Goal: Task Accomplishment & Management: Use online tool/utility

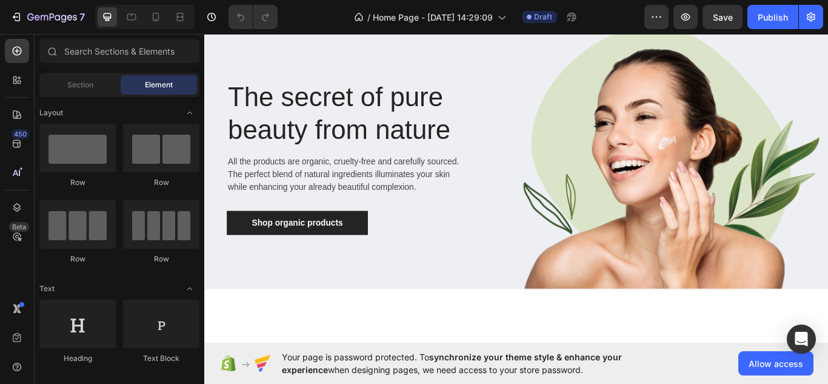
scroll to position [61, 0]
click at [70, 83] on span "Section" at bounding box center [80, 84] width 26 height 11
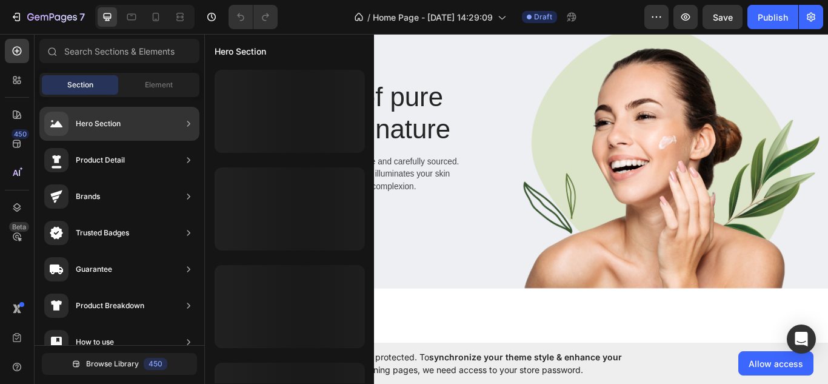
click at [119, 121] on div "Hero Section" at bounding box center [98, 124] width 45 height 12
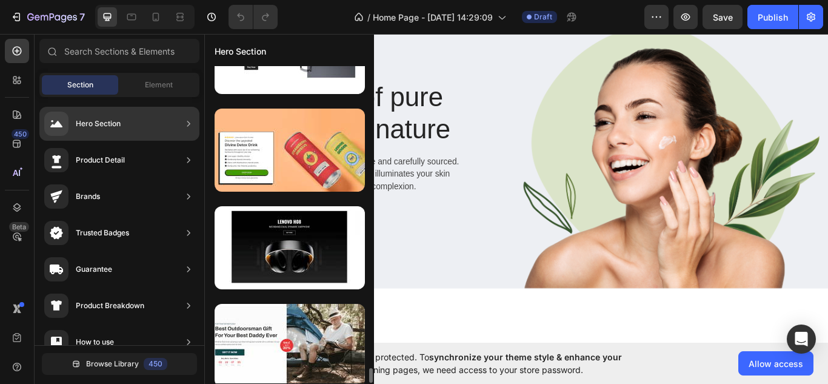
scroll to position [6409, 0]
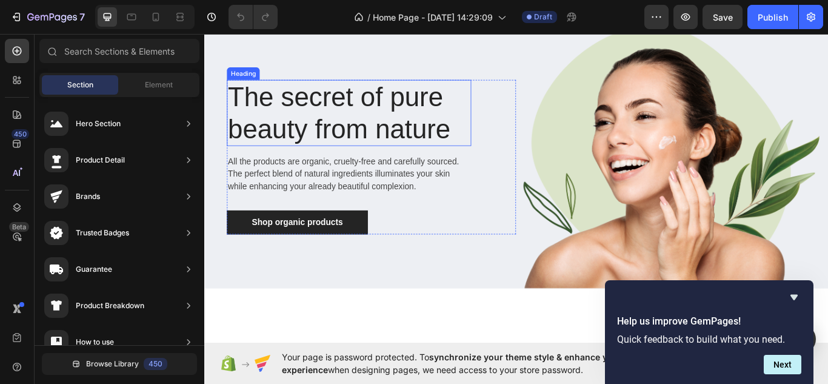
click at [500, 139] on p "The secret of pure beauty from nature" at bounding box center [373, 126] width 282 height 74
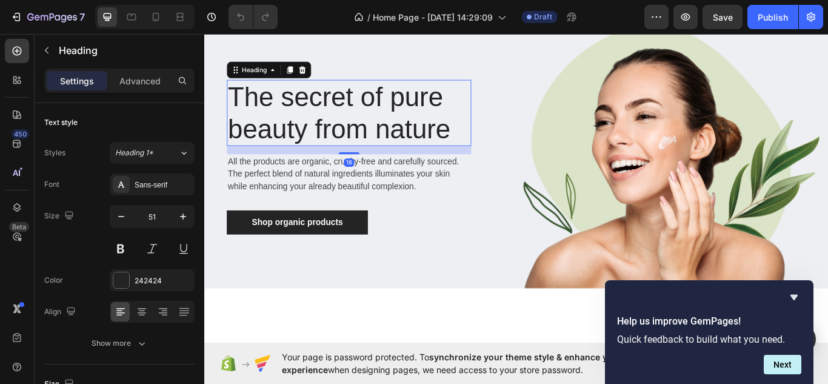
scroll to position [19, 0]
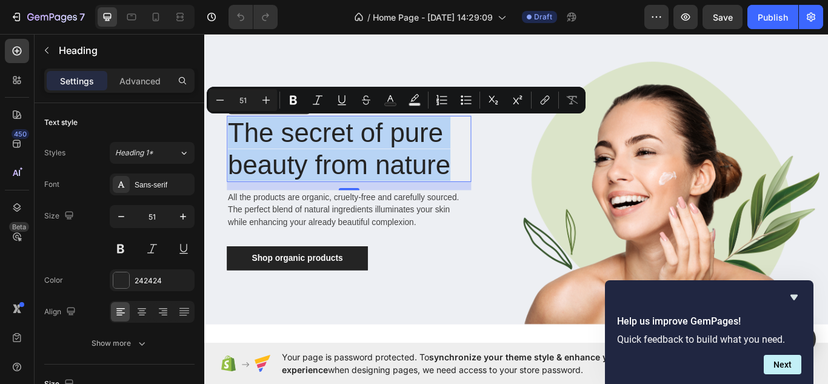
drag, startPoint x: 490, startPoint y: 182, endPoint x: 190, endPoint y: 130, distance: 304.6
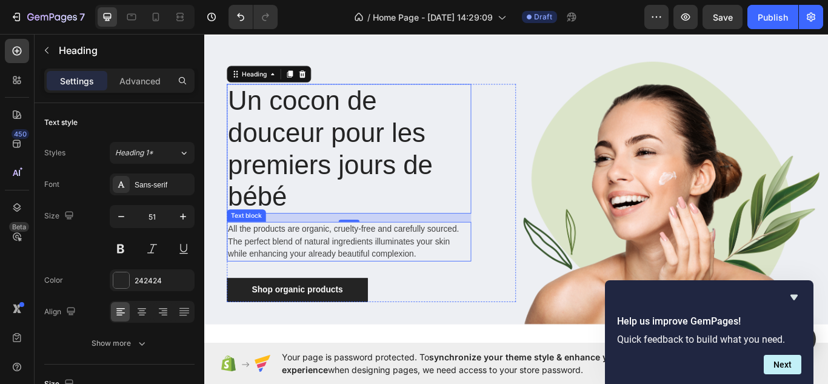
click at [434, 281] on p "All the products are organic, cruelty-free and carefully sourced. The perfect b…" at bounding box center [373, 277] width 282 height 44
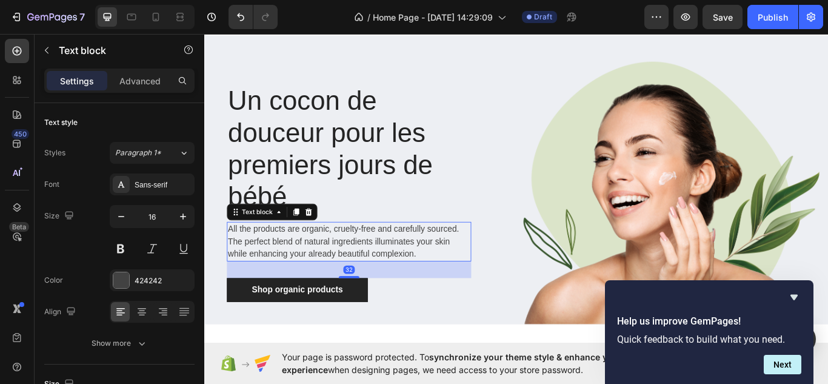
scroll to position [15, 0]
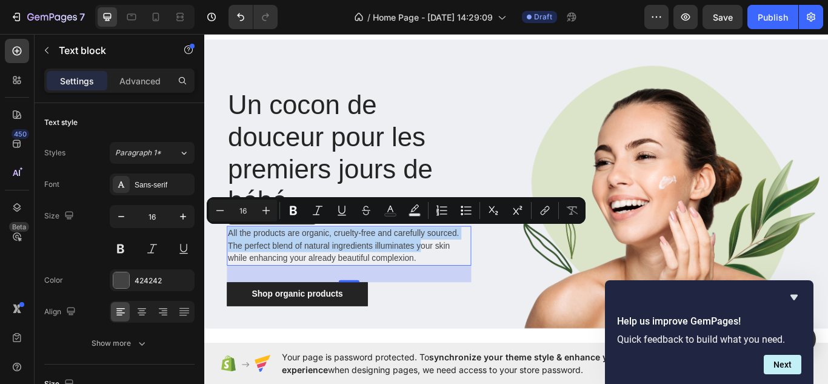
drag, startPoint x: 452, startPoint y: 285, endPoint x: 226, endPoint y: 263, distance: 226.5
click at [230, 263] on div "All the products are organic, cruelty-free and carefully sourced. The perfect b…" at bounding box center [372, 281] width 285 height 46
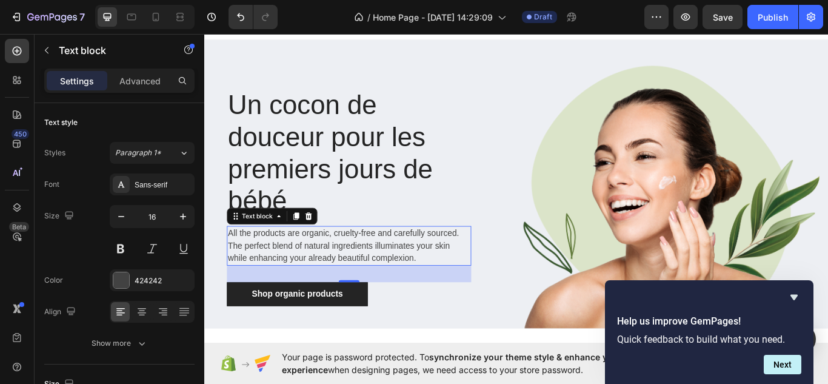
click at [452, 297] on p "All the products are organic, cruelty-free and carefully sourced. The perfect b…" at bounding box center [373, 281] width 282 height 44
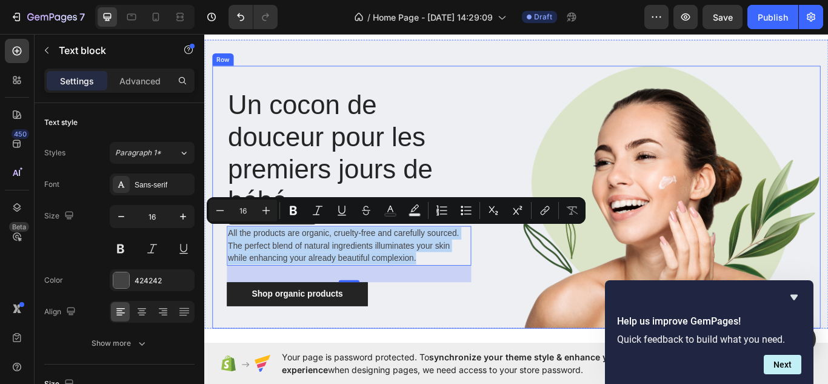
drag, startPoint x: 452, startPoint y: 297, endPoint x: 220, endPoint y: 248, distance: 237.3
click at [220, 248] on div "Un cocon de douceur pour les premiers jours de bébé Heading All the products ar…" at bounding box center [390, 225] width 355 height 306
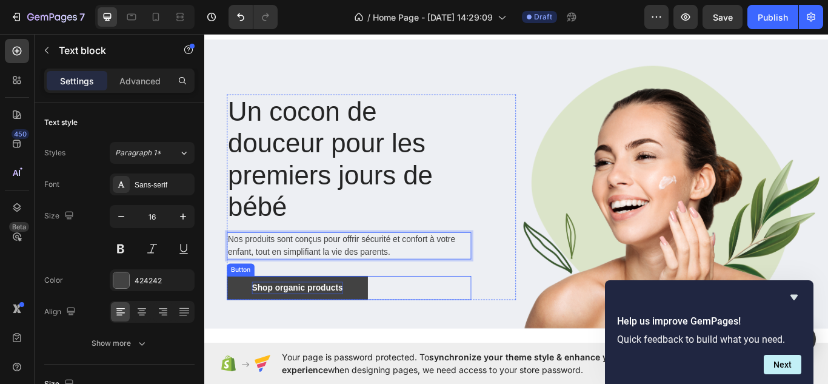
click at [360, 327] on div "Shop organic products" at bounding box center [312, 330] width 106 height 15
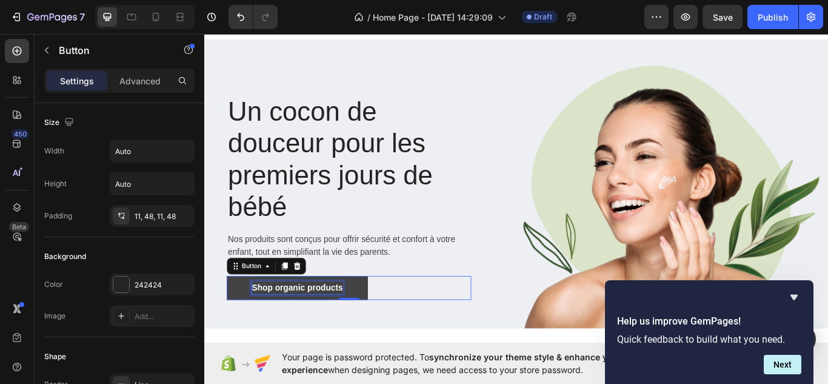
scroll to position [2, 0]
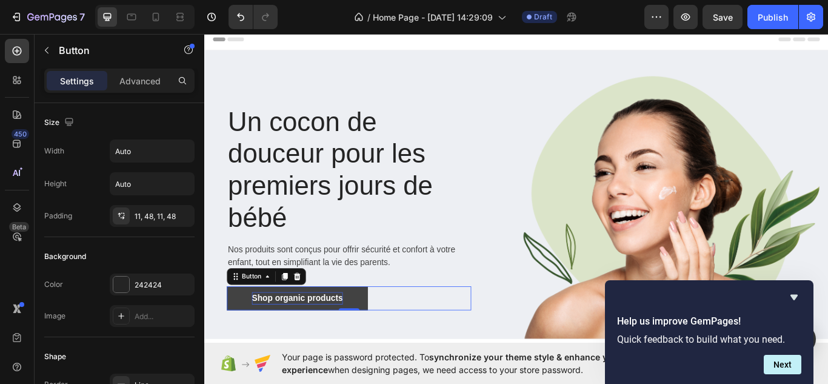
drag, startPoint x: 360, startPoint y: 327, endPoint x: 347, endPoint y: 332, distance: 13.8
click at [347, 332] on link "Shop organic products" at bounding box center [312, 343] width 164 height 28
click at [360, 339] on p "Shop organic products" at bounding box center [312, 342] width 106 height 15
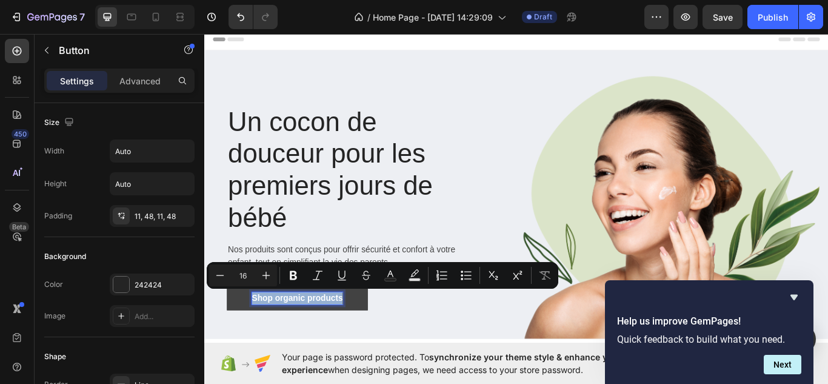
drag, startPoint x: 360, startPoint y: 339, endPoint x: 240, endPoint y: 331, distance: 120.3
click at [240, 331] on link "Shop organic products" at bounding box center [312, 343] width 164 height 28
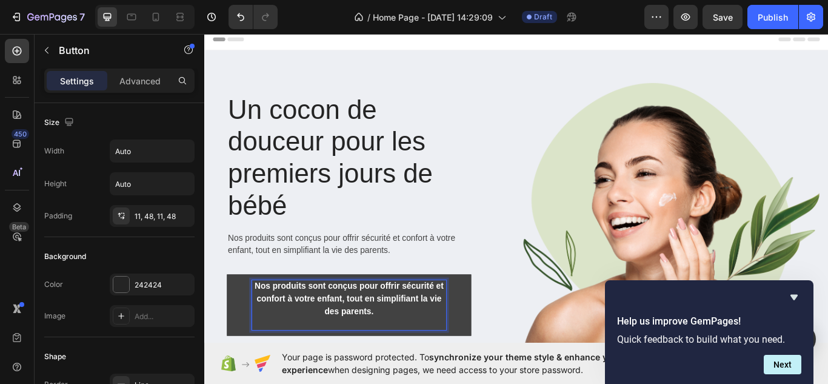
scroll to position [0, 0]
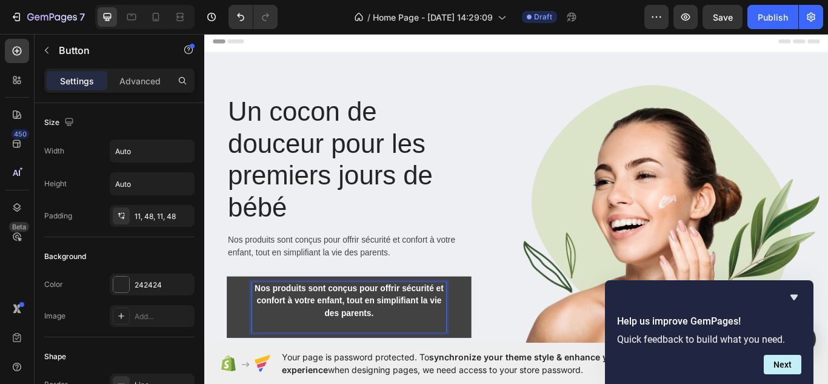
click at [410, 358] on p "Nos produits sont conçus pour offrir sécurité et confort à votre enfant, tout e…" at bounding box center [372, 353] width 227 height 58
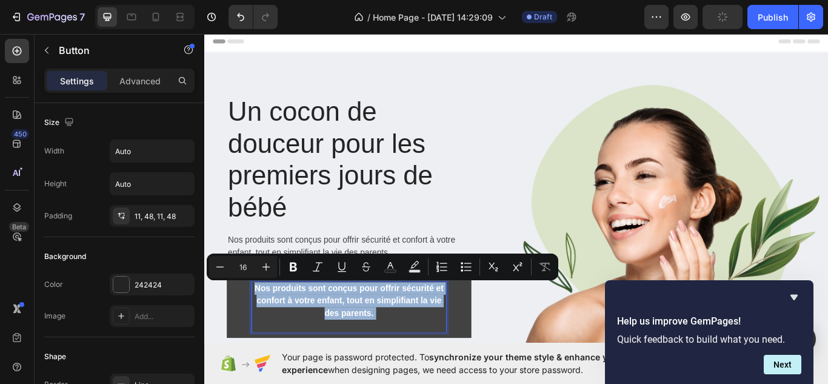
drag, startPoint x: 410, startPoint y: 358, endPoint x: 263, endPoint y: 330, distance: 149.3
click at [263, 330] on p "Nos produits sont conçus pour offrir sécurité et confort à votre enfant, tout e…" at bounding box center [372, 353] width 227 height 58
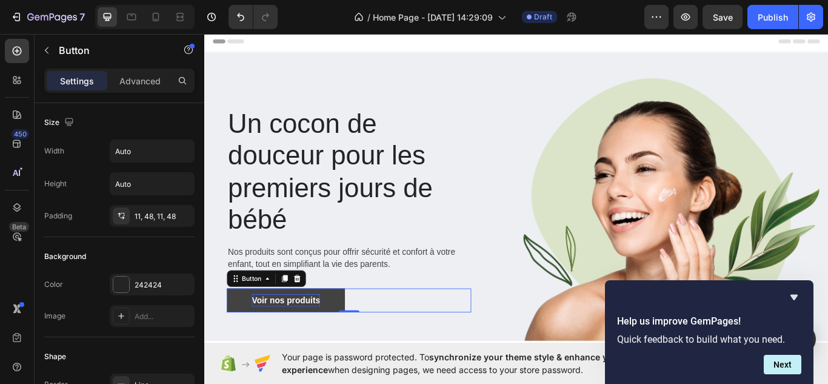
click at [395, 334] on div "Voir nos produits Button 0" at bounding box center [372, 345] width 285 height 28
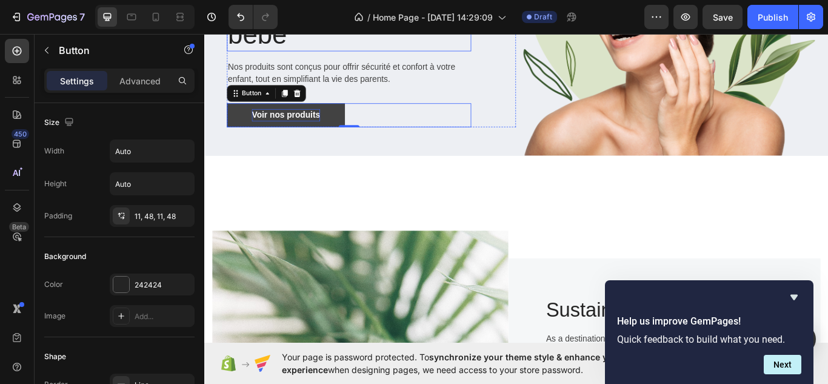
scroll to position [34, 0]
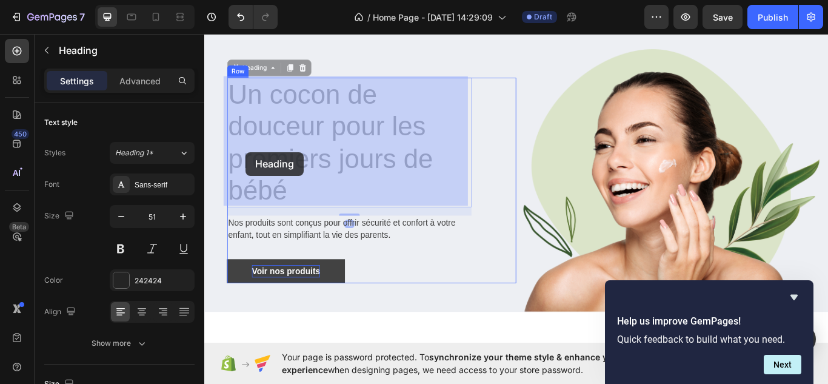
drag, startPoint x: 307, startPoint y: 216, endPoint x: 252, endPoint y: 172, distance: 69.9
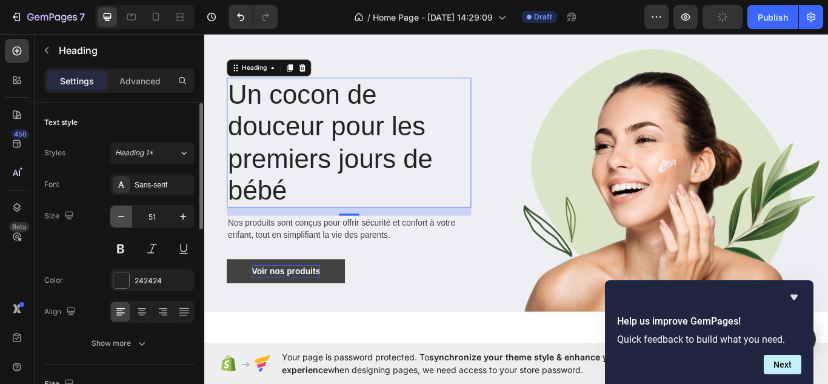
click at [113, 213] on button "button" at bounding box center [121, 216] width 22 height 22
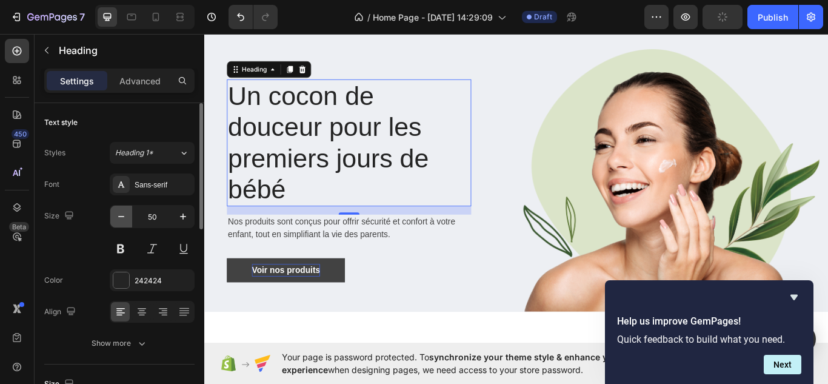
click at [113, 213] on button "button" at bounding box center [121, 216] width 22 height 22
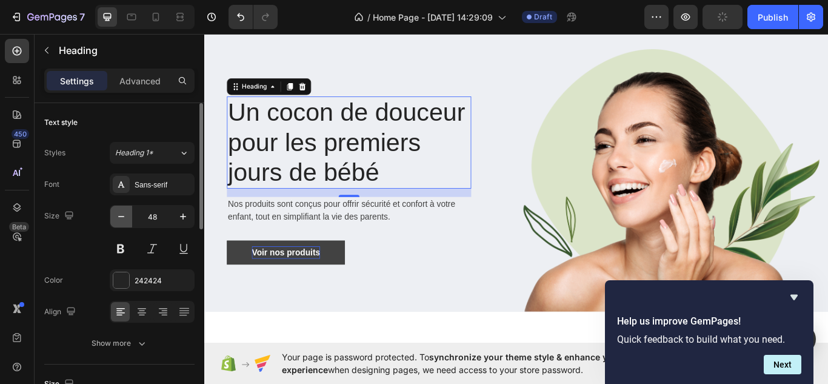
click at [113, 213] on button "button" at bounding box center [121, 216] width 22 height 22
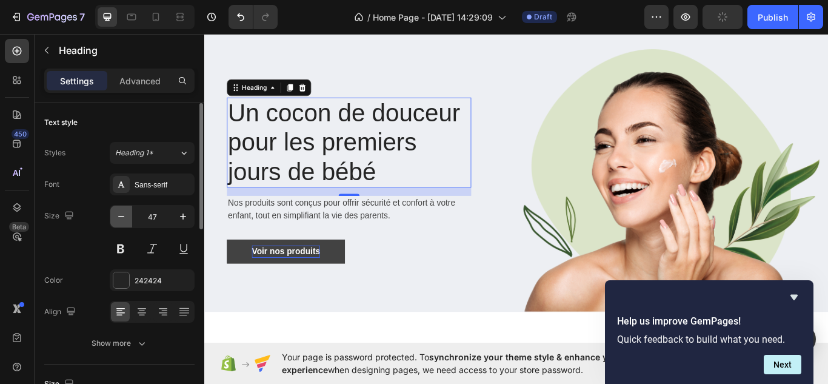
click at [113, 213] on button "button" at bounding box center [121, 216] width 22 height 22
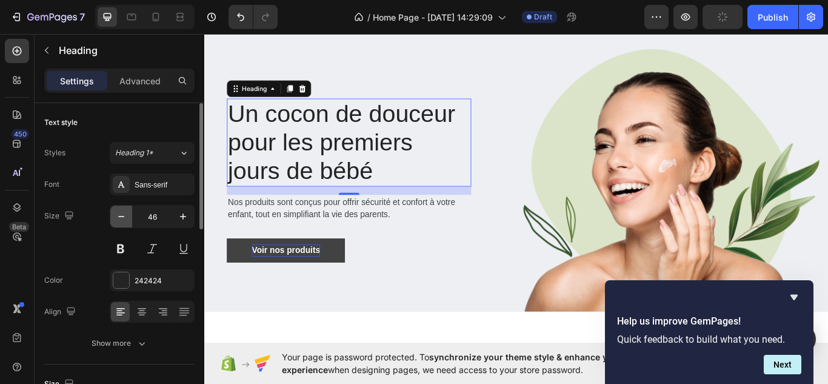
click at [113, 213] on button "button" at bounding box center [121, 216] width 22 height 22
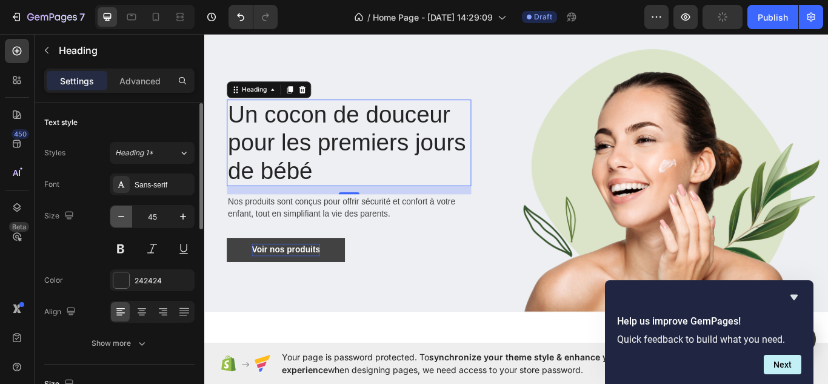
click at [113, 213] on button "button" at bounding box center [121, 216] width 22 height 22
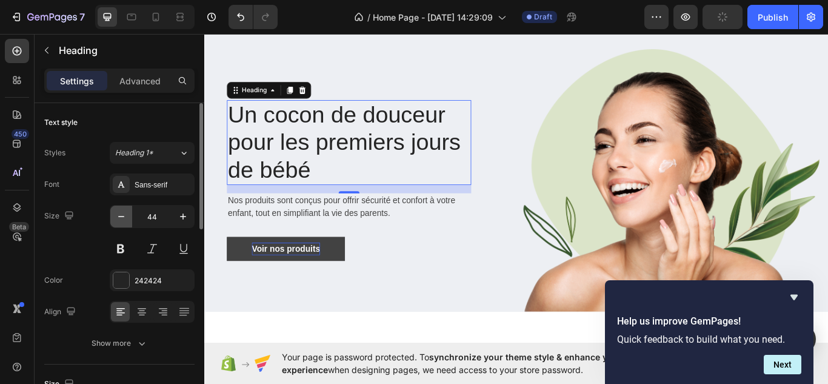
click at [113, 213] on button "button" at bounding box center [121, 216] width 22 height 22
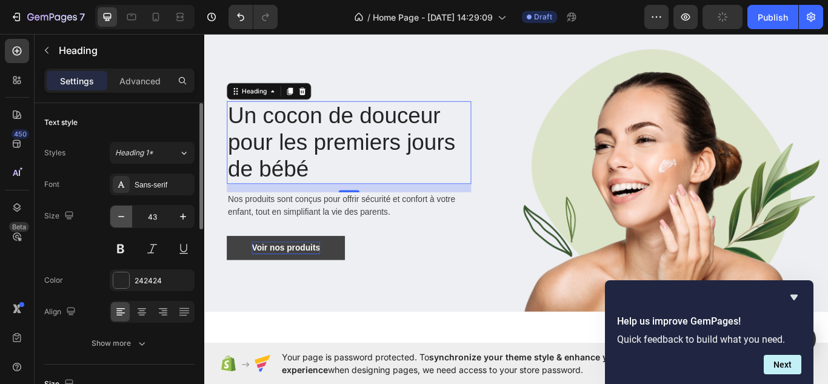
type input "42"
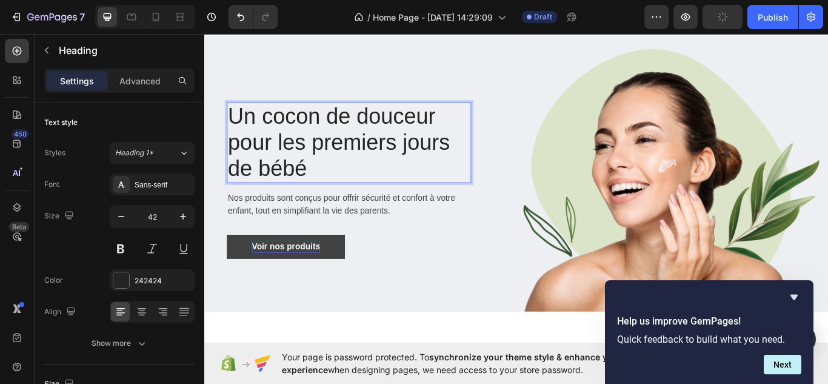
click at [312, 194] on p "Un cocon de douceur pour les premiers jours de bébé" at bounding box center [373, 161] width 282 height 92
click at [342, 281] on link "Voir nos produits" at bounding box center [299, 283] width 138 height 28
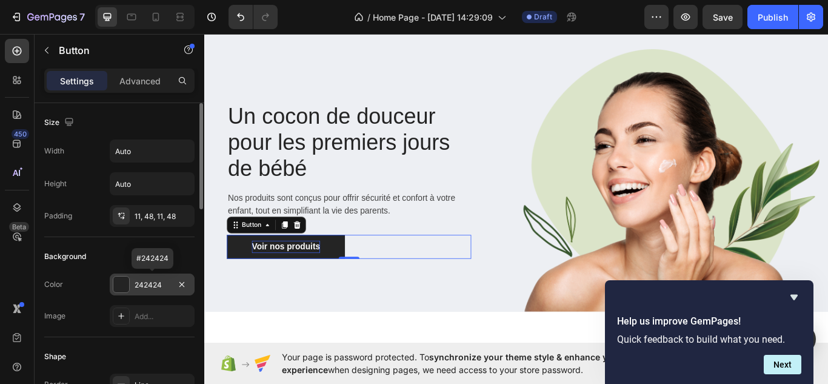
click at [161, 284] on div "242424" at bounding box center [152, 284] width 35 height 11
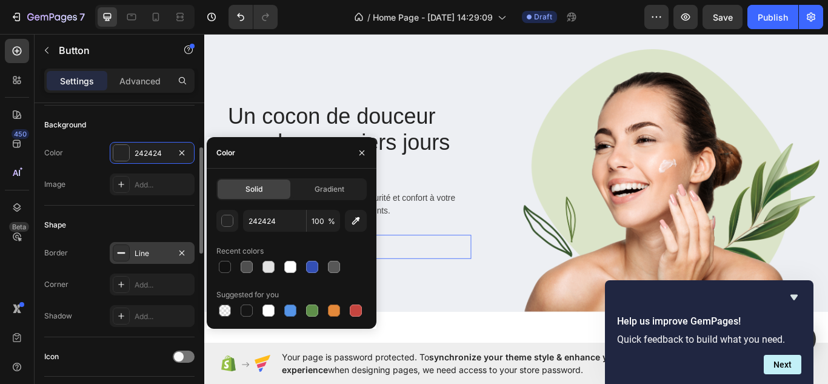
scroll to position [58, 0]
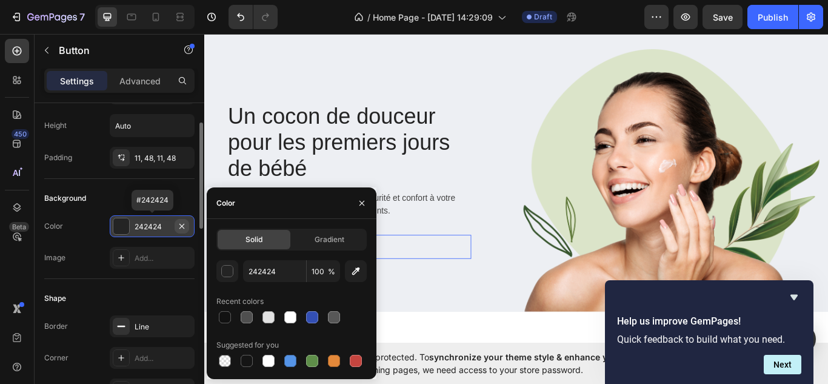
click at [179, 227] on icon "button" at bounding box center [182, 226] width 10 height 10
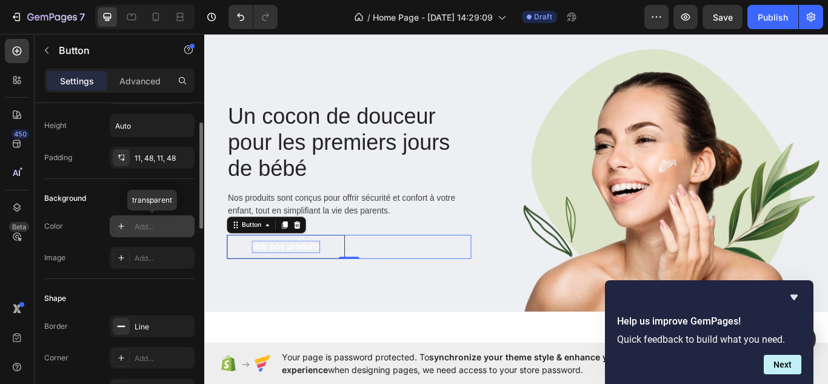
click at [155, 223] on div "Add..." at bounding box center [163, 226] width 57 height 11
type input "121212"
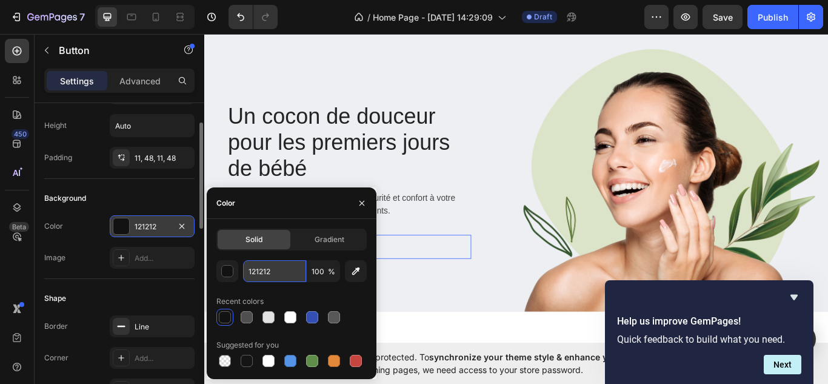
click at [278, 270] on input "121212" at bounding box center [274, 271] width 63 height 22
paste input "A7D8F7)"
type input "121212"
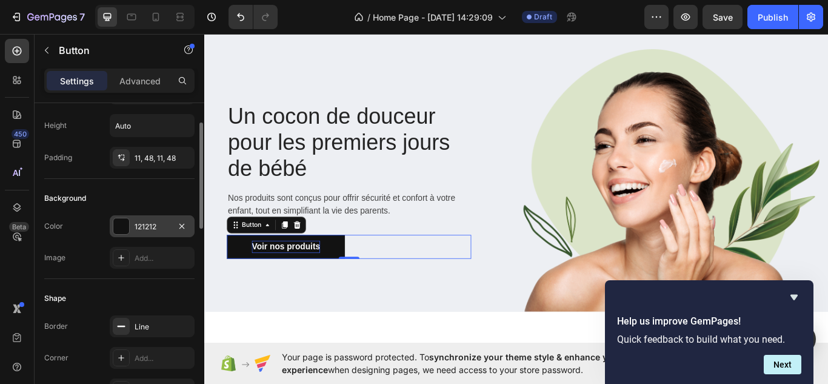
click at [183, 281] on div "Shape Border Line Corner Add... Shadow Add..." at bounding box center [119, 345] width 150 height 132
click at [150, 227] on div "121212" at bounding box center [152, 226] width 35 height 11
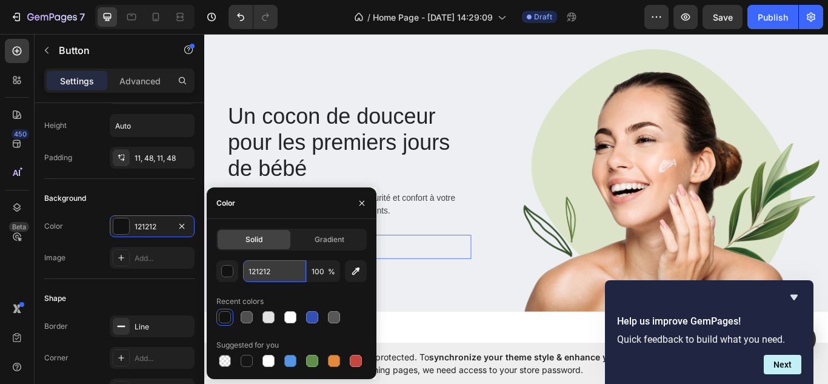
click at [271, 271] on input "121212" at bounding box center [274, 271] width 63 height 22
click at [356, 273] on icon "button" at bounding box center [356, 271] width 12 height 12
type input "3B3B3B"
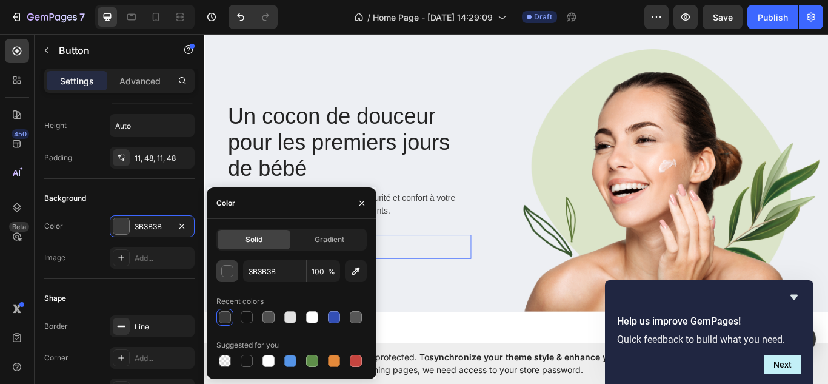
click at [229, 273] on div "button" at bounding box center [228, 271] width 12 height 12
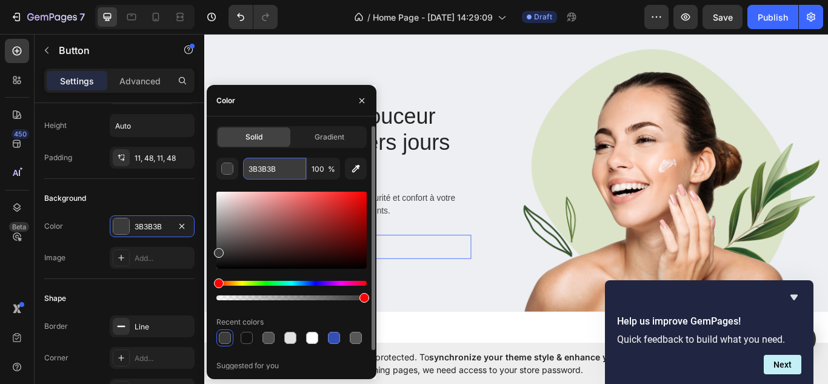
click at [281, 167] on input "3B3B3B" at bounding box center [274, 169] width 63 height 22
paste input "A7D8F7)"
click at [301, 173] on input "A7D8F7)" at bounding box center [274, 169] width 63 height 22
type input "A7D8F7"
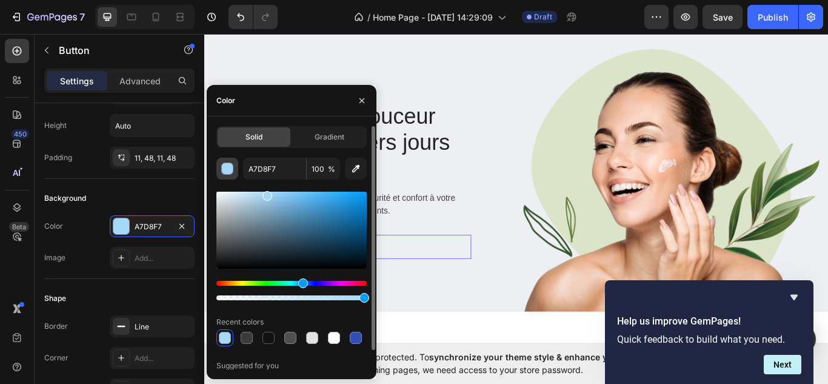
click at [223, 173] on div "button" at bounding box center [228, 169] width 12 height 12
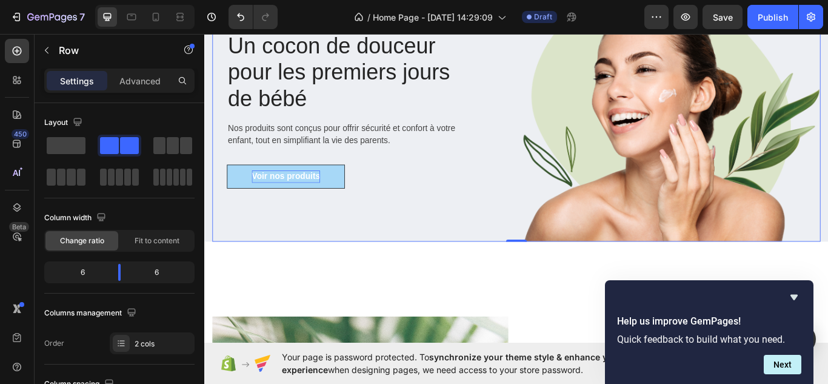
scroll to position [115, 0]
click at [706, 162] on img at bounding box center [745, 124] width 355 height 306
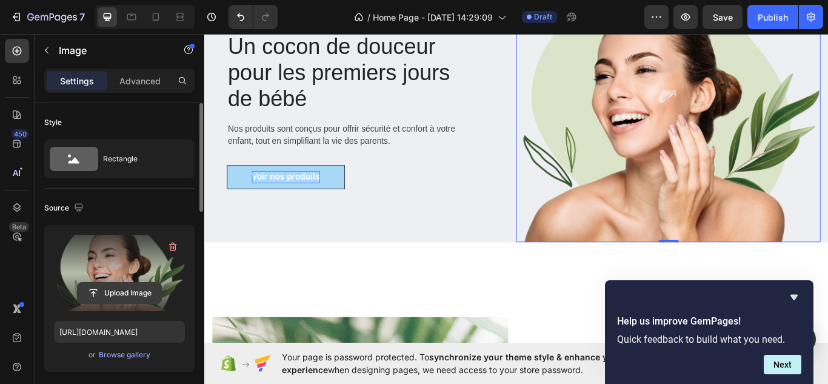
click at [112, 290] on input "file" at bounding box center [120, 292] width 84 height 21
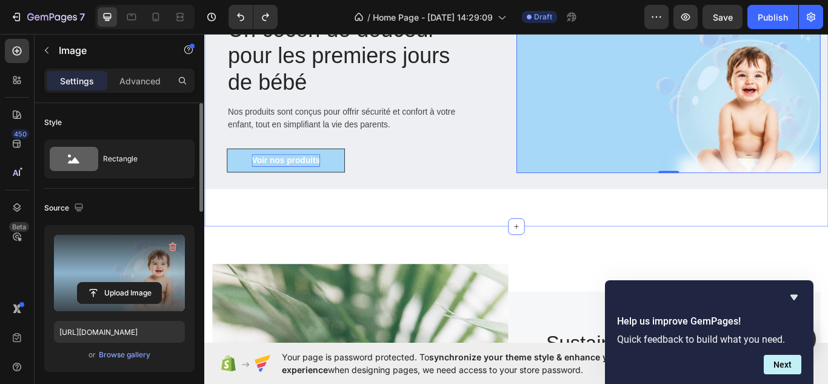
scroll to position [67, 0]
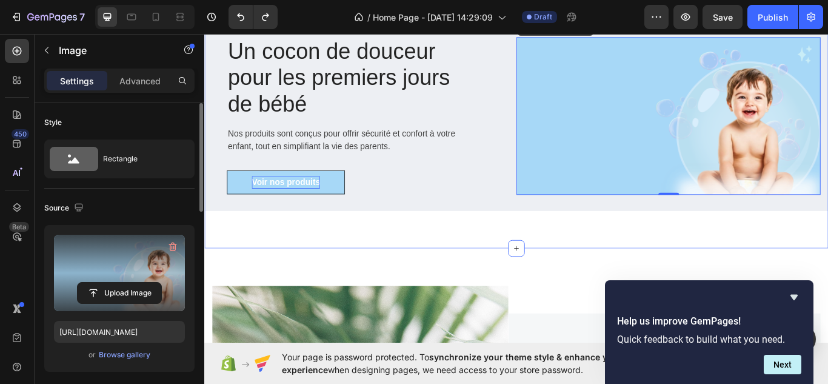
type input "[URL][DOMAIN_NAME]"
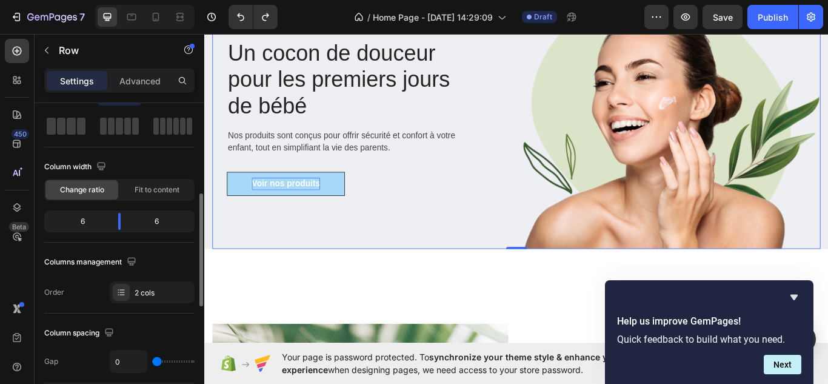
scroll to position [0, 0]
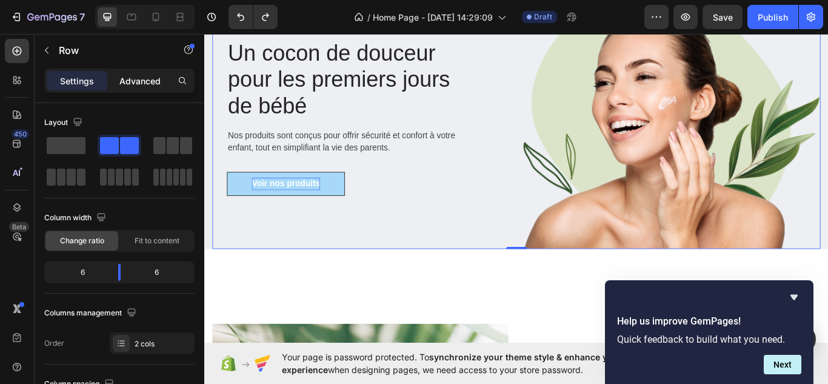
click at [147, 84] on p "Advanced" at bounding box center [139, 81] width 41 height 13
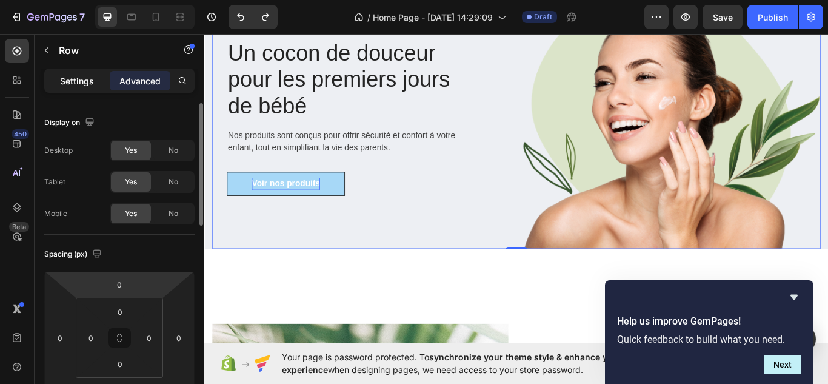
click at [77, 85] on p "Settings" at bounding box center [77, 81] width 34 height 13
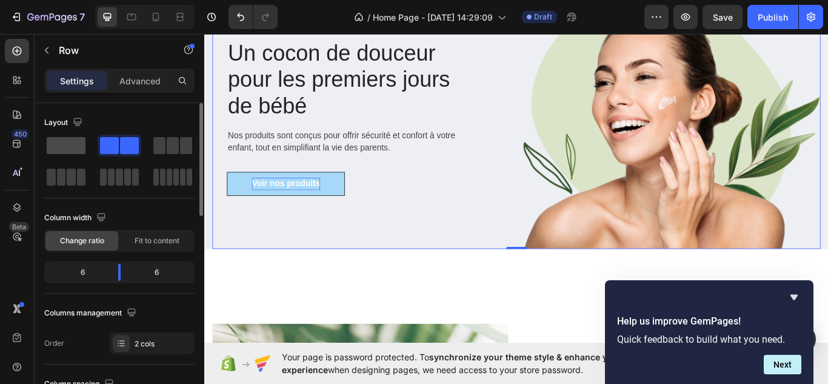
click at [68, 148] on span at bounding box center [66, 145] width 39 height 17
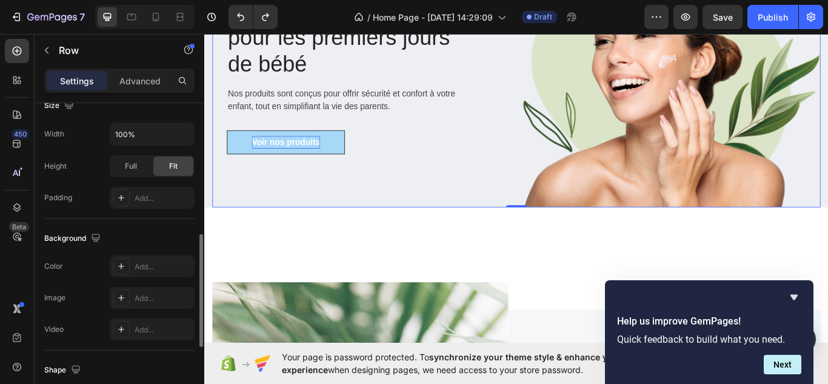
scroll to position [353, 0]
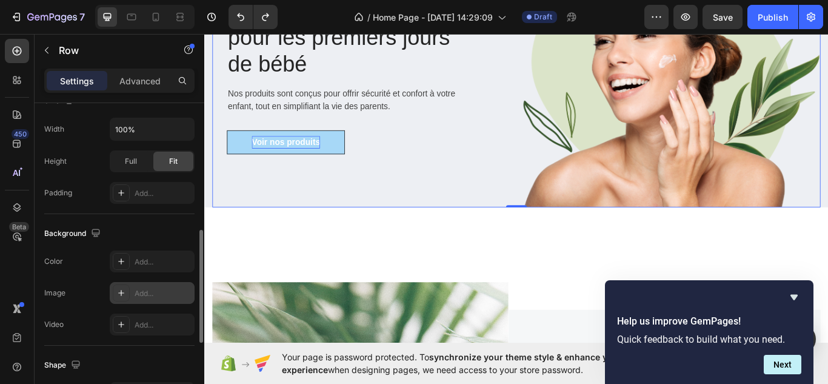
click at [156, 292] on div "Add..." at bounding box center [163, 293] width 57 height 11
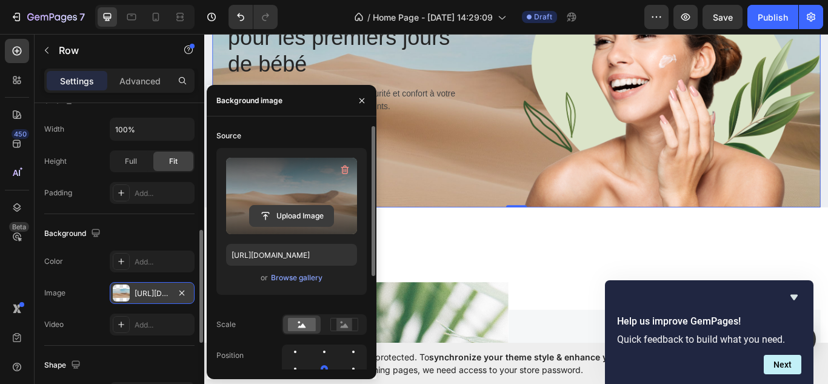
click at [292, 213] on input "file" at bounding box center [292, 215] width 84 height 21
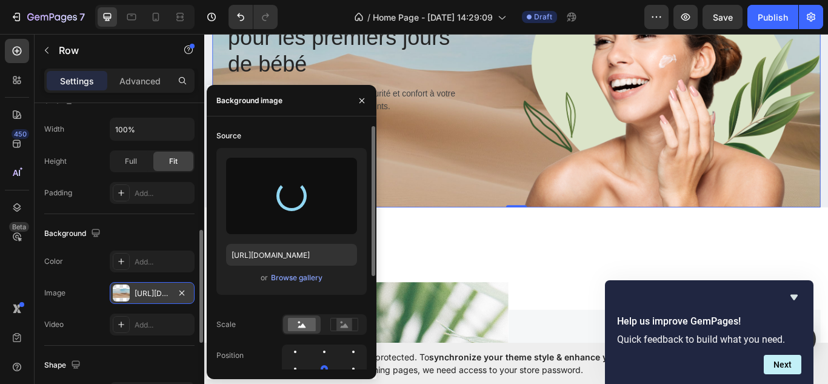
type input "[URL][DOMAIN_NAME]"
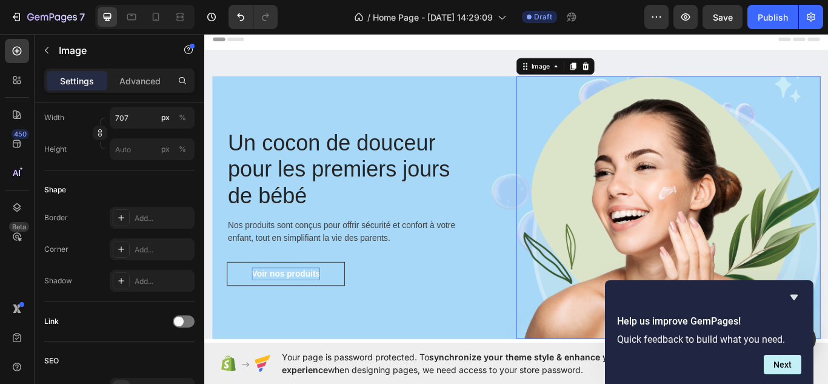
scroll to position [0, 0]
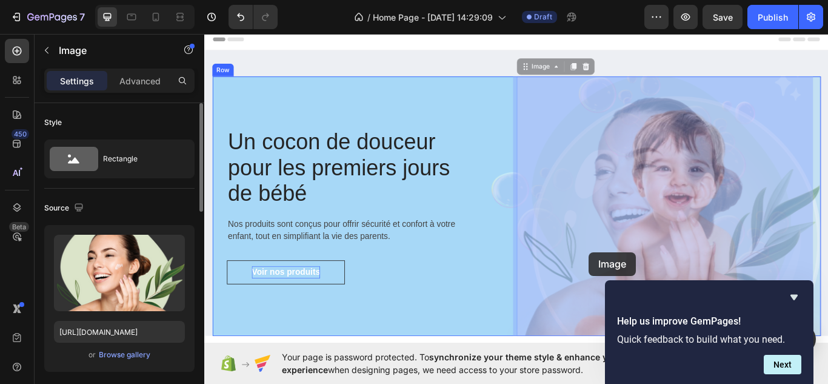
drag, startPoint x: 738, startPoint y: 232, endPoint x: 652, endPoint y: 289, distance: 102.7
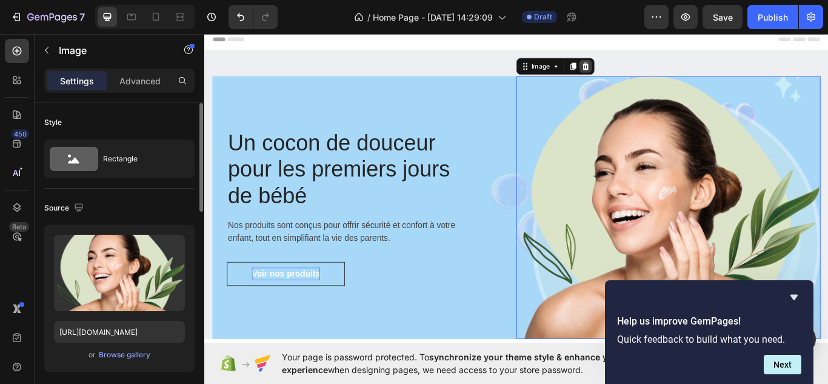
click at [644, 71] on icon at bounding box center [649, 72] width 10 height 10
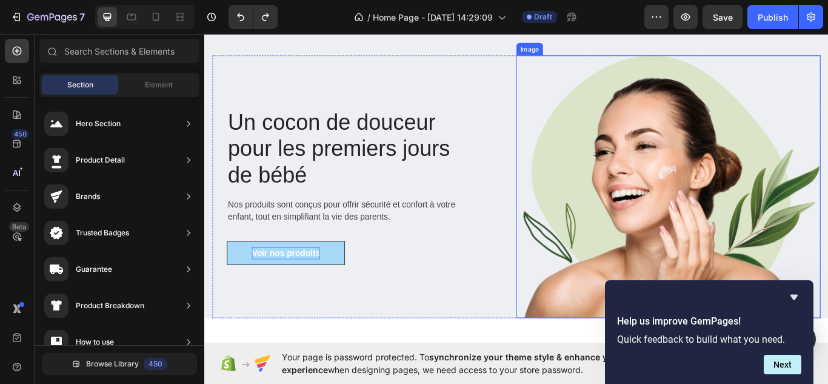
scroll to position [23, 0]
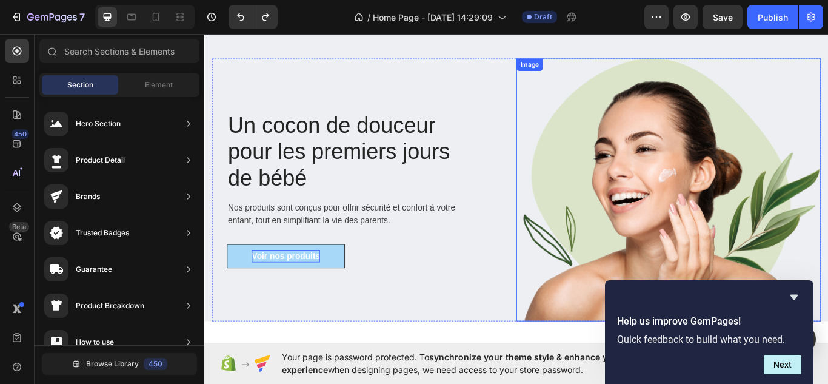
click at [724, 153] on img at bounding box center [745, 216] width 355 height 306
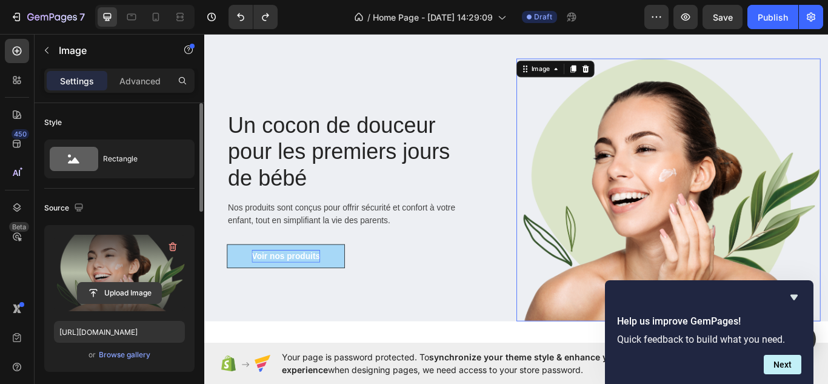
click at [126, 287] on input "file" at bounding box center [120, 292] width 84 height 21
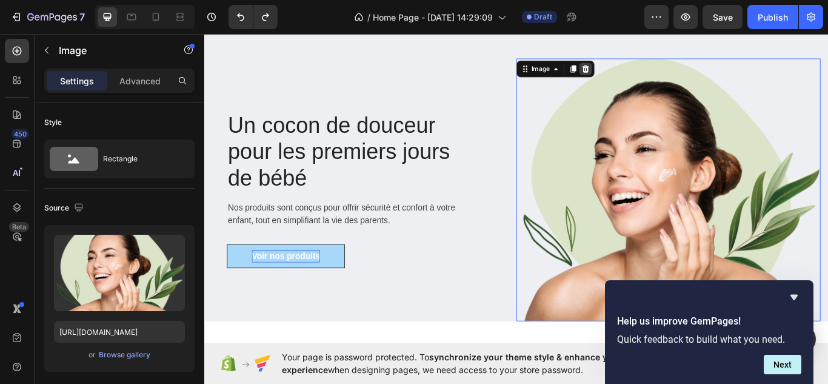
click at [648, 73] on icon at bounding box center [649, 75] width 10 height 10
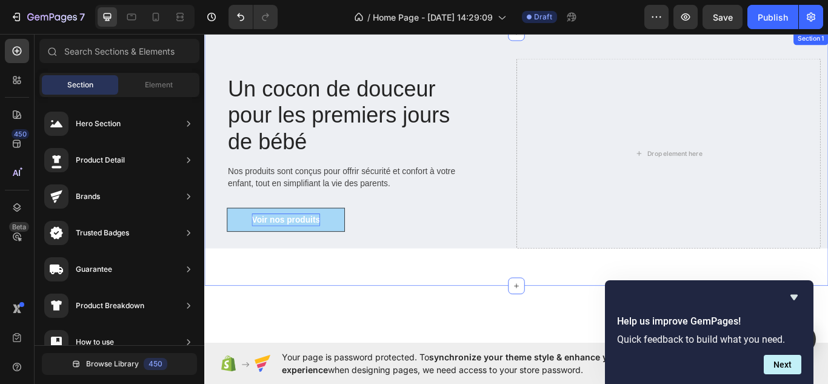
click at [500, 297] on div "Un cocon de douceur pour les premiers jours de bébé Heading Nos produits sont c…" at bounding box center [567, 180] width 727 height 295
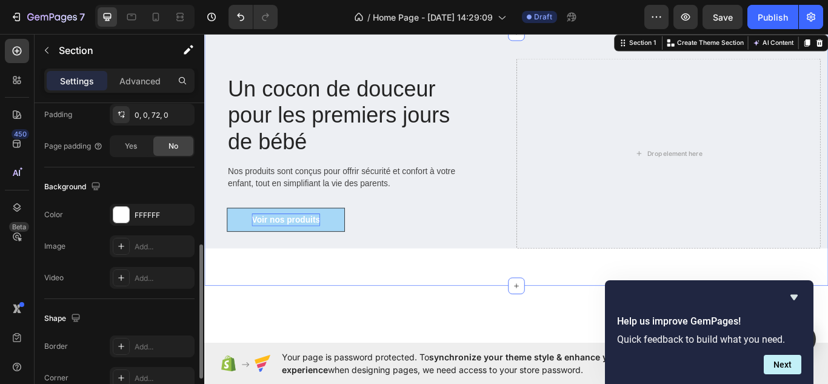
scroll to position [330, 0]
click at [119, 215] on div at bounding box center [121, 214] width 16 height 16
click at [127, 244] on div at bounding box center [121, 245] width 17 height 17
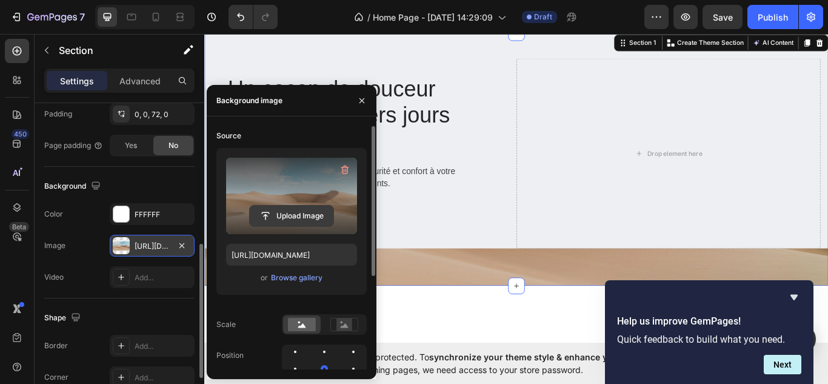
click at [291, 210] on input "file" at bounding box center [292, 215] width 84 height 21
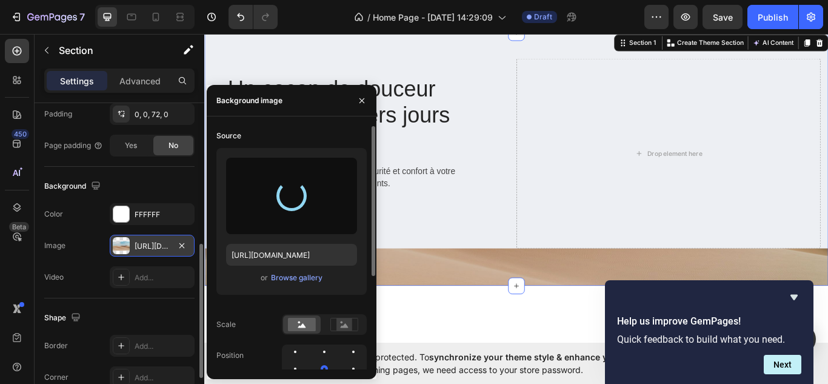
type input "[URL][DOMAIN_NAME]"
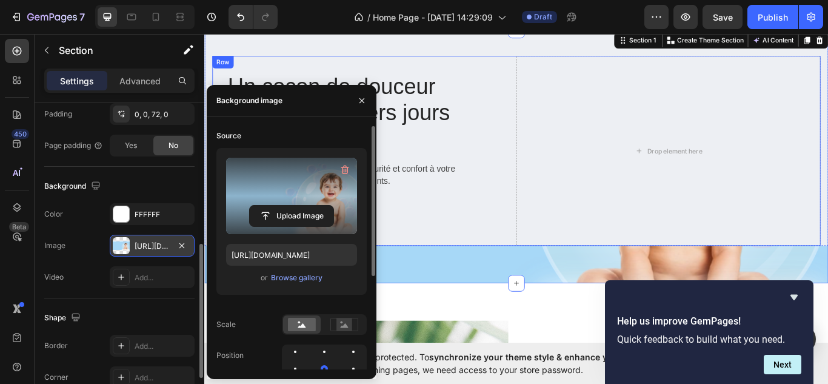
scroll to position [28, 0]
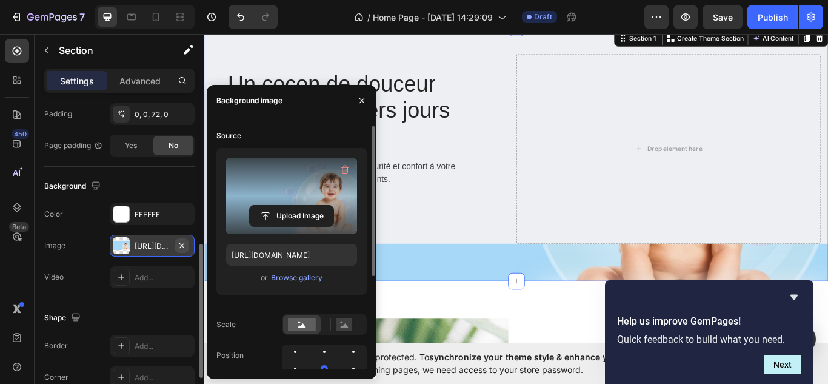
click at [184, 245] on icon "button" at bounding box center [182, 246] width 10 height 10
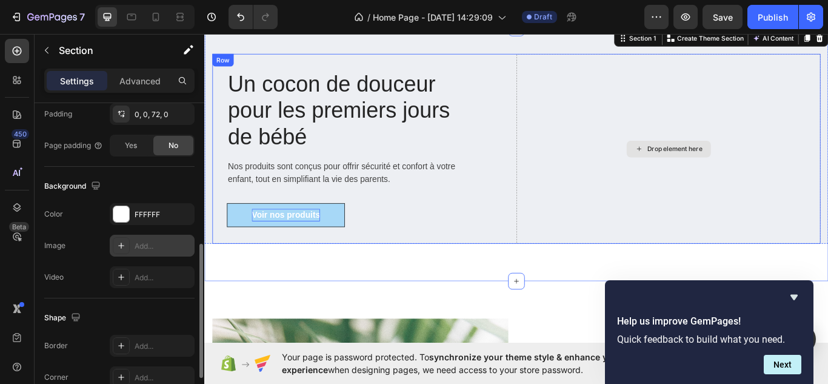
click at [668, 232] on div "Drop element here" at bounding box center [745, 168] width 355 height 221
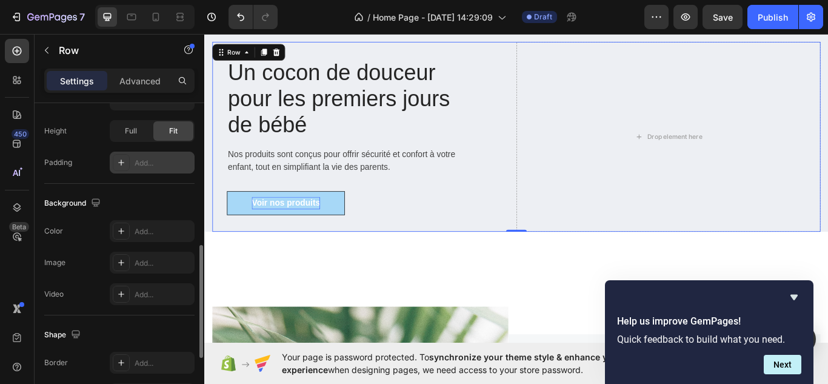
scroll to position [390, 0]
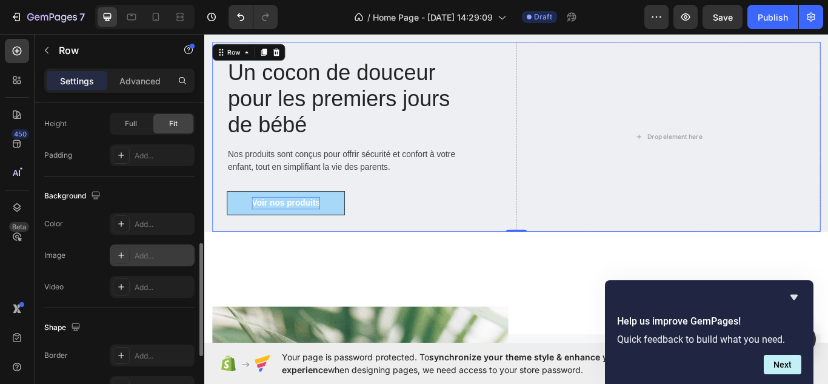
click at [119, 254] on icon at bounding box center [121, 255] width 10 height 10
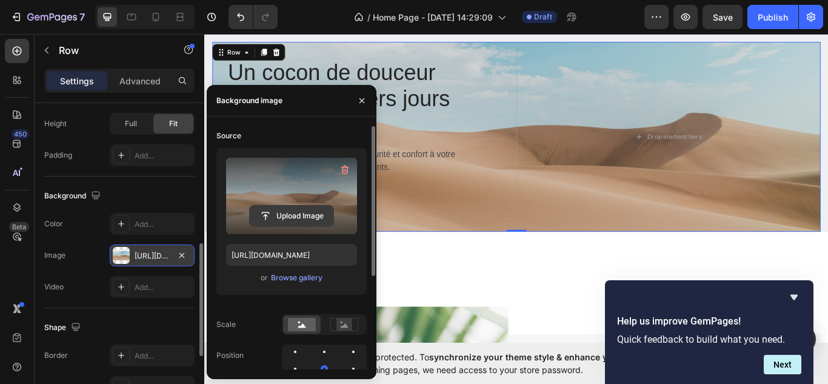
click at [295, 209] on input "file" at bounding box center [292, 215] width 84 height 21
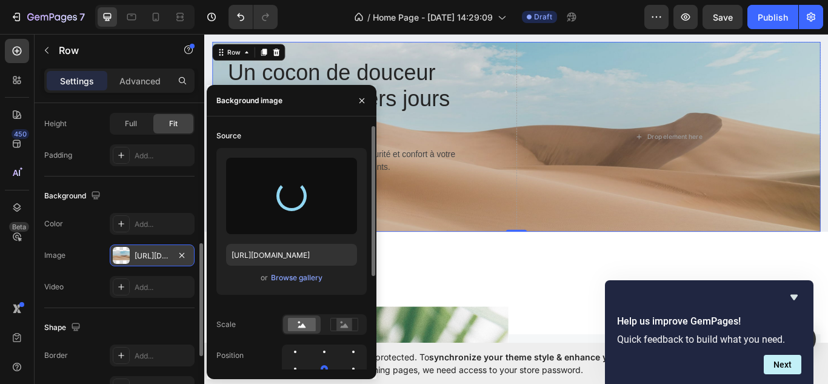
type input "[URL][DOMAIN_NAME]"
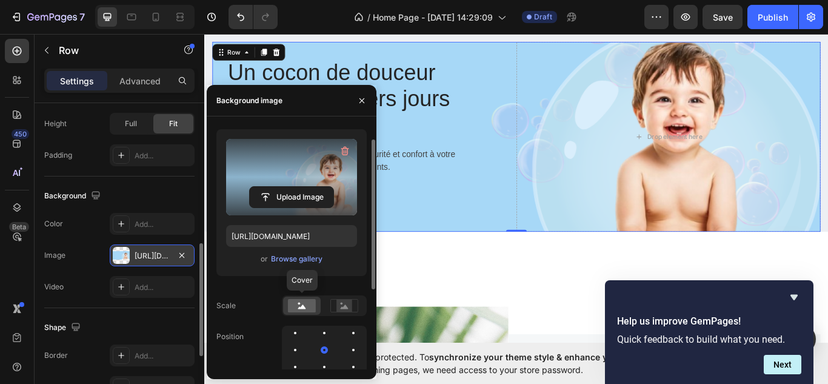
scroll to position [20, 0]
click at [344, 308] on rect at bounding box center [344, 304] width 16 height 12
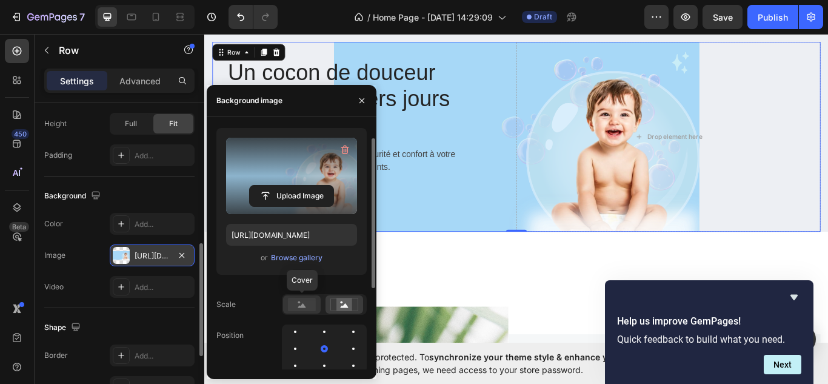
click at [287, 305] on div at bounding box center [302, 304] width 38 height 18
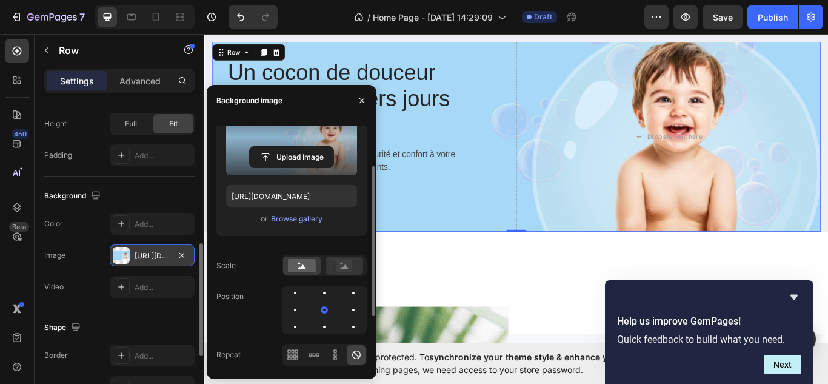
scroll to position [62, 0]
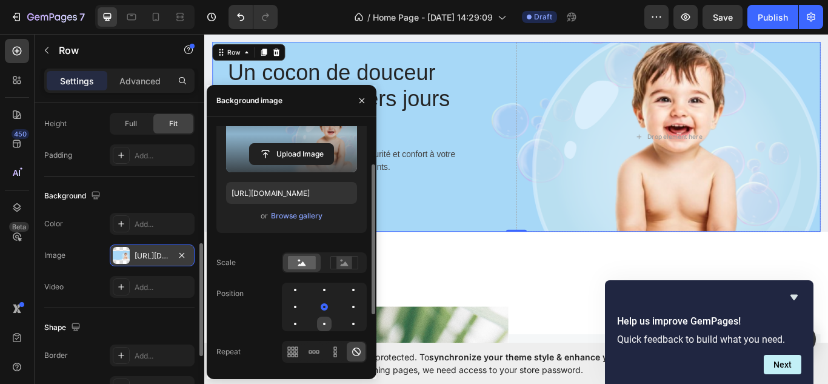
drag, startPoint x: 320, startPoint y: 308, endPoint x: 320, endPoint y: 319, distance: 10.9
click at [320, 319] on div at bounding box center [324, 306] width 85 height 48
click at [320, 319] on div at bounding box center [324, 323] width 15 height 15
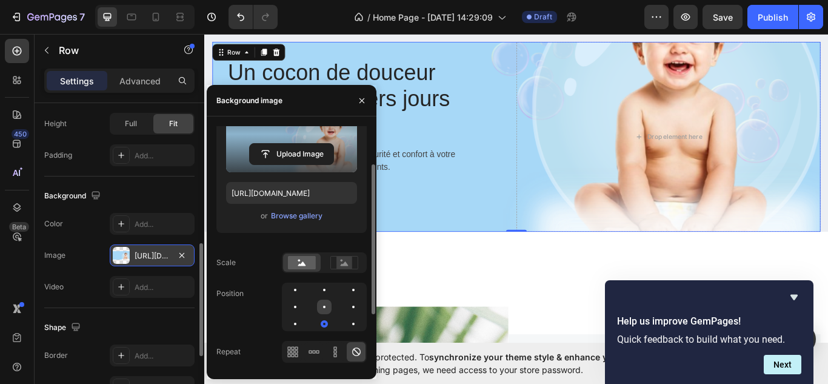
click at [326, 306] on div at bounding box center [324, 306] width 15 height 15
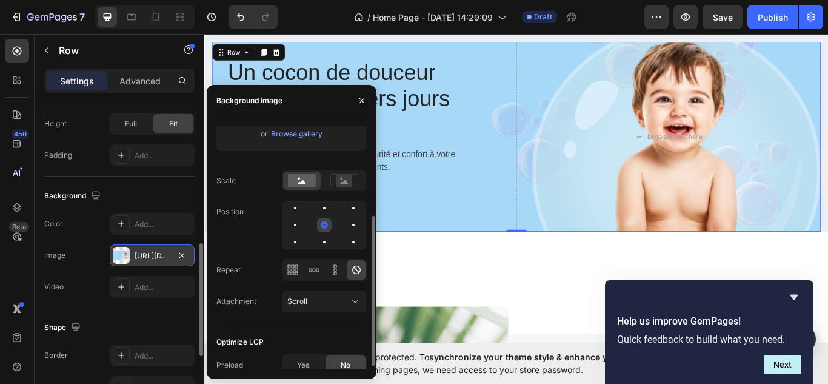
scroll to position [144, 0]
click at [330, 304] on div "Scroll" at bounding box center [318, 300] width 62 height 11
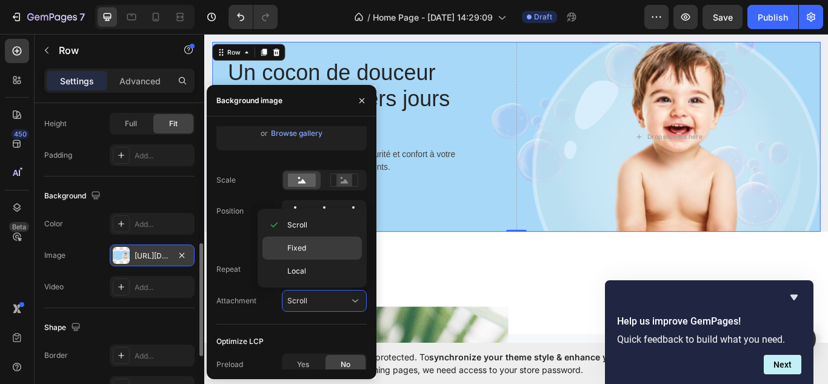
click at [322, 255] on div "Fixed" at bounding box center [311, 247] width 99 height 23
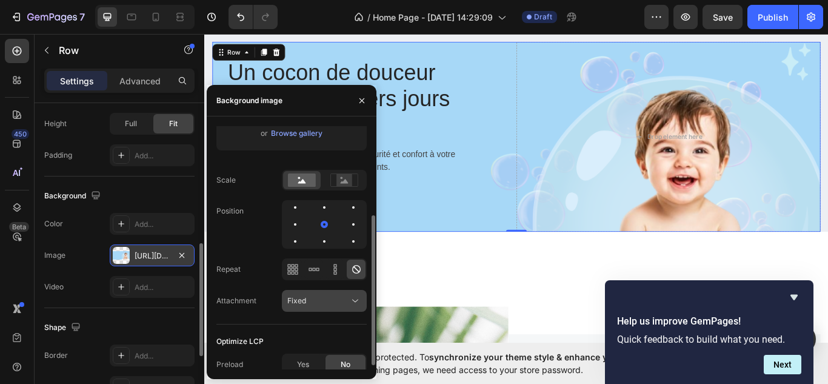
click at [326, 299] on div "Fixed" at bounding box center [318, 300] width 62 height 11
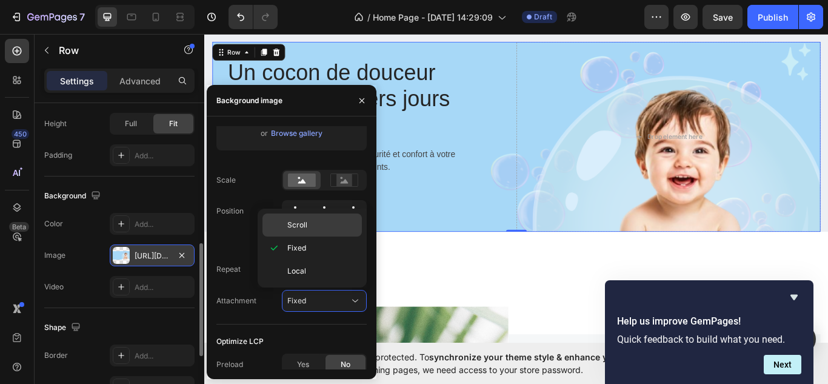
click at [318, 225] on p "Scroll" at bounding box center [321, 224] width 69 height 11
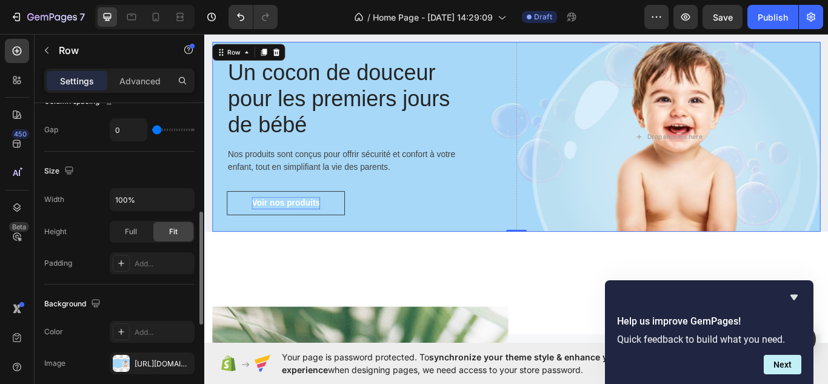
scroll to position [288, 0]
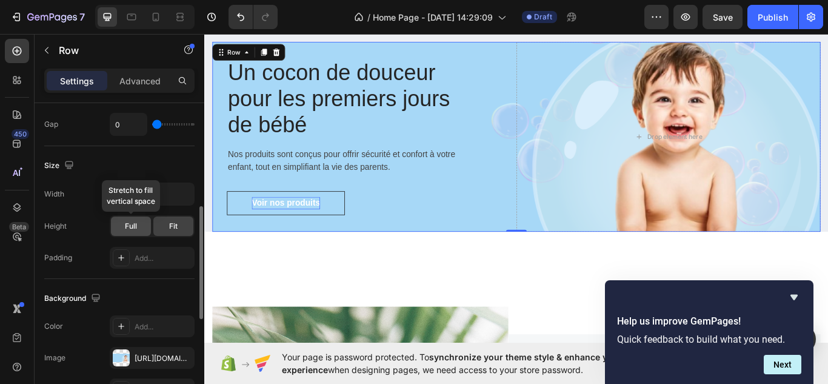
click at [132, 233] on div "Full" at bounding box center [131, 225] width 40 height 19
click at [164, 231] on div "Fit" at bounding box center [173, 225] width 40 height 19
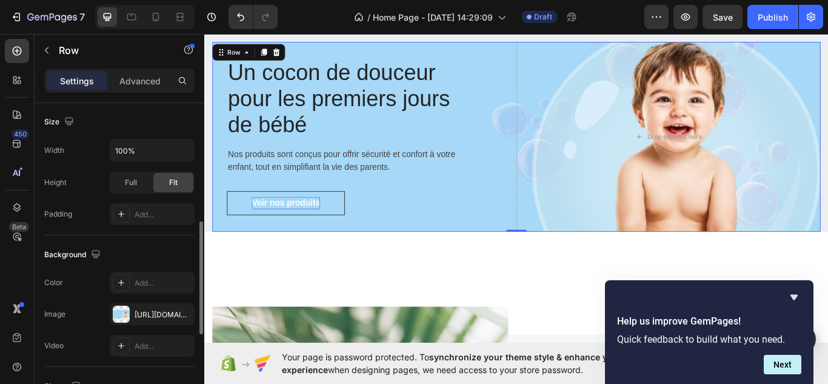
scroll to position [331, 0]
click at [439, 225] on div "Voir nos produits Button" at bounding box center [372, 232] width 285 height 28
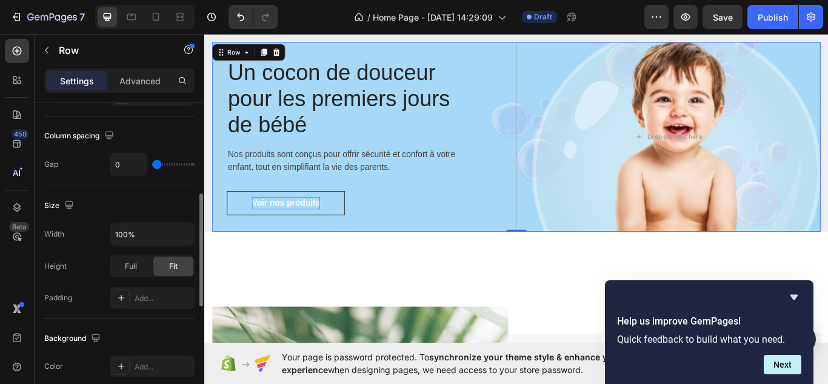
scroll to position [249, 0]
click at [134, 79] on p "Advanced" at bounding box center [139, 81] width 41 height 13
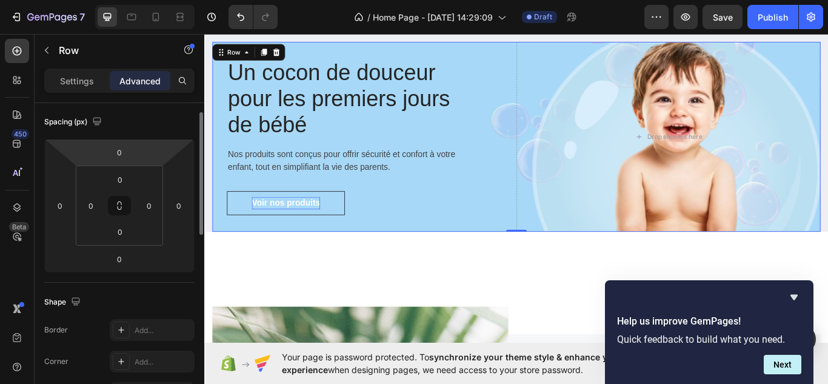
scroll to position [99, 0]
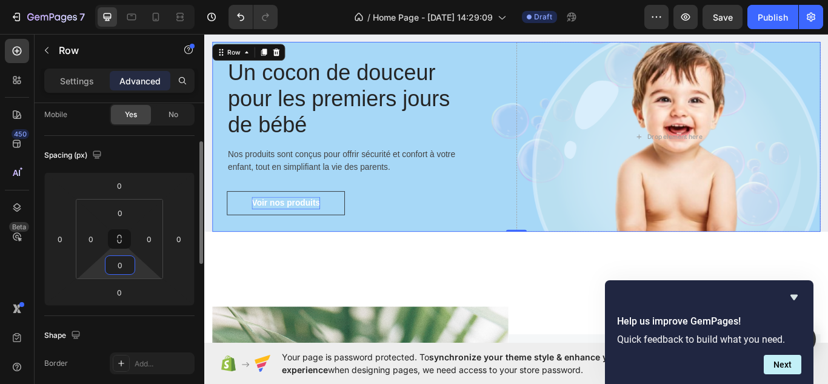
click at [120, 0] on html "7 Version history / Home Page - [DATE] 14:29:09 Draft Preview Save Publish 450 …" at bounding box center [414, 0] width 828 height 0
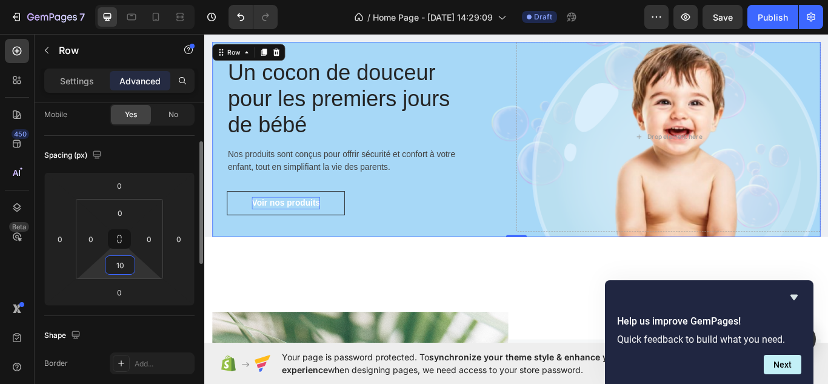
type input "1"
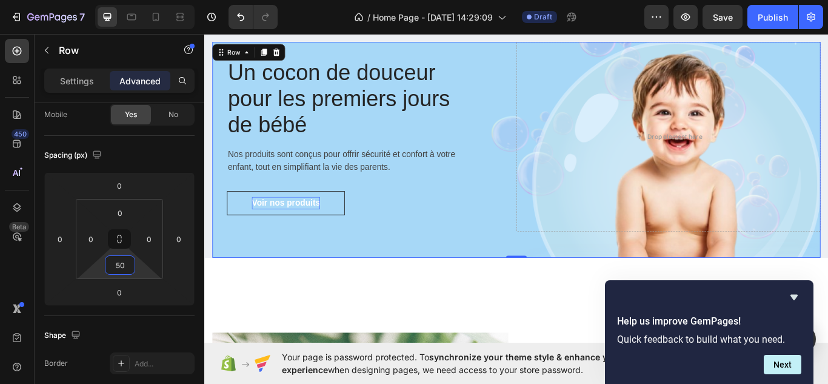
type input "50"
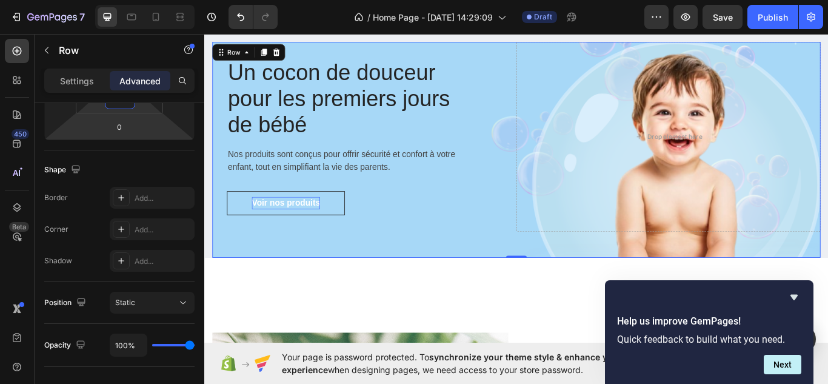
scroll to position [0, 0]
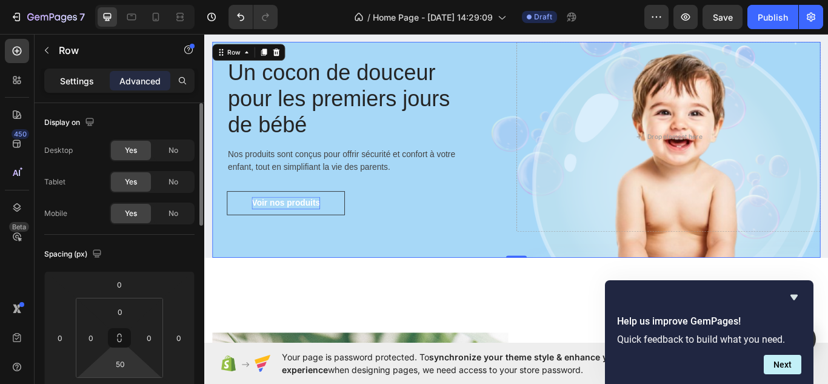
click at [85, 79] on p "Settings" at bounding box center [77, 81] width 34 height 13
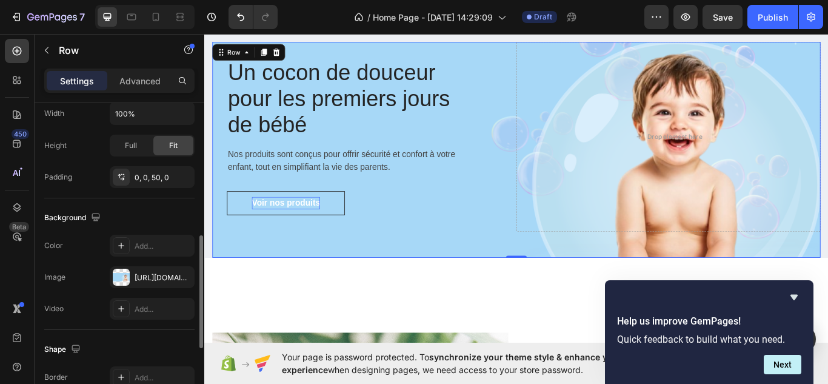
scroll to position [369, 0]
click at [121, 276] on div at bounding box center [121, 276] width 17 height 17
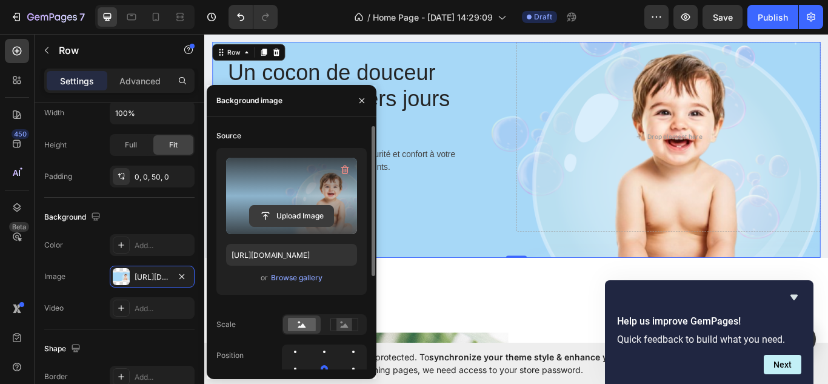
click at [293, 209] on input "file" at bounding box center [292, 215] width 84 height 21
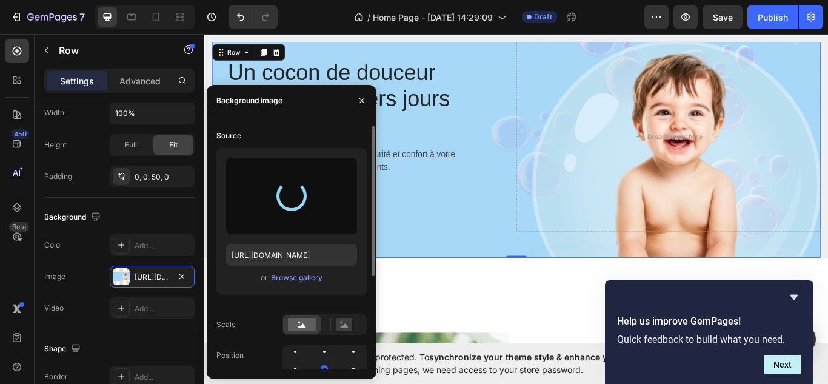
type input "[URL][DOMAIN_NAME]"
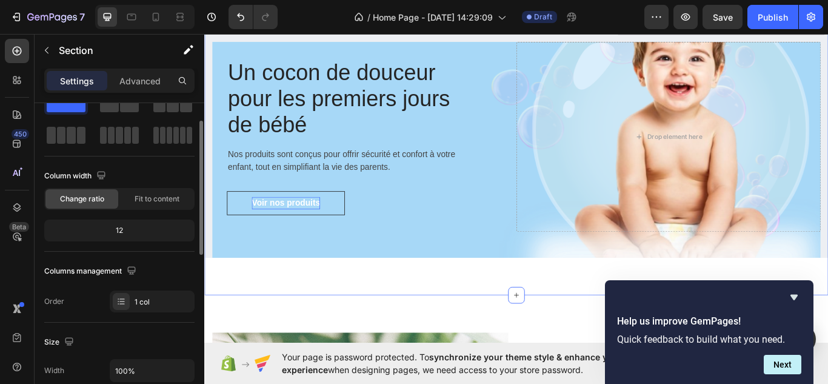
scroll to position [41, 0]
click at [148, 73] on div "Advanced" at bounding box center [140, 80] width 61 height 19
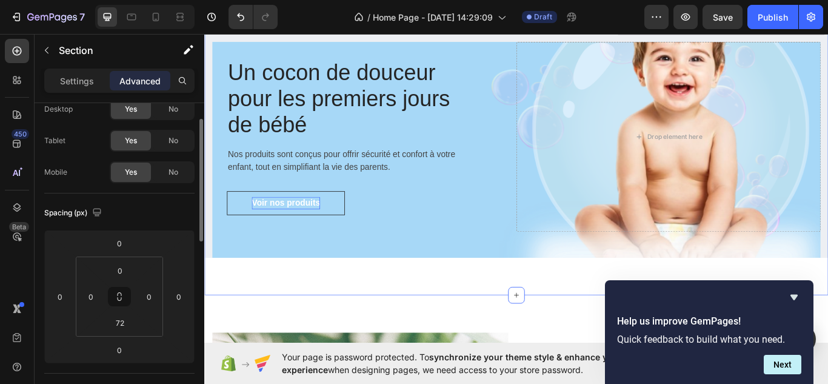
scroll to position [89, 0]
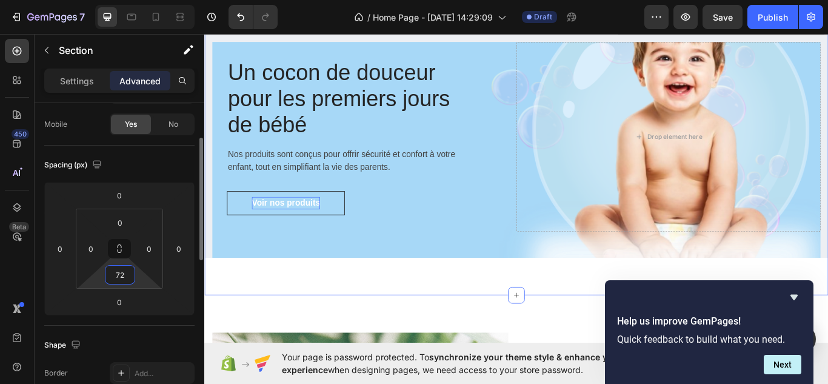
click at [122, 272] on input "72" at bounding box center [120, 274] width 24 height 18
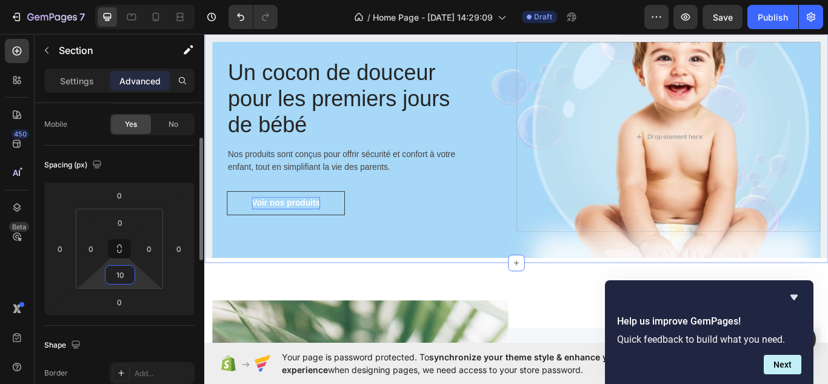
type input "1"
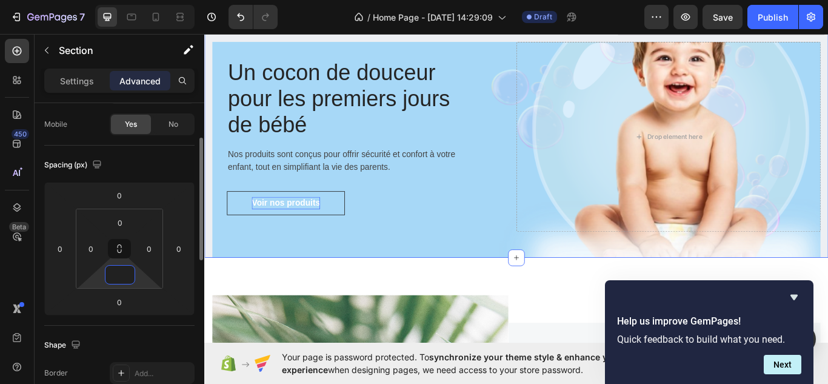
type input "0"
click at [511, 283] on div "Un cocon de douceur pour les premiers jours de bébé Heading Nos produits sont c…" at bounding box center [567, 170] width 709 height 252
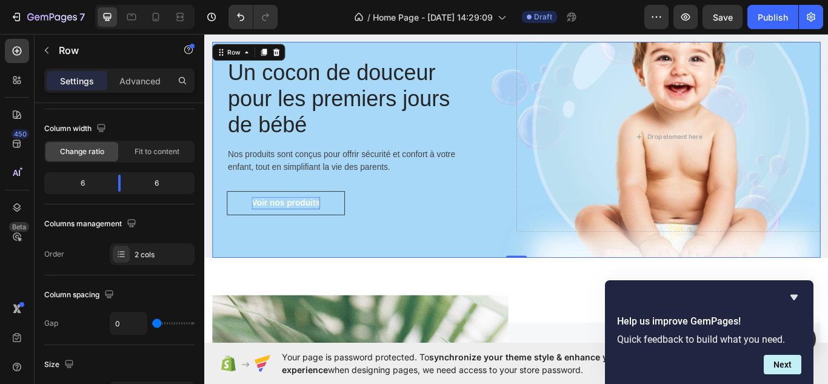
scroll to position [0, 0]
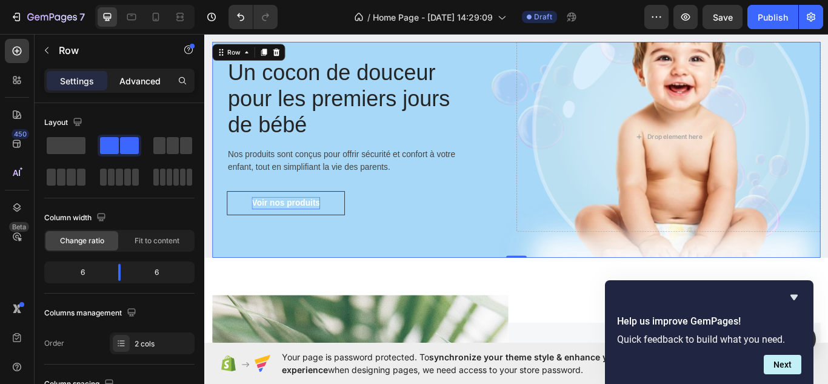
click at [149, 83] on p "Advanced" at bounding box center [139, 81] width 41 height 13
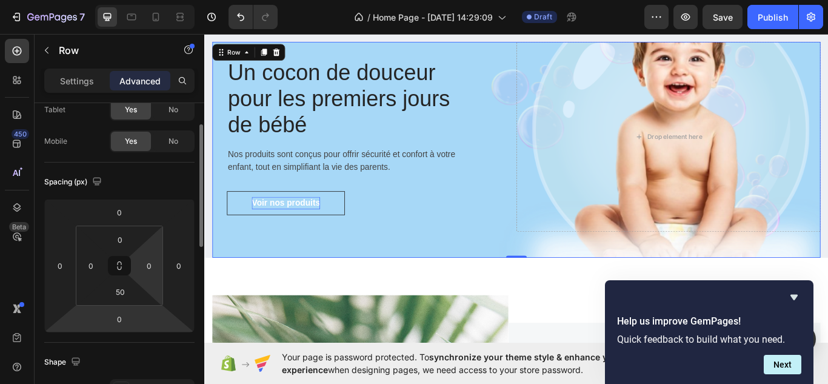
scroll to position [73, 0]
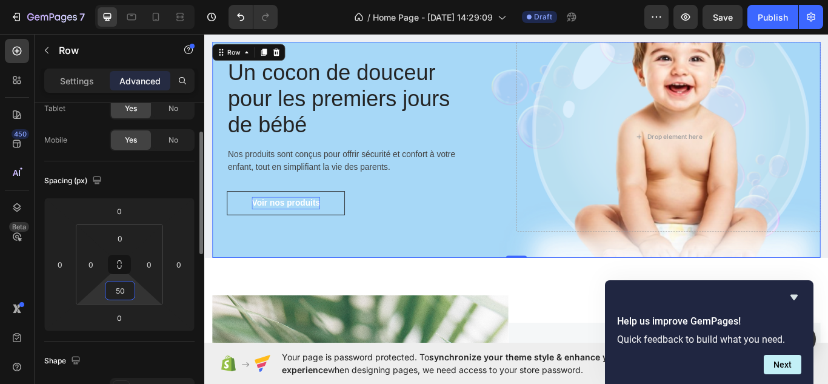
click at [118, 295] on input "50" at bounding box center [120, 290] width 24 height 18
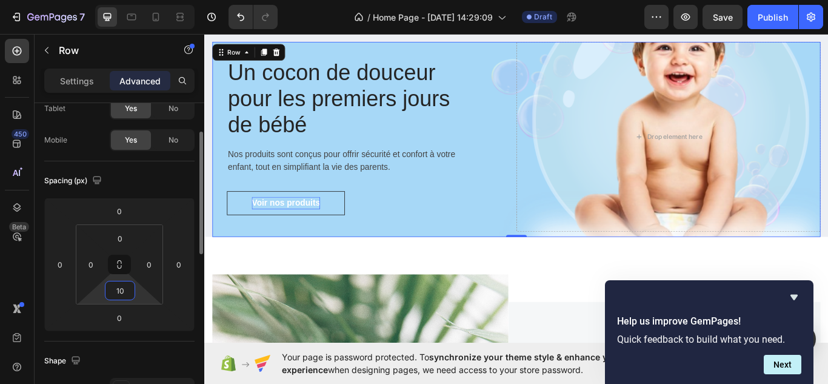
type input "1"
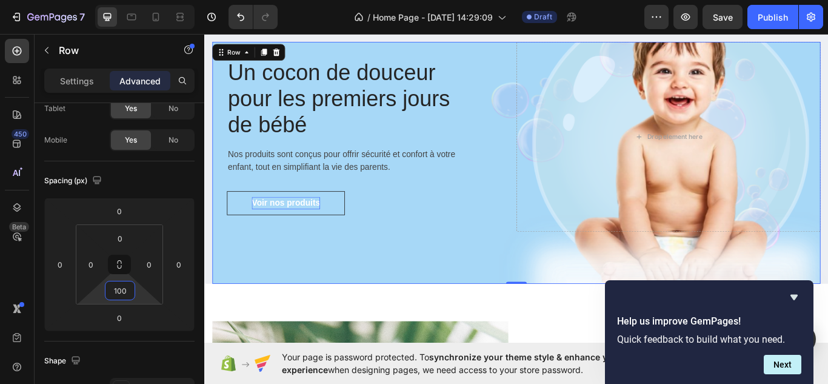
type input "100"
click at [470, 266] on div "Un cocon de douceur pour les premiers jours de bébé Heading Nos produits sont c…" at bounding box center [567, 185] width 709 height 282
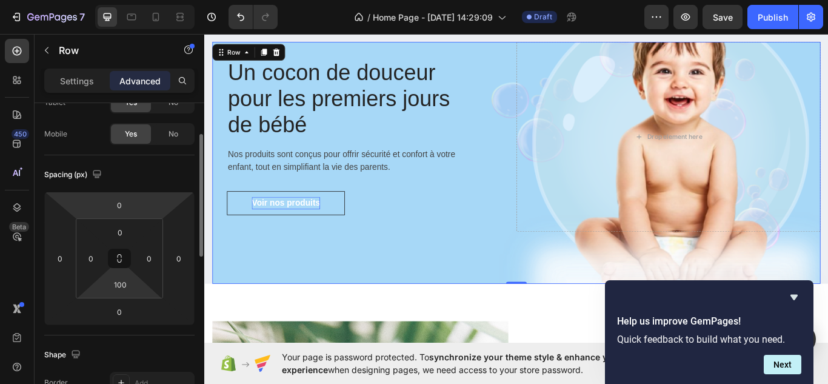
scroll to position [0, 0]
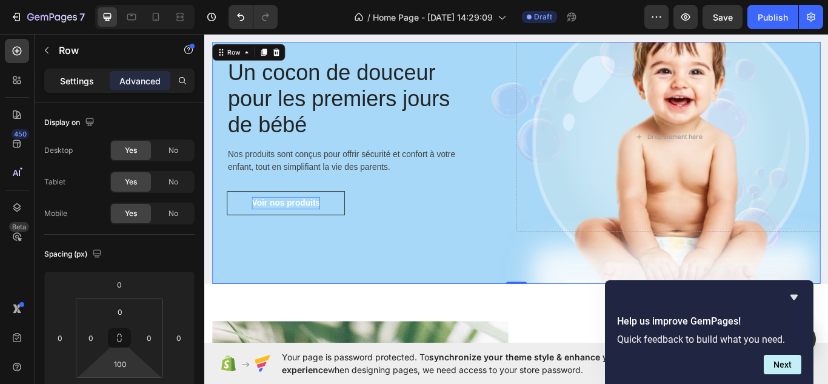
click at [78, 87] on p "Settings" at bounding box center [77, 81] width 34 height 13
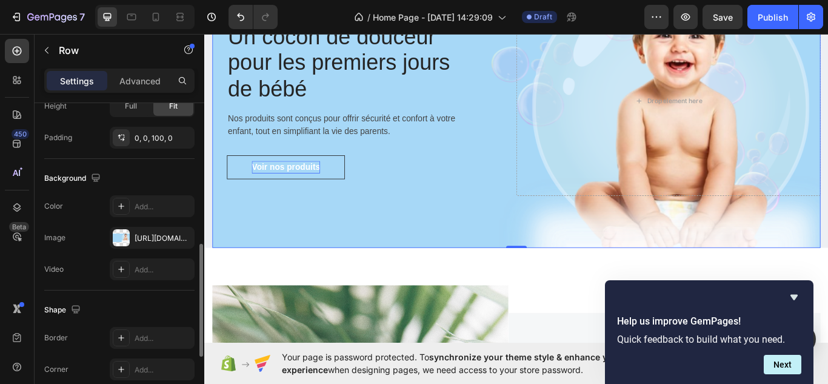
scroll to position [409, 0]
click at [121, 238] on div at bounding box center [121, 237] width 17 height 17
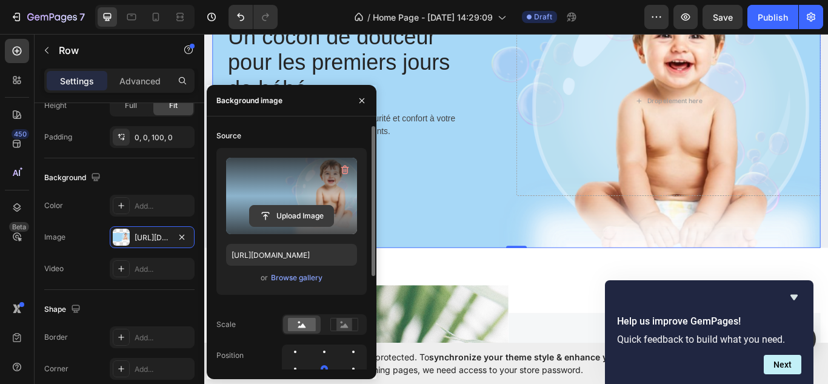
click at [307, 218] on input "file" at bounding box center [292, 215] width 84 height 21
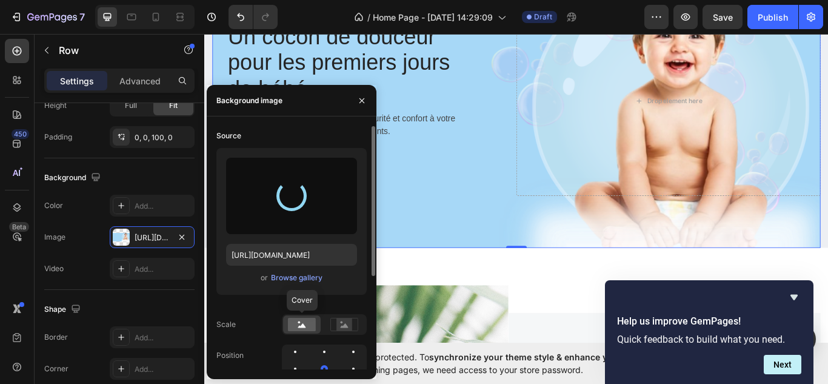
type input "[URL][DOMAIN_NAME]"
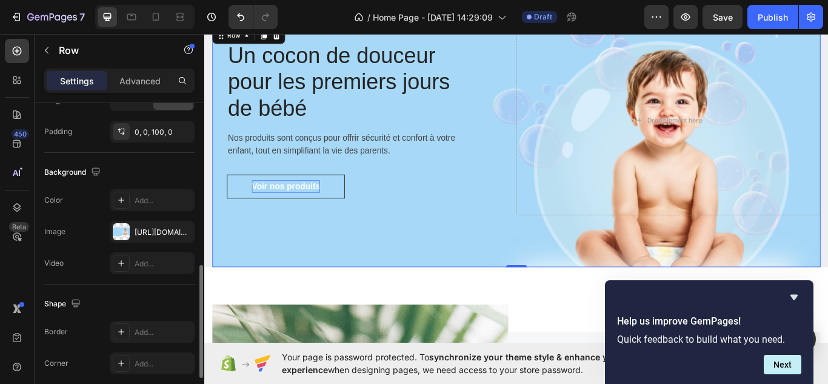
scroll to position [424, 0]
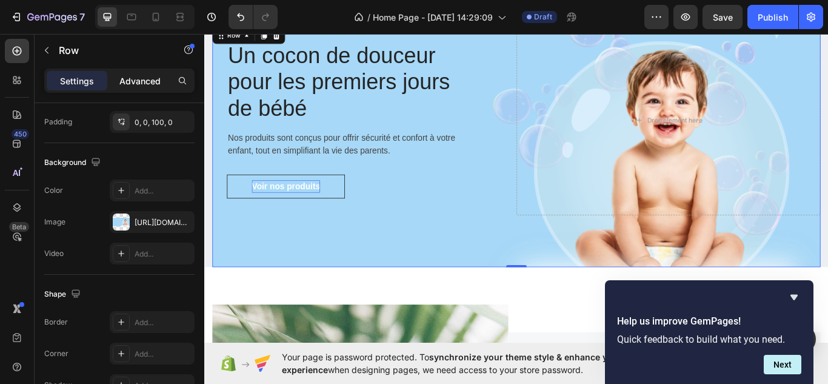
click at [144, 87] on p "Advanced" at bounding box center [139, 81] width 41 height 13
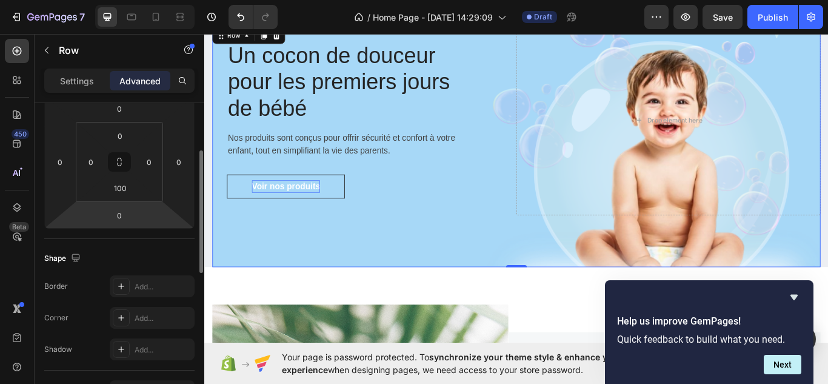
scroll to position [161, 0]
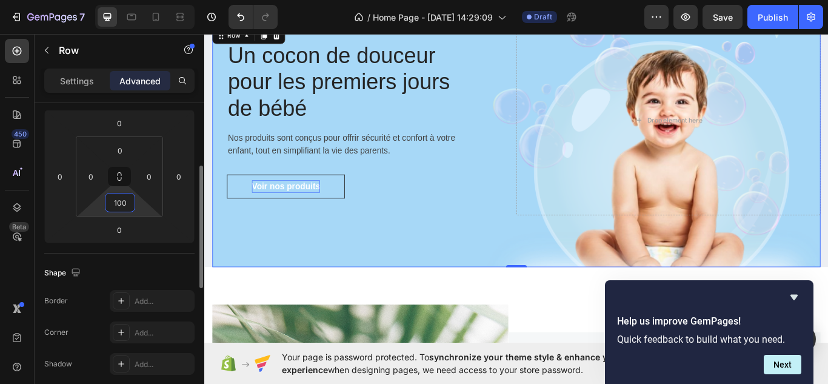
click at [125, 207] on input "100" at bounding box center [120, 202] width 24 height 18
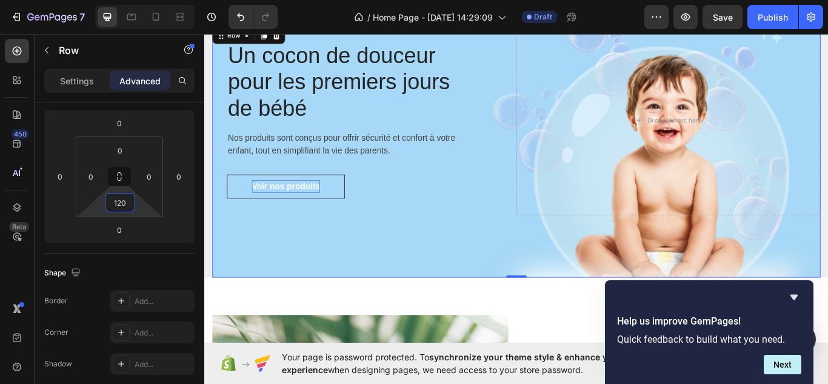
scroll to position [0, 0]
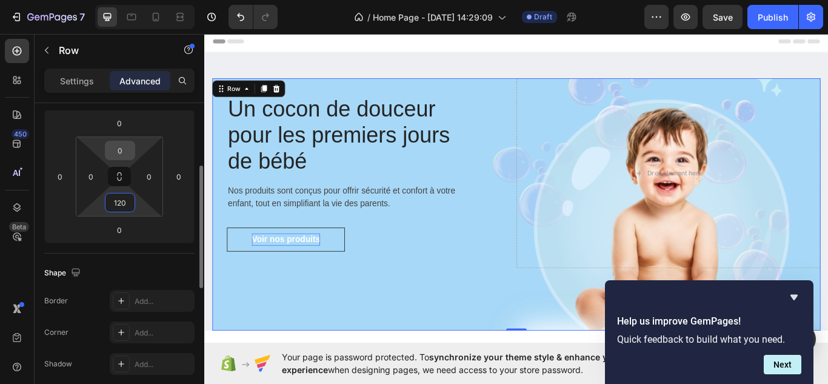
type input "120"
click at [122, 148] on input "0" at bounding box center [120, 150] width 24 height 18
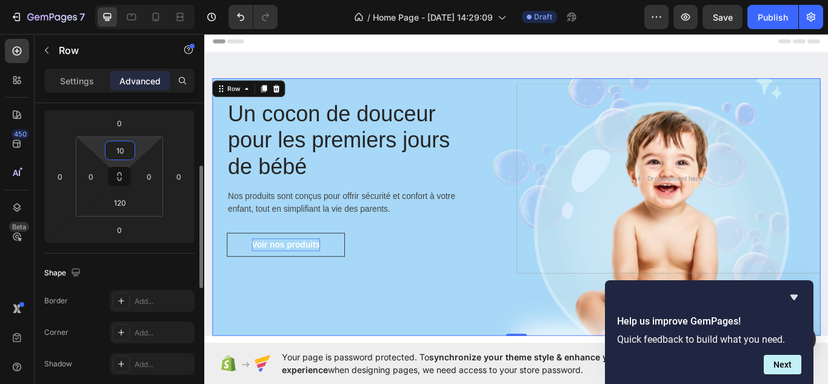
type input "1"
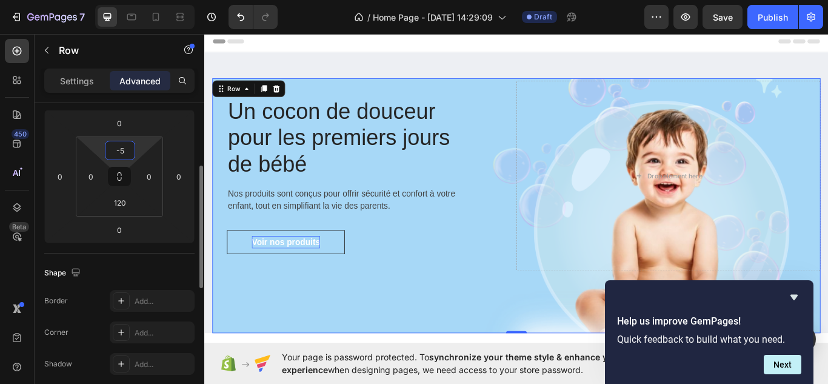
type input "-"
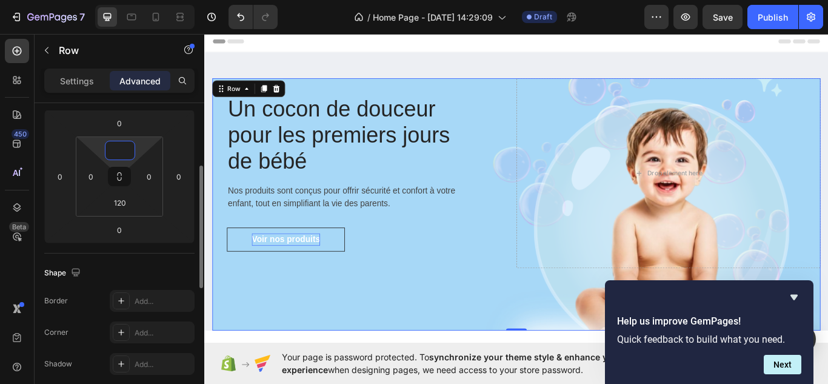
type input "0"
click at [121, 118] on input "0" at bounding box center [119, 123] width 24 height 18
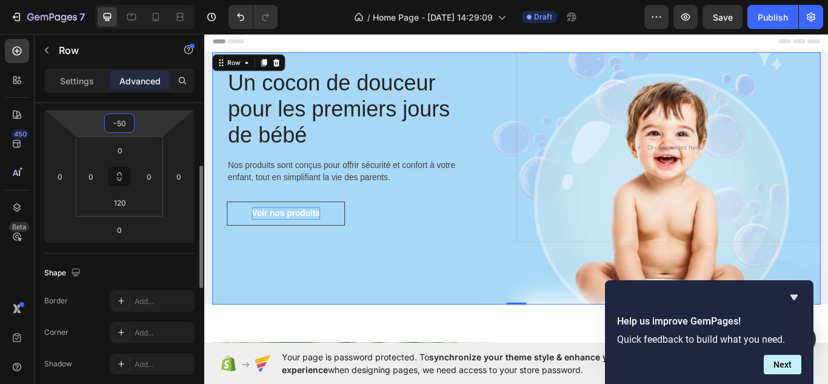
type input "-5"
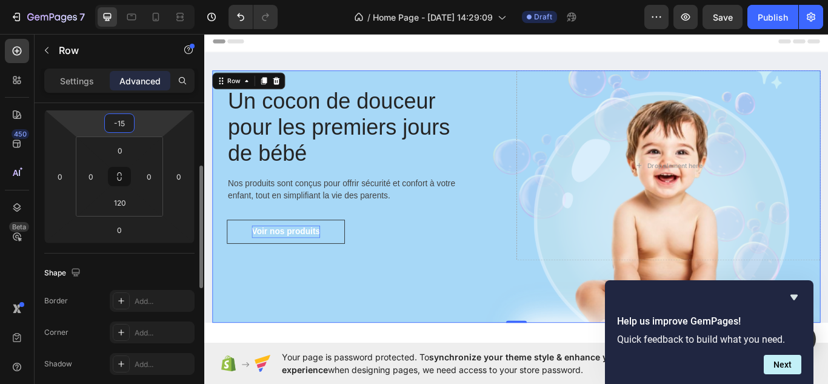
type input "-1"
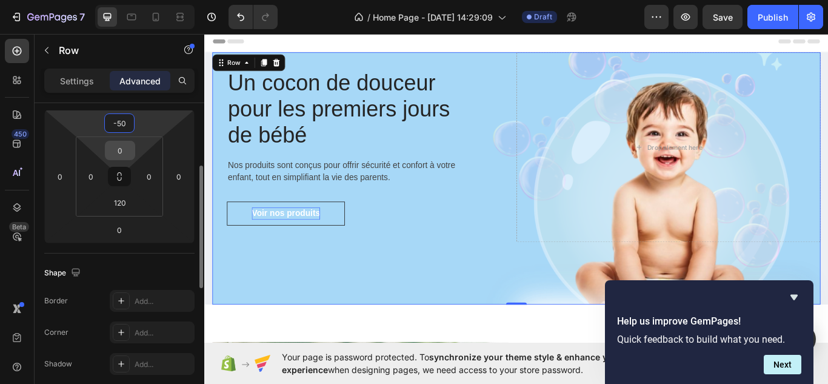
type input "-50"
click at [122, 152] on input "0" at bounding box center [120, 150] width 24 height 18
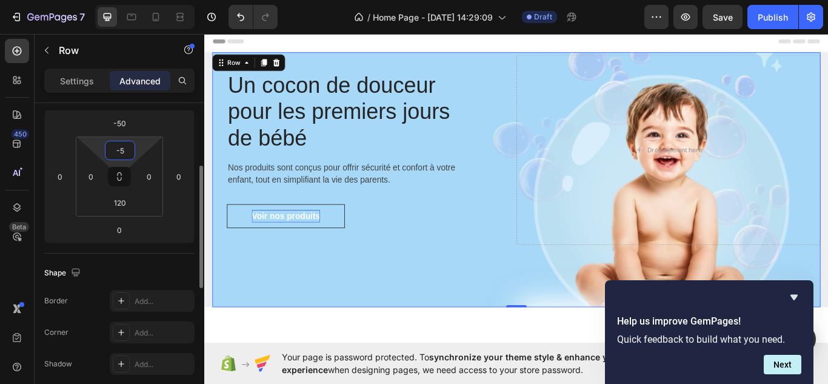
type input "-"
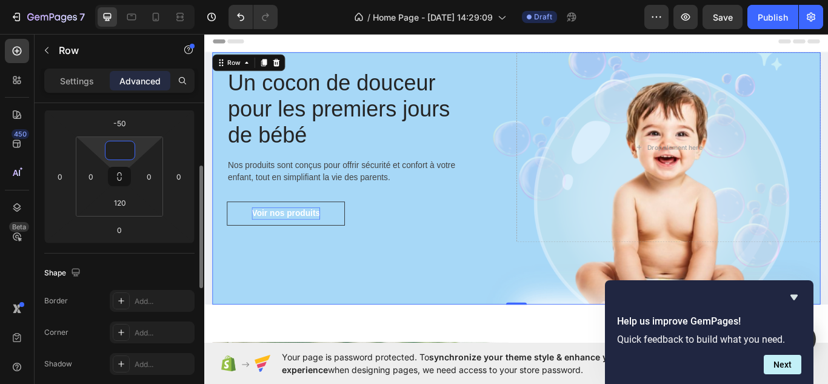
type input "0"
click at [159, 0] on html "7 Version history / Home Page - [DATE] 14:29:09 Draft Preview Save Publish 450 …" at bounding box center [414, 0] width 828 height 0
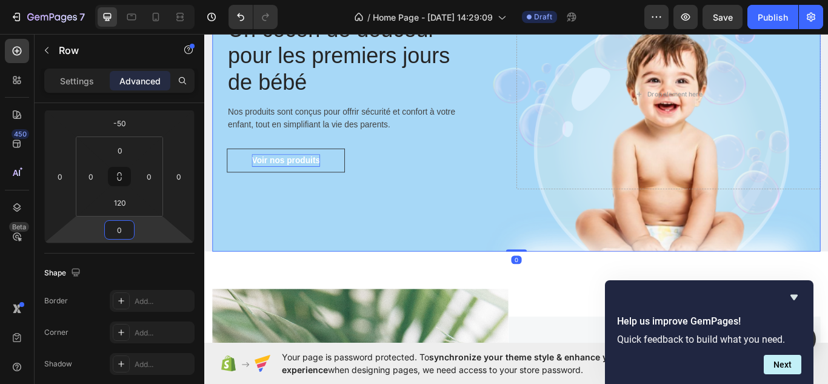
scroll to position [63, 0]
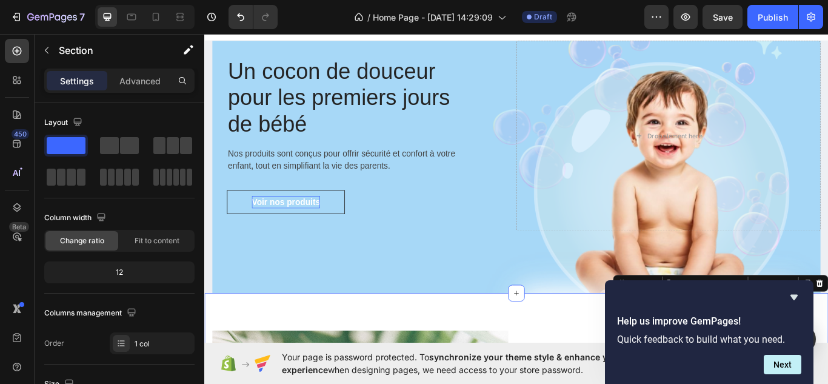
scroll to position [14, 0]
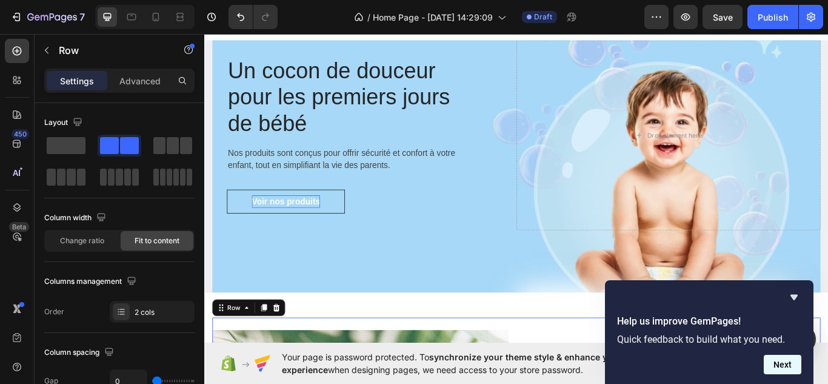
click at [780, 360] on button "Next" at bounding box center [783, 364] width 38 height 19
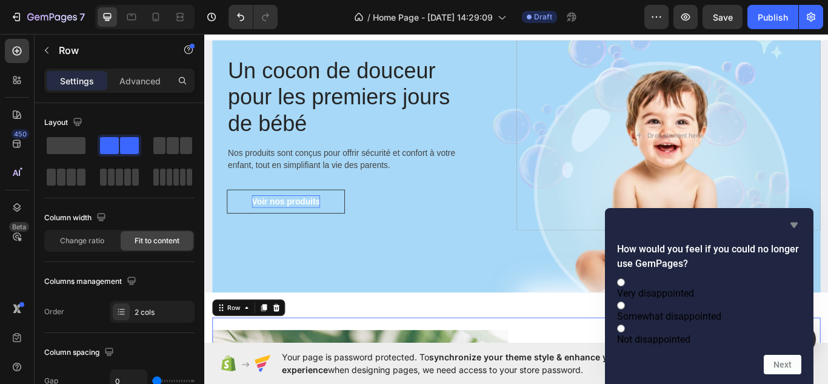
click at [800, 218] on icon "Hide survey" at bounding box center [794, 225] width 15 height 15
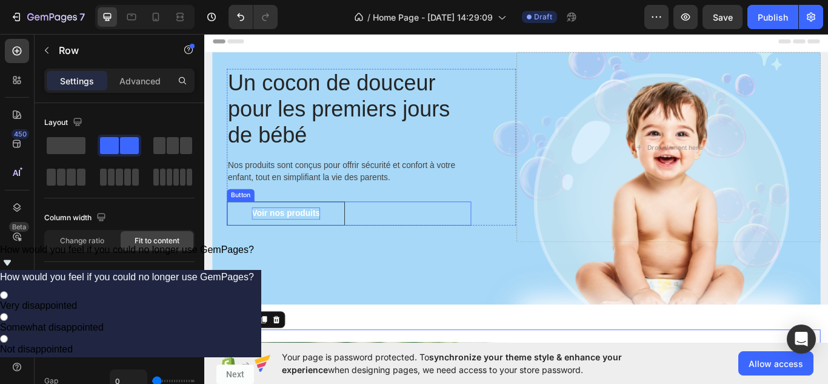
scroll to position [1, 0]
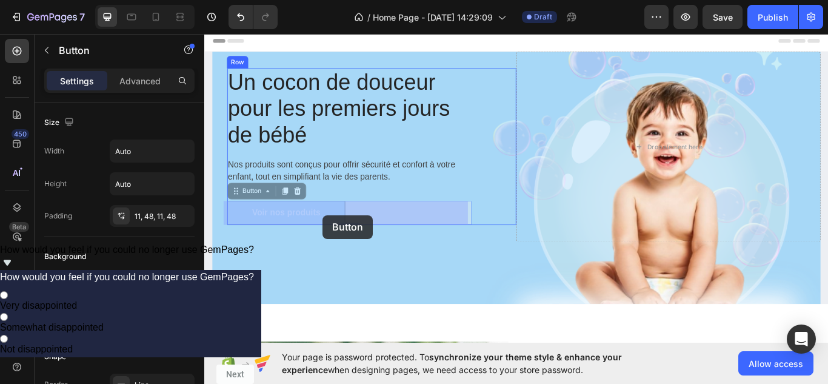
drag, startPoint x: 342, startPoint y: 236, endPoint x: 342, endPoint y: 245, distance: 9.1
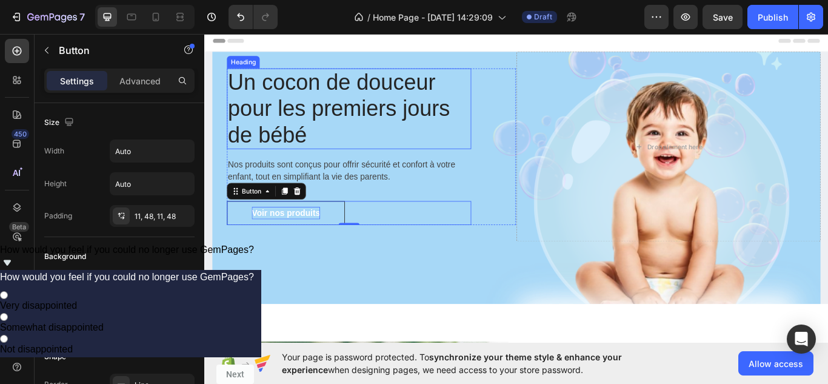
click at [284, 95] on p "Un cocon de douceur pour les premiers jours de bébé" at bounding box center [373, 122] width 282 height 92
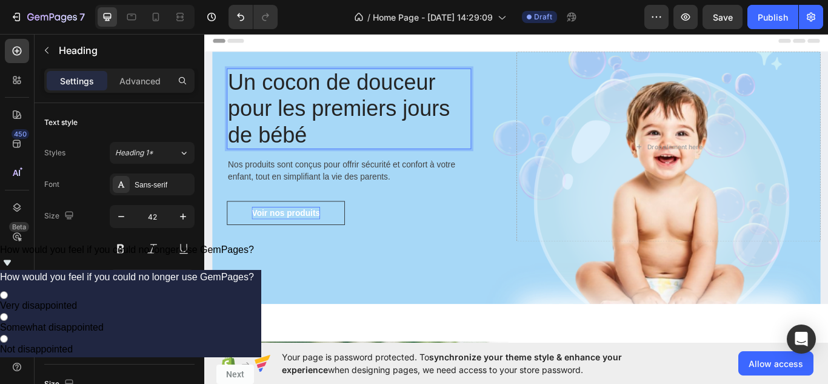
click at [344, 153] on p "Un cocon de douceur pour les premiers jours de bébé" at bounding box center [373, 122] width 282 height 92
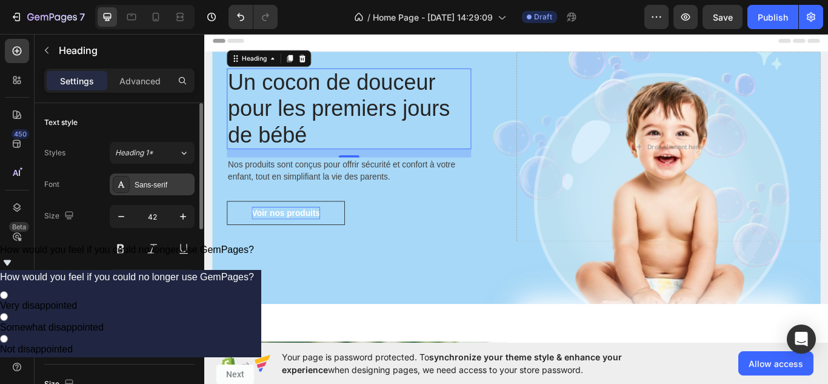
click at [167, 184] on div "Sans-serif" at bounding box center [163, 184] width 57 height 11
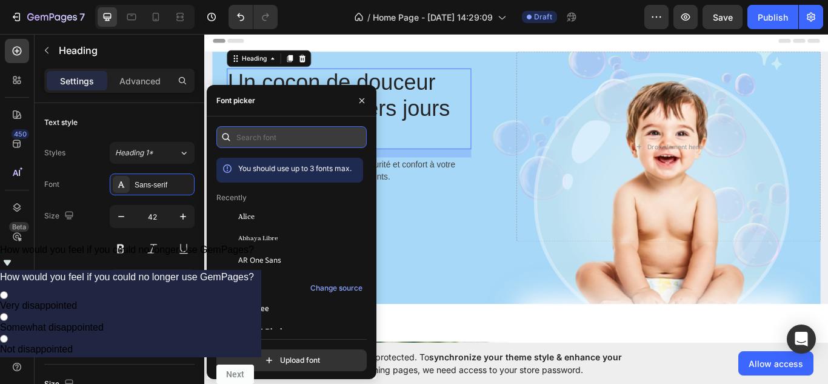
click at [258, 141] on input "text" at bounding box center [291, 137] width 150 height 22
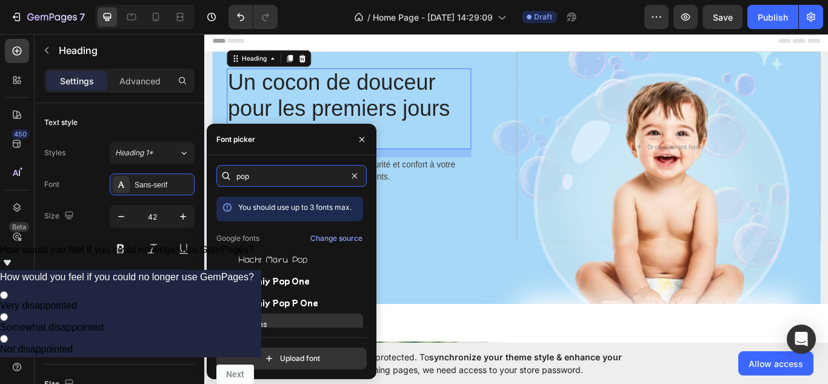
type input "pop"
click at [300, 315] on div "Poppins" at bounding box center [289, 324] width 147 height 22
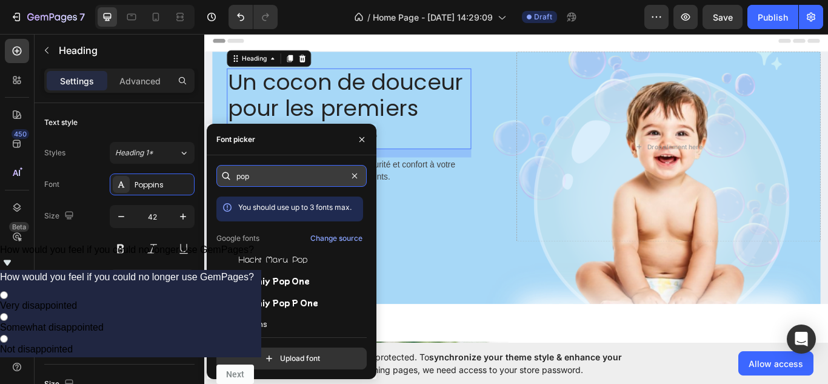
click at [288, 179] on input "pop" at bounding box center [291, 176] width 150 height 22
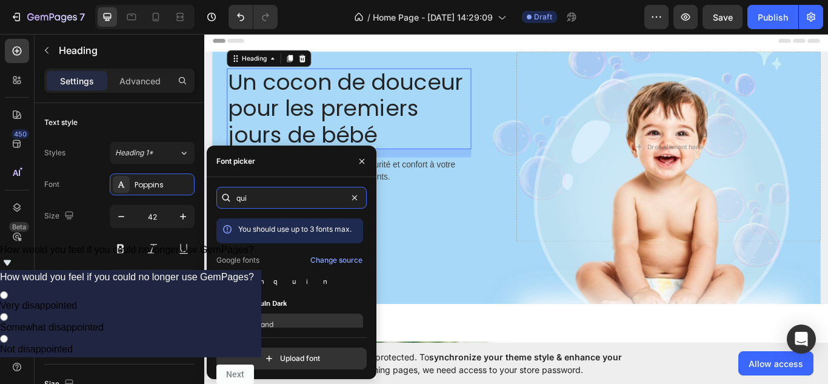
type input "qui"
click at [254, 325] on span "Quicksand" at bounding box center [255, 324] width 35 height 11
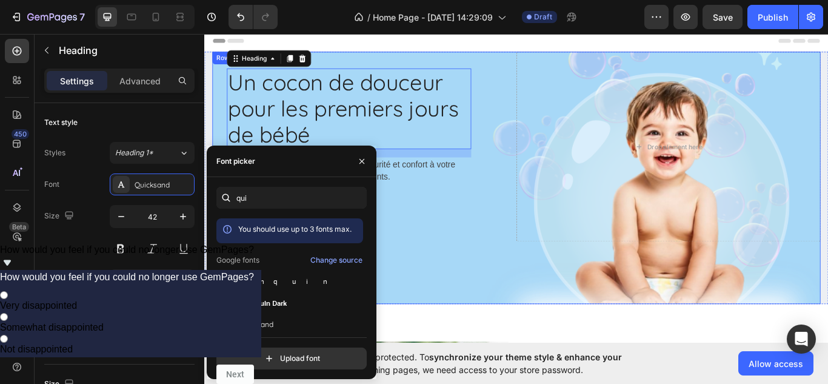
click at [462, 267] on div "Un cocon de douceur pour les premiers jours de bébé Heading 16 Nos produits son…" at bounding box center [390, 165] width 355 height 221
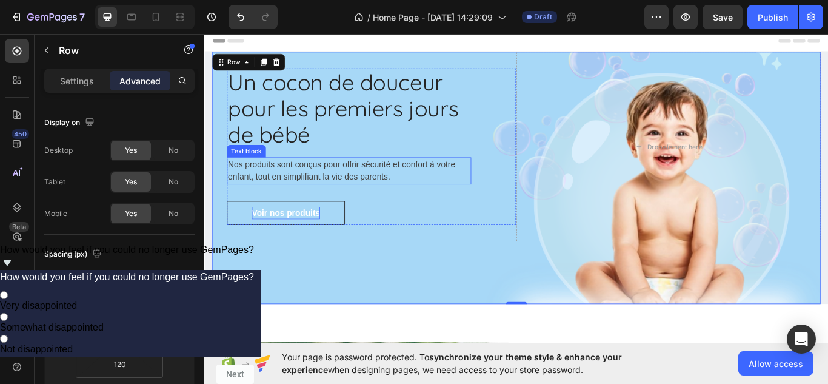
click at [344, 196] on p "Nos produits sont conçus pour offrir sécurité et confort à votre enfant, tout e…" at bounding box center [373, 193] width 282 height 29
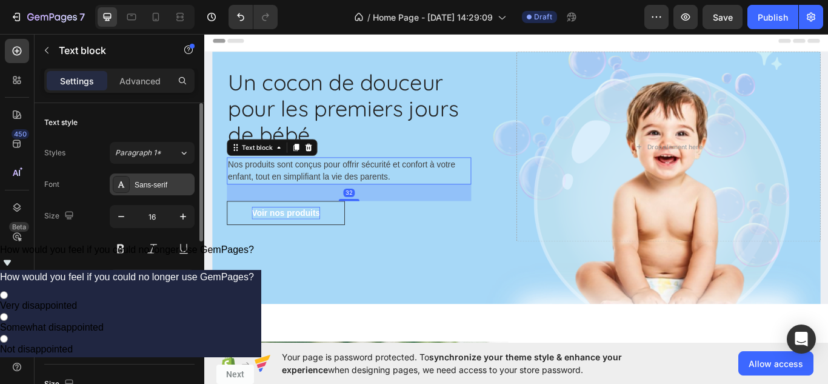
click at [152, 190] on div "Sans-serif" at bounding box center [152, 184] width 85 height 22
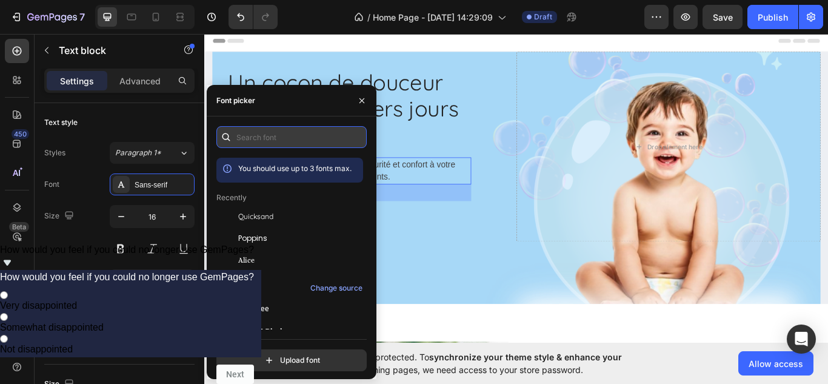
click at [290, 136] on input "text" at bounding box center [291, 137] width 150 height 22
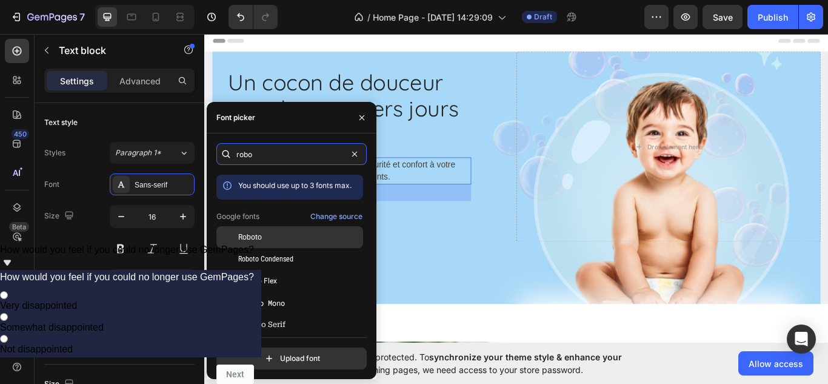
type input "robo"
click at [277, 241] on div "Roboto" at bounding box center [299, 237] width 122 height 11
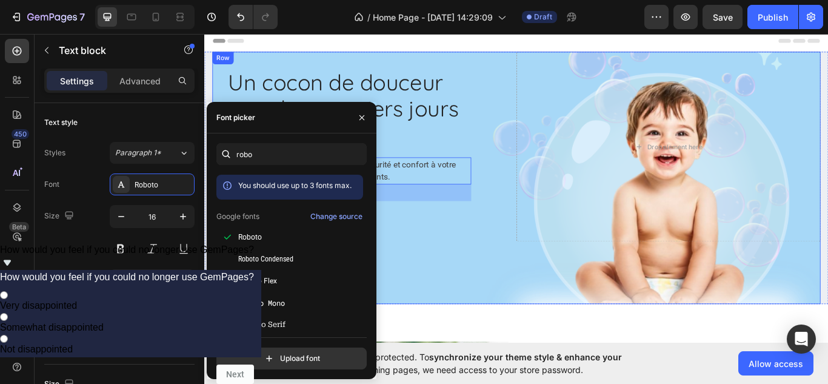
click at [465, 264] on div "Un cocon de douceur pour les premiers jours de bébé Heading Nos produits sont c…" at bounding box center [390, 165] width 355 height 221
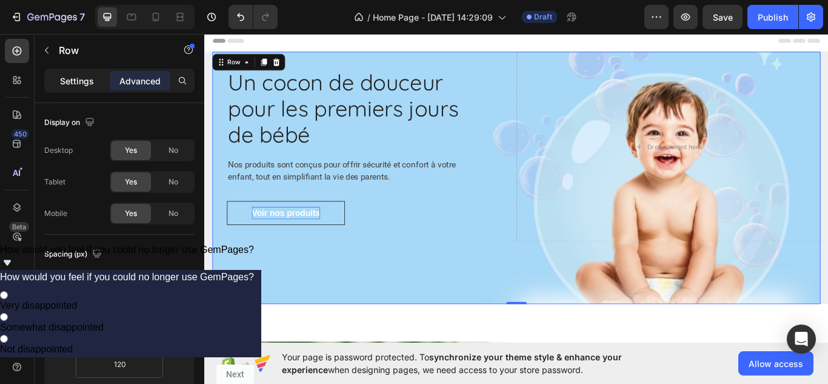
click at [91, 82] on p "Settings" at bounding box center [77, 81] width 34 height 13
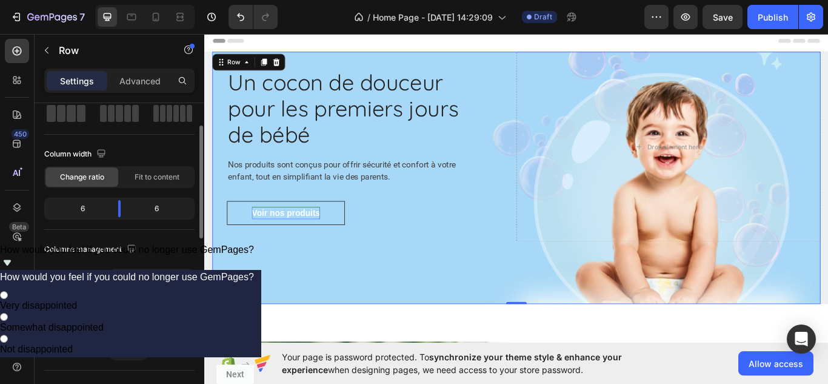
scroll to position [101, 0]
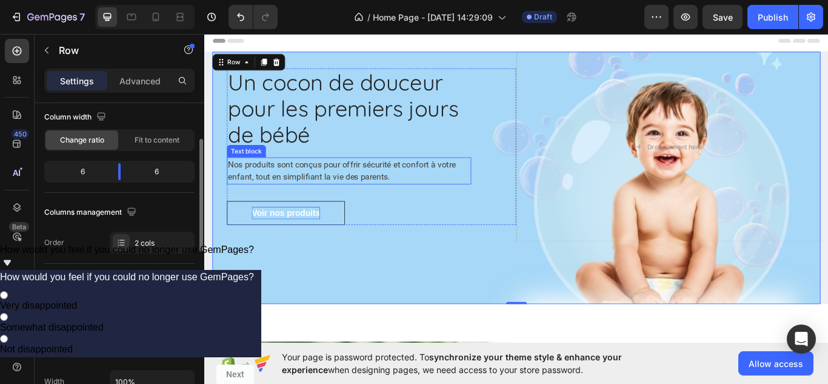
click at [356, 191] on p "Nos produits sont conçus pour offrir sécurité et confort à votre enfant, tout e…" at bounding box center [373, 193] width 282 height 29
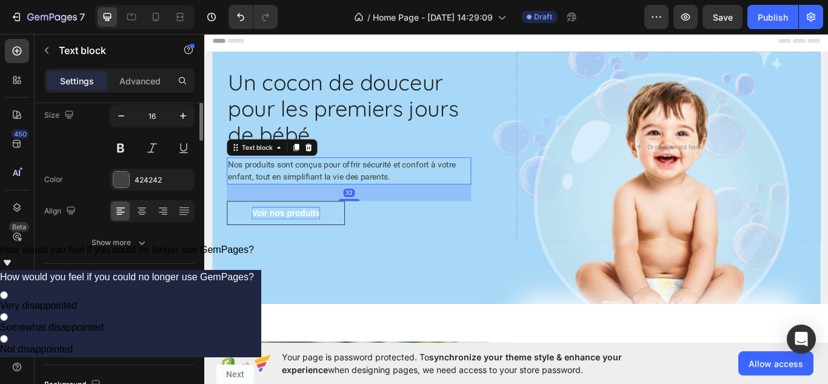
scroll to position [0, 0]
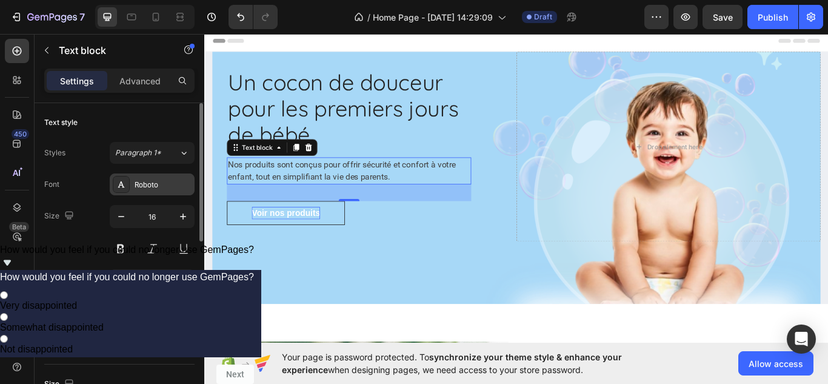
click at [136, 189] on div "Roboto" at bounding box center [163, 184] width 57 height 11
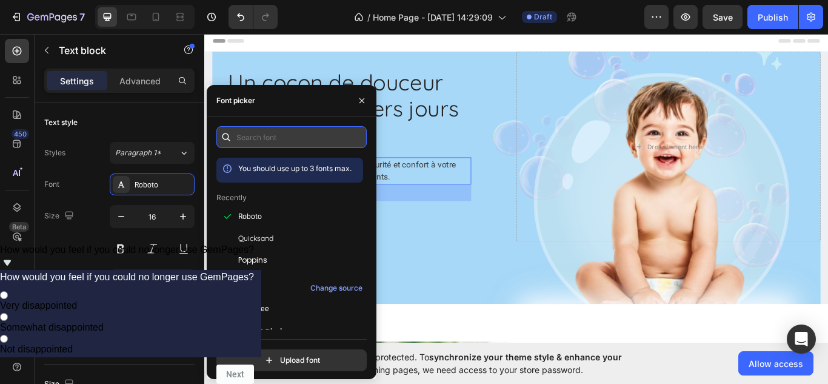
click at [292, 140] on input "text" at bounding box center [291, 137] width 150 height 22
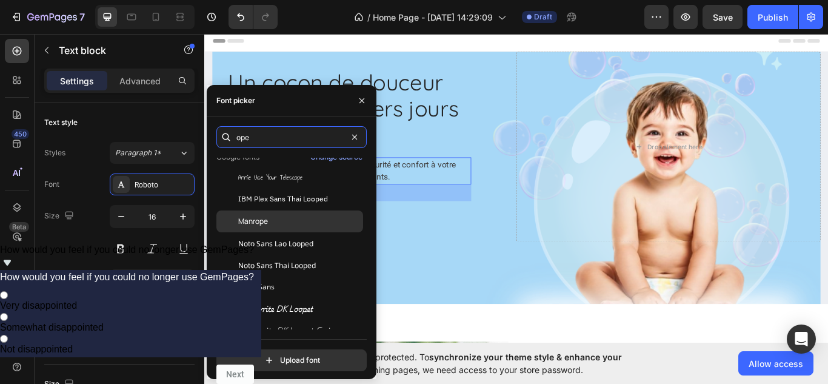
scroll to position [48, 0]
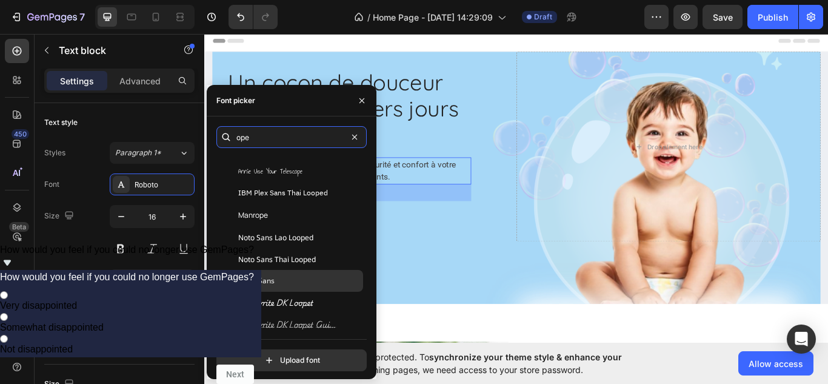
type input "ope"
click at [276, 276] on div "Open Sans" at bounding box center [299, 280] width 122 height 11
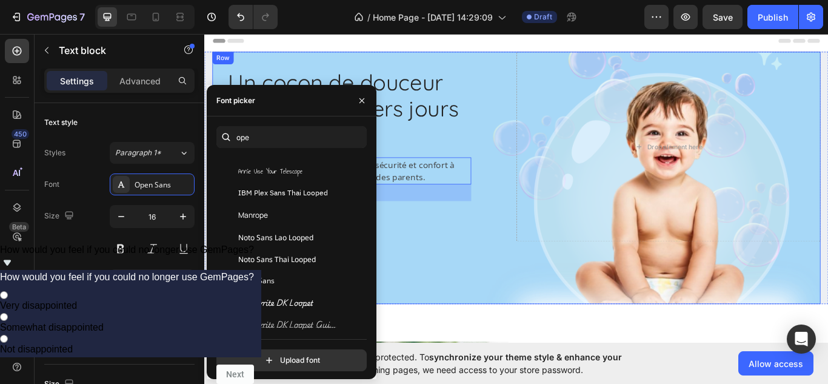
click at [530, 266] on div "Un cocon de douceur pour les premiers jours de bébé Heading Nos produits sont c…" at bounding box center [390, 165] width 355 height 221
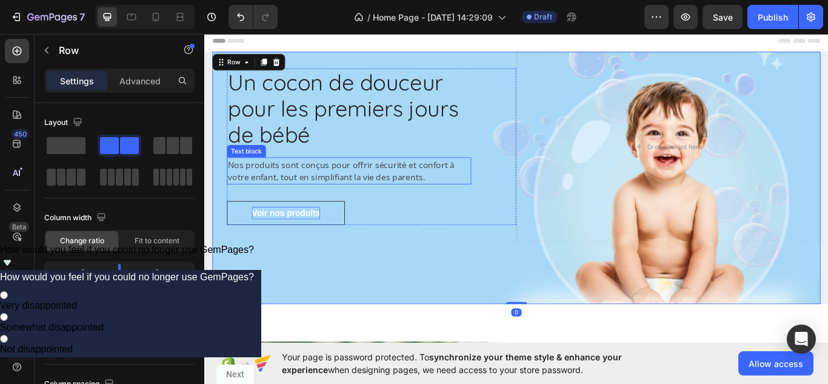
click at [409, 190] on p "Nos produits sont conçus pour offrir sécurité et confort à votre enfant, tout e…" at bounding box center [373, 193] width 282 height 29
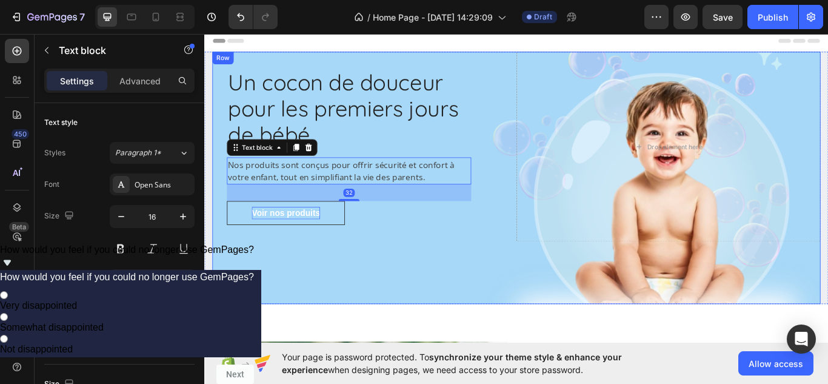
click at [496, 260] on div "Un cocon de douceur pour les premiers jours de bébé Heading Nos produits sont c…" at bounding box center [390, 165] width 355 height 221
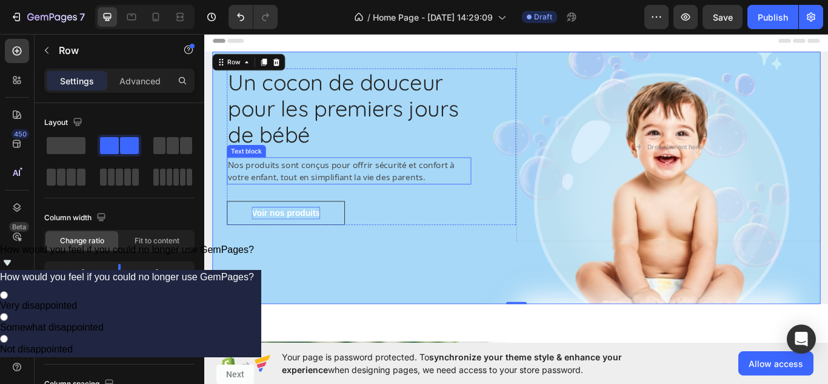
click at [364, 195] on p "Nos produits sont conçus pour offrir sécurité et confort à votre enfant, tout e…" at bounding box center [373, 193] width 282 height 29
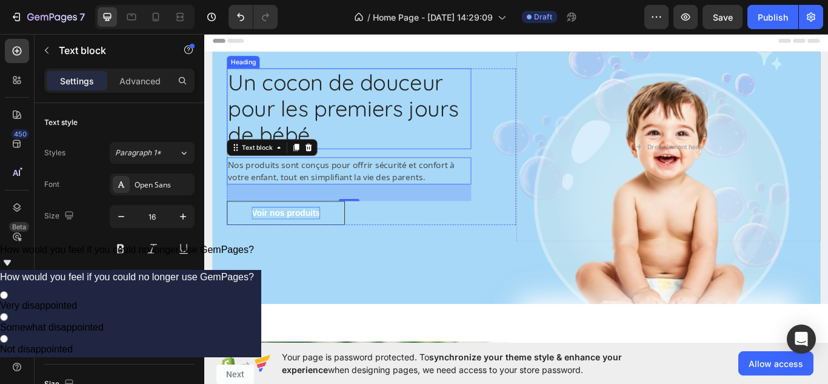
click at [330, 93] on p "Un cocon de douceur pour les premiers jours de bébé" at bounding box center [373, 122] width 282 height 92
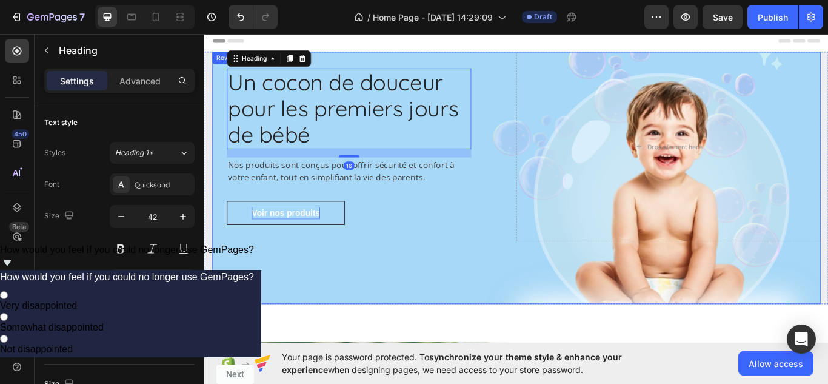
click at [342, 59] on div "Un cocon de douceur pour les premiers jours de bébé Heading 16 Nos produits son…" at bounding box center [390, 165] width 355 height 221
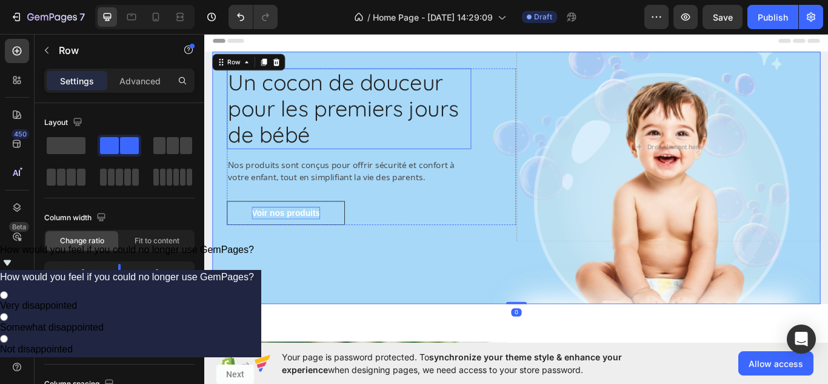
click at [342, 93] on p "Un cocon de douceur pour les premiers jours de bébé" at bounding box center [373, 122] width 282 height 92
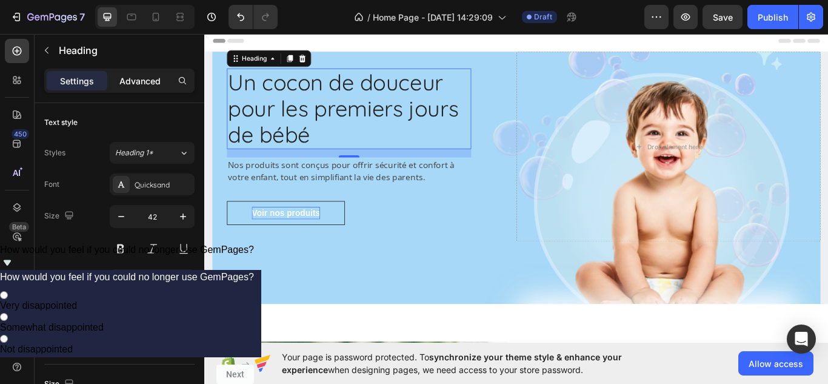
click at [129, 82] on p "Advanced" at bounding box center [139, 81] width 41 height 13
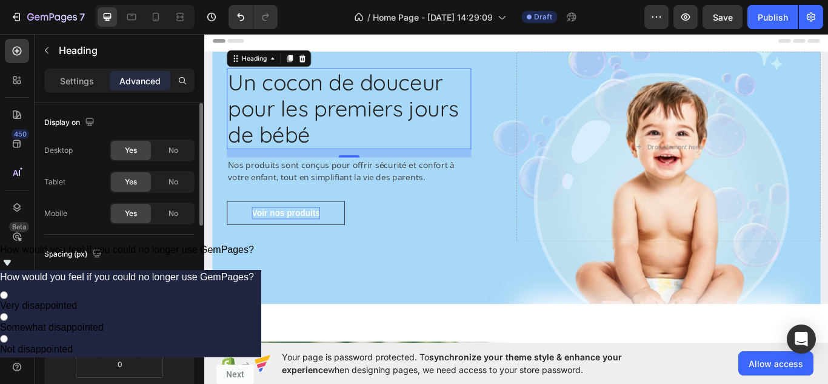
click at [115, 281] on input "0" at bounding box center [119, 284] width 24 height 18
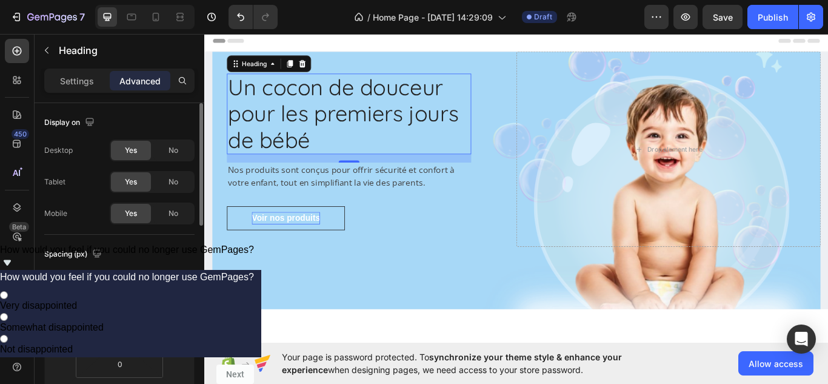
type input "1"
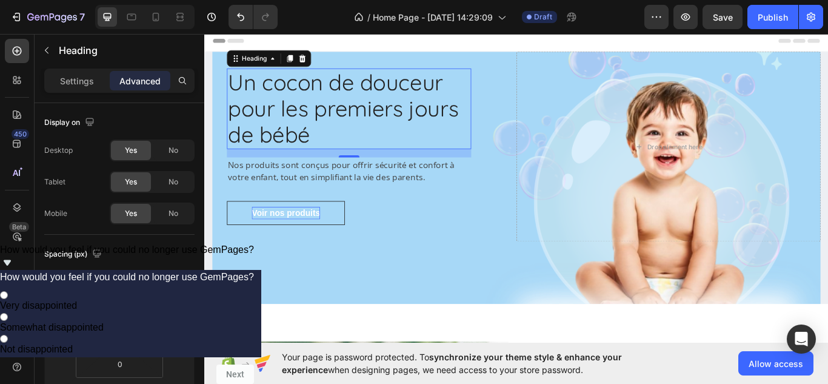
type input "0"
click at [134, 285] on div "0" at bounding box center [119, 284] width 30 height 19
click at [129, 284] on input "0" at bounding box center [119, 284] width 24 height 18
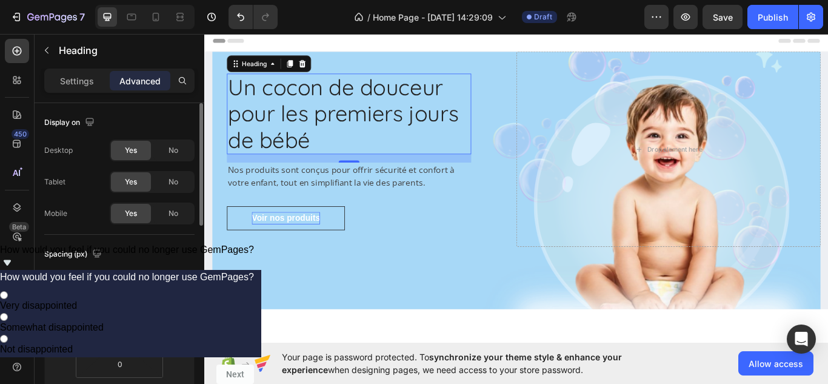
type input "1"
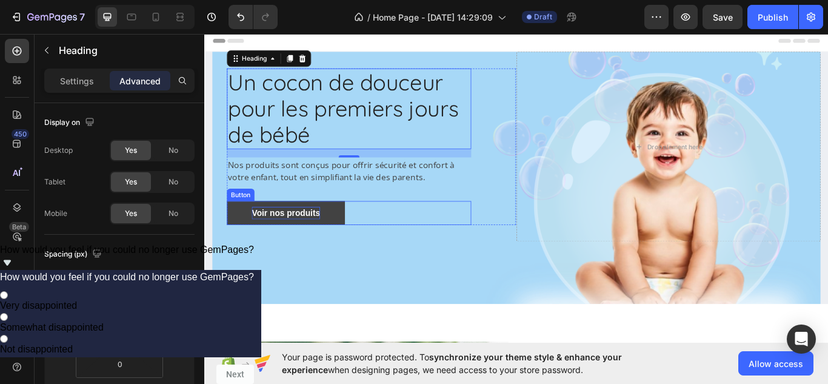
click at [335, 241] on link "Voir nos produits" at bounding box center [299, 243] width 138 height 28
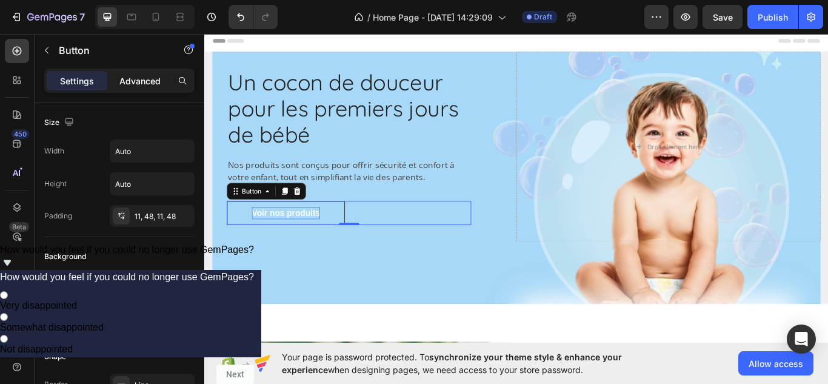
click at [136, 76] on p "Advanced" at bounding box center [139, 81] width 41 height 13
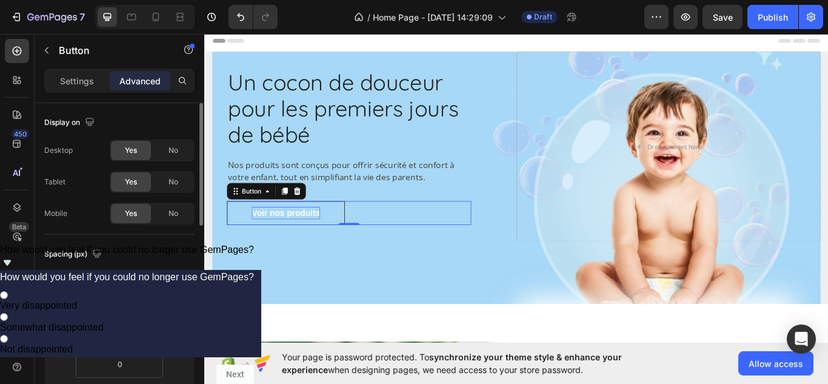
click at [135, 0] on html "7 Version history / Home Page - [DATE] 14:29:09 Draft Preview Save Publish 450 …" at bounding box center [414, 0] width 828 height 0
click at [121, 281] on input "0" at bounding box center [119, 284] width 24 height 18
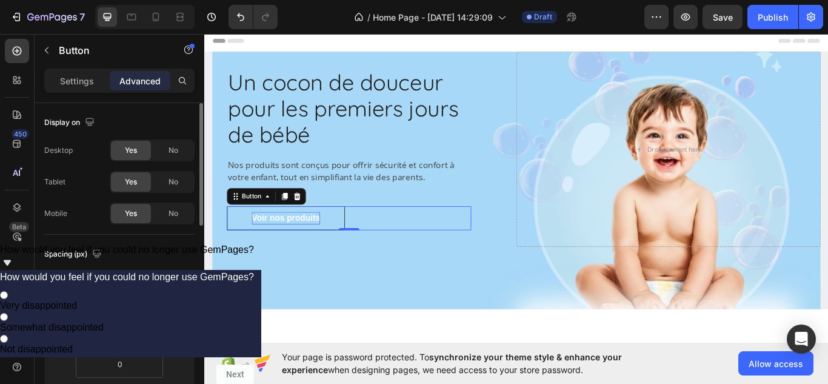
type input "1"
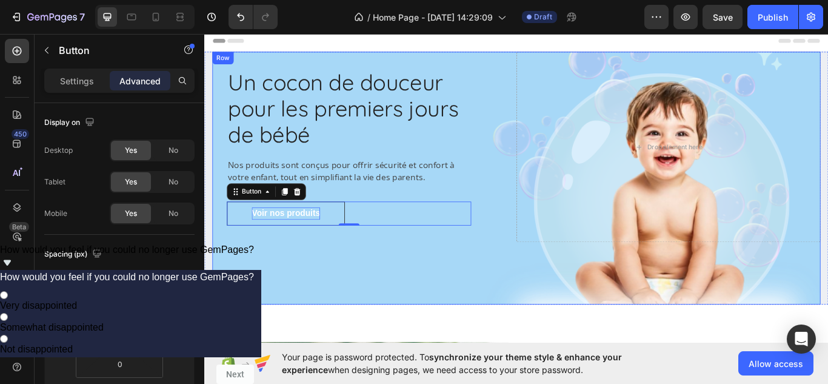
click at [380, 275] on div "Un cocon de douceur pour les premiers jours de bébé Heading Nos produits sont c…" at bounding box center [390, 166] width 355 height 222
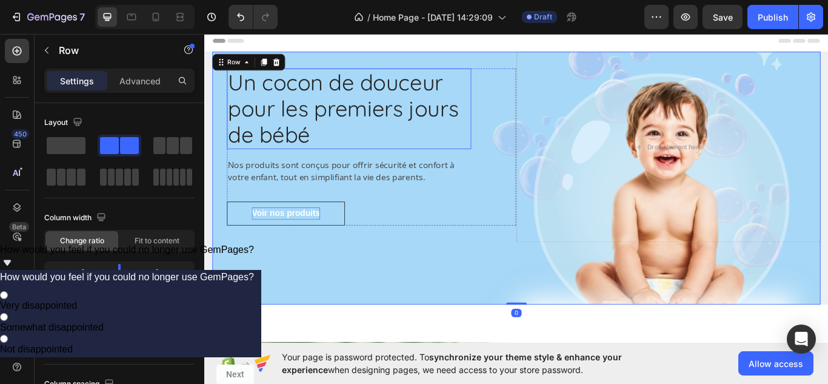
click at [284, 90] on p "Un cocon de douceur pour les premiers jours de bébé" at bounding box center [373, 122] width 282 height 92
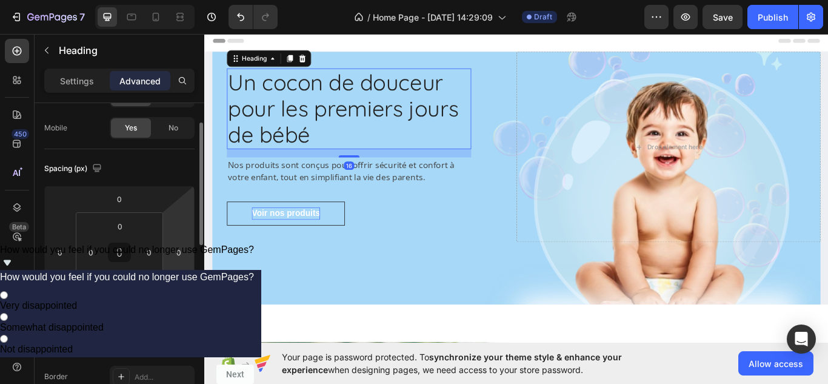
scroll to position [75, 0]
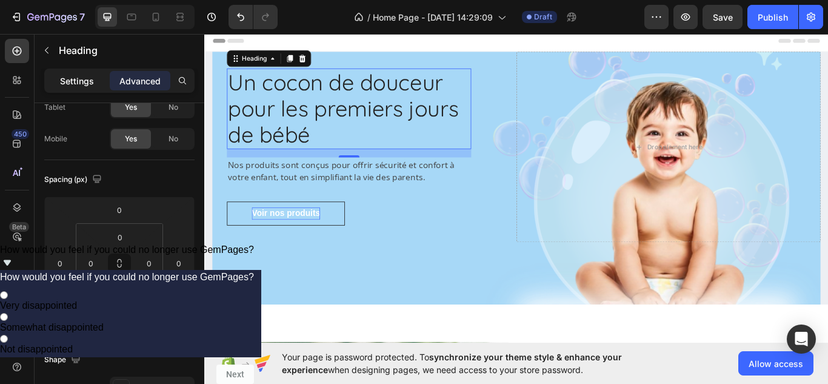
click at [96, 77] on div "Settings" at bounding box center [77, 80] width 61 height 19
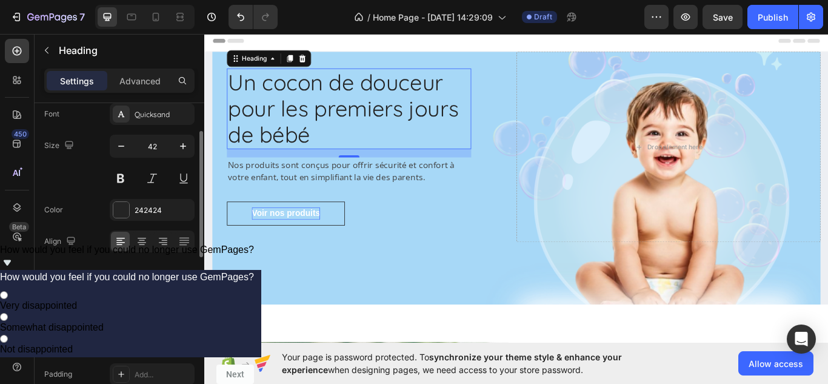
scroll to position [70, 0]
click at [138, 240] on icon at bounding box center [142, 242] width 12 height 12
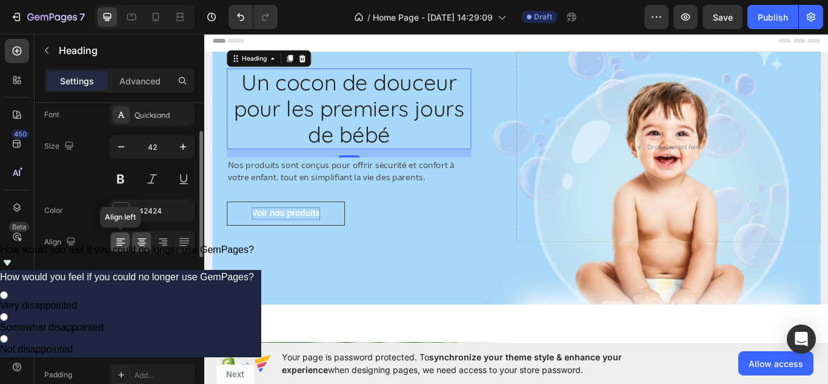
click at [116, 240] on icon at bounding box center [121, 242] width 12 height 12
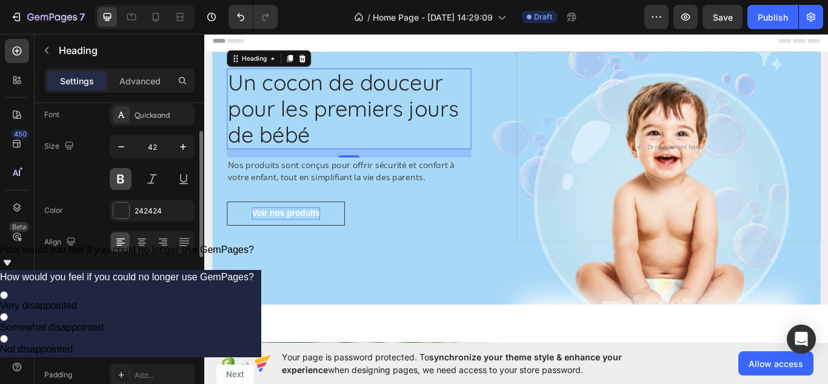
click at [120, 173] on button at bounding box center [121, 179] width 22 height 22
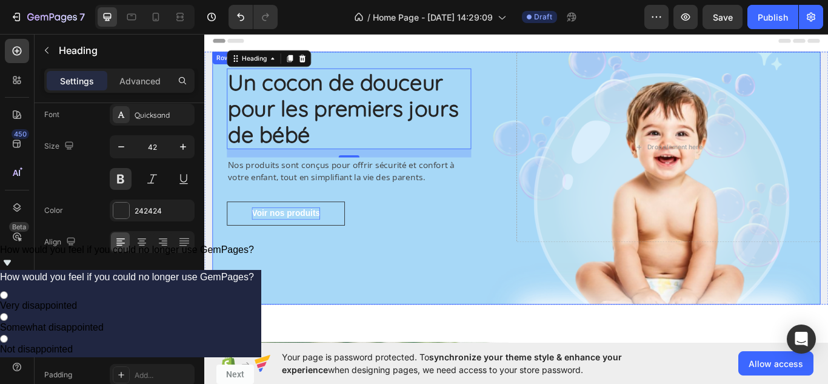
click at [347, 281] on div "Un cocon de douceur pour les premiers jours de bébé Heading 16 Nos produits son…" at bounding box center [567, 202] width 709 height 295
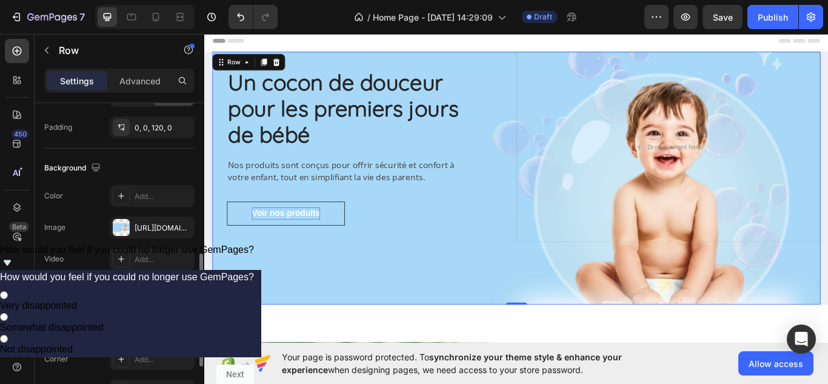
scroll to position [419, 0]
click at [119, 225] on div at bounding box center [121, 226] width 17 height 17
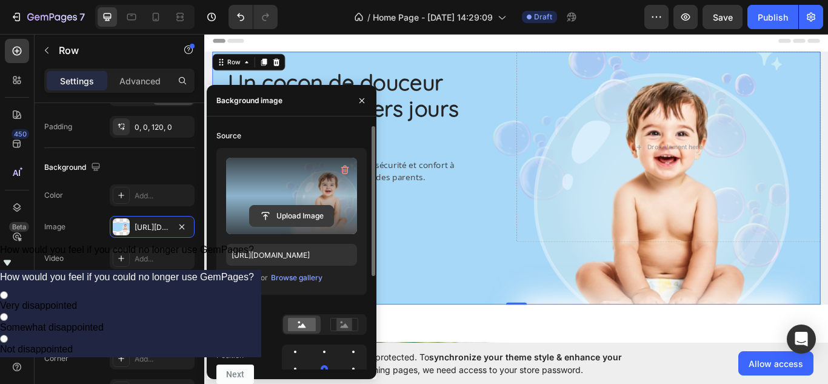
click at [282, 213] on input "file" at bounding box center [292, 215] width 84 height 21
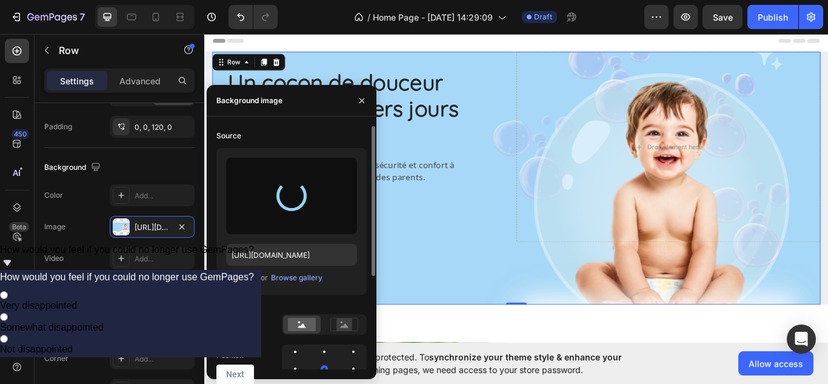
type input "[URL][DOMAIN_NAME]"
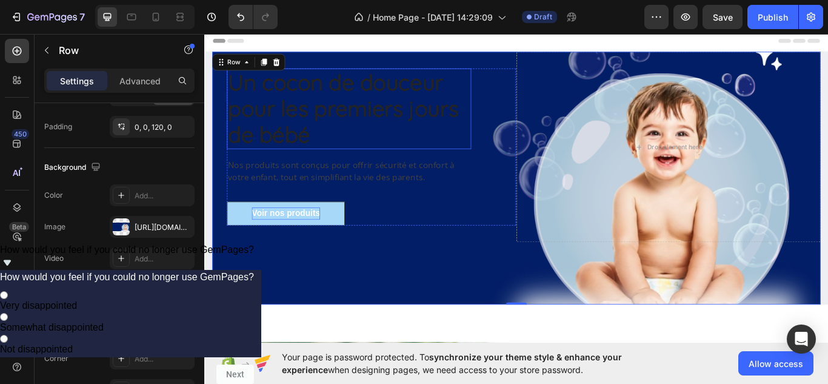
click at [382, 112] on p "Un cocon de douceur pour les premiers jours de bébé" at bounding box center [373, 122] width 282 height 92
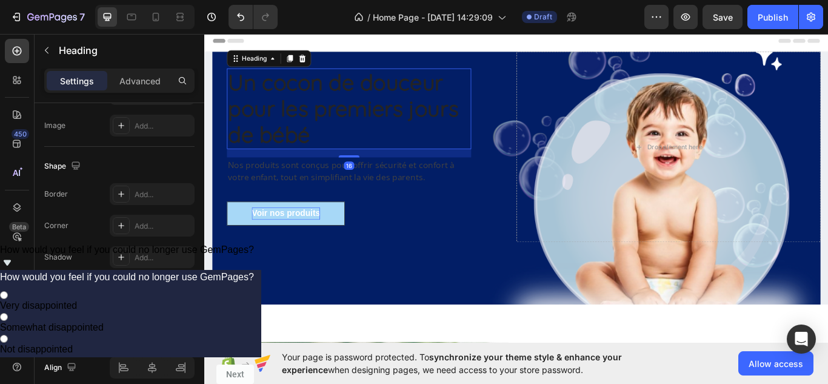
scroll to position [0, 0]
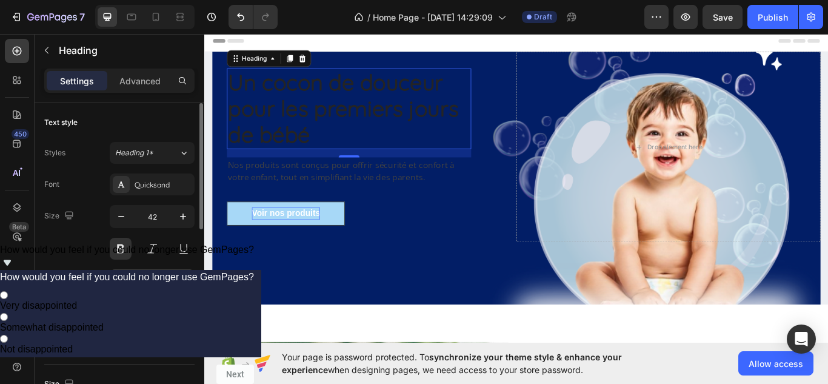
click at [129, 281] on div at bounding box center [121, 280] width 16 height 16
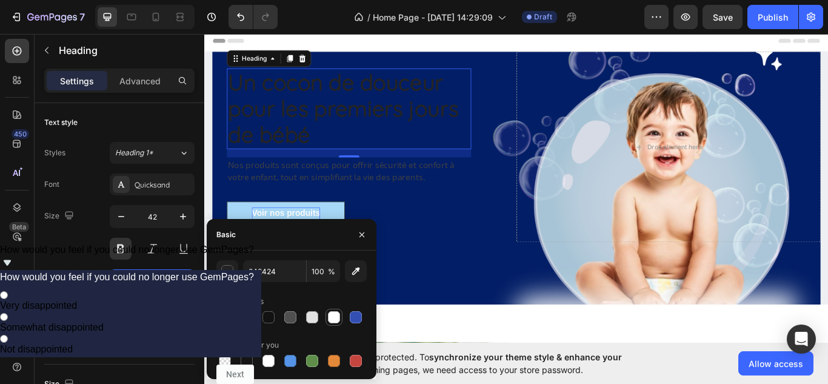
click at [332, 313] on div at bounding box center [334, 317] width 12 height 12
type input "FFFFFF"
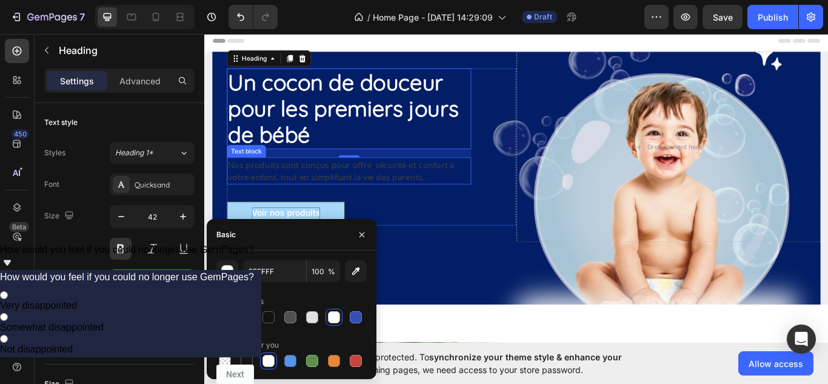
click at [347, 196] on p "Nos produits sont conçus pour offrir sécurité et confort à votre enfant, tout e…" at bounding box center [373, 193] width 282 height 29
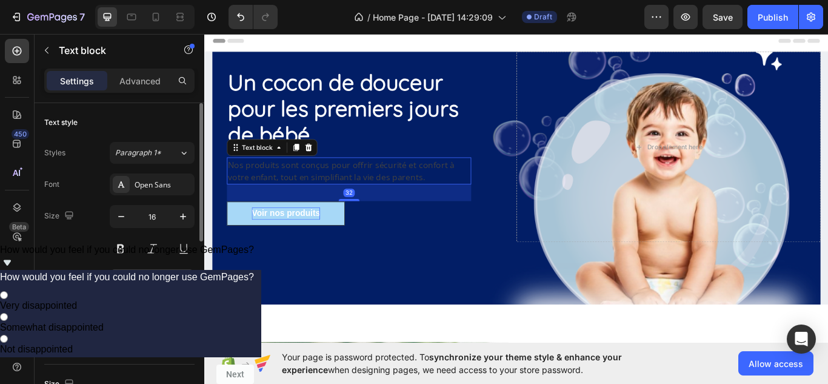
click at [115, 282] on div at bounding box center [121, 280] width 16 height 16
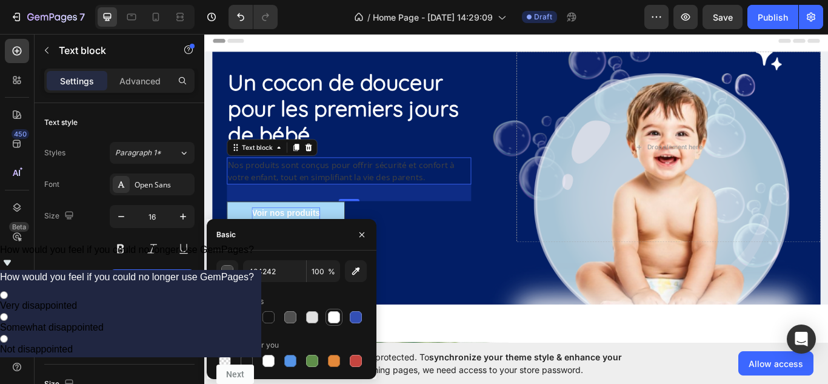
click at [333, 320] on div at bounding box center [334, 317] width 12 height 12
type input "FFFFFF"
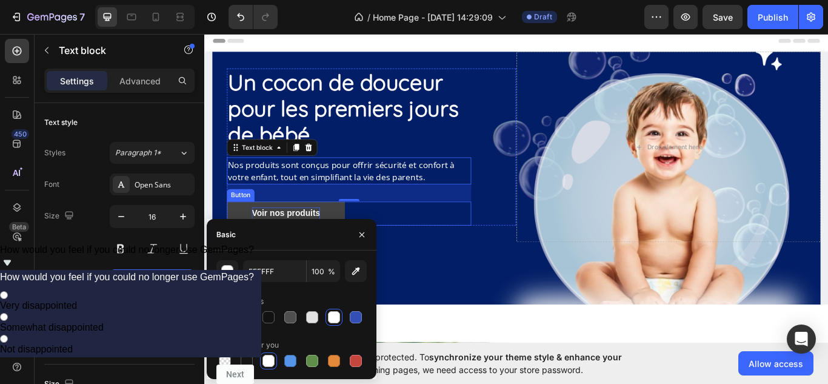
click at [350, 240] on link "Voir nos produits" at bounding box center [299, 244] width 138 height 28
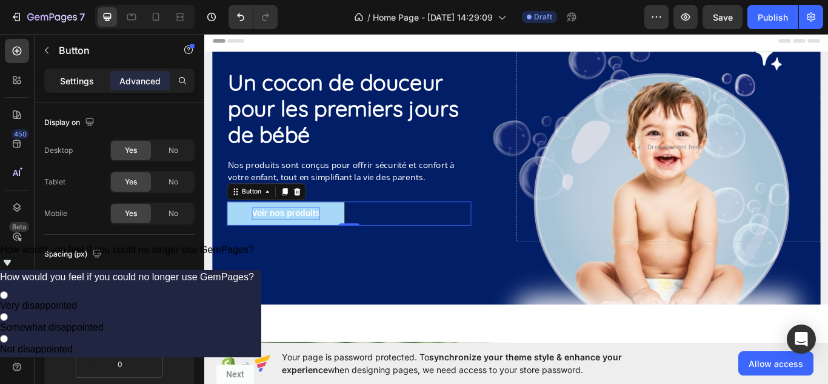
click at [90, 86] on p "Settings" at bounding box center [77, 81] width 34 height 13
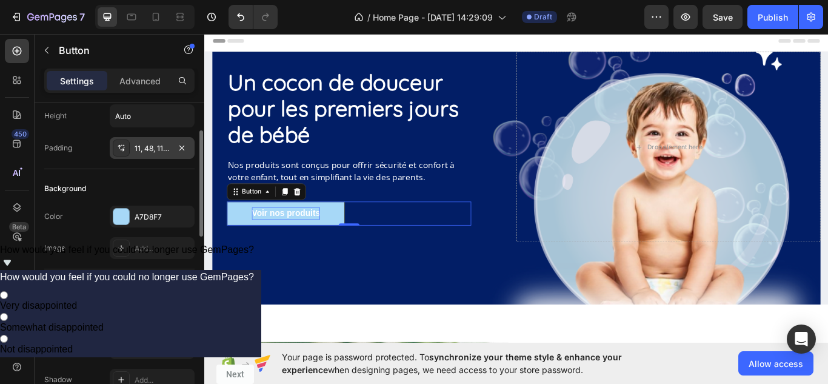
scroll to position [72, 0]
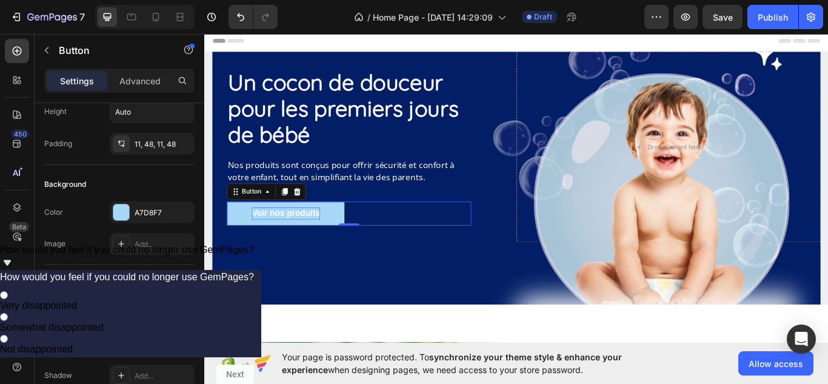
click at [783, 13] on html "7 Version history / Home Page - [DATE] 14:29:09 Draft Preview Save Publish 450 …" at bounding box center [414, 6] width 828 height 13
click at [674, 48] on div "#031E67" at bounding box center [414, 55] width 828 height 15
click at [127, 118] on html "7 Version history / Home Page - [DATE] 14:29:09 Draft Preview Save Publish 450 …" at bounding box center [414, 59] width 828 height 118
click at [8, 39] on icon at bounding box center [5, 42] width 7 height 7
click at [121, 219] on div at bounding box center [121, 212] width 16 height 16
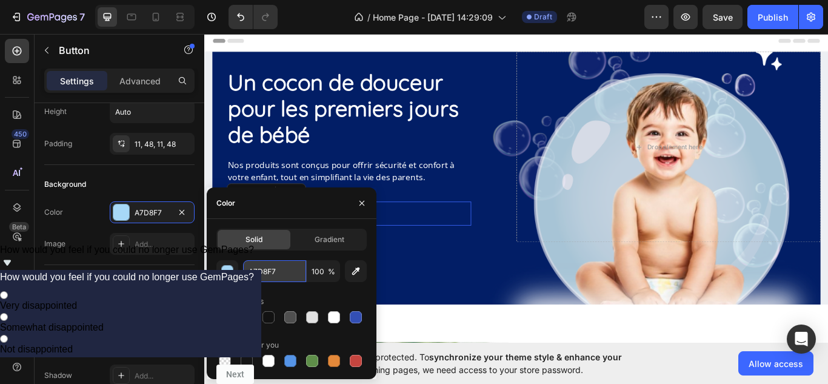
click at [283, 275] on input "A7D8F7" at bounding box center [274, 271] width 63 height 22
paste input "#031E67"
click at [283, 275] on input "#031E67" at bounding box center [274, 271] width 63 height 22
type input "031E67"
click at [227, 274] on div "button" at bounding box center [228, 271] width 12 height 12
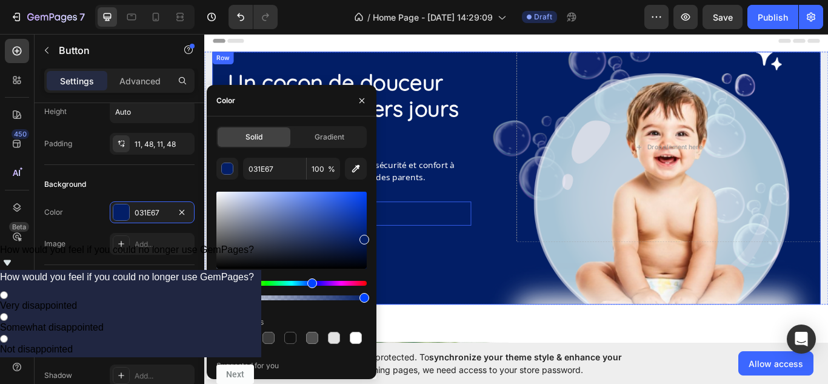
click at [508, 296] on div "Un cocon de douceur pour les premiers jours de bébé Heading Nos produits sont c…" at bounding box center [567, 202] width 709 height 295
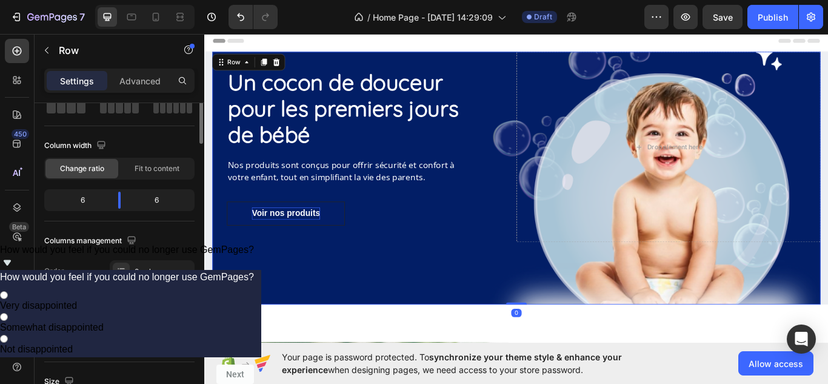
scroll to position [0, 0]
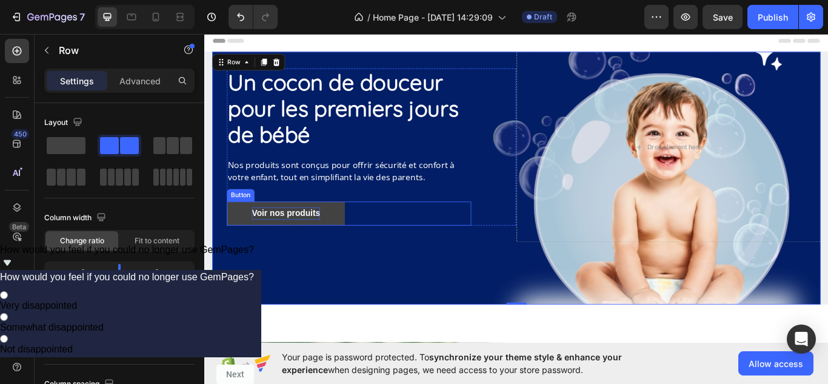
click at [348, 248] on link "Voir nos produits" at bounding box center [299, 244] width 138 height 28
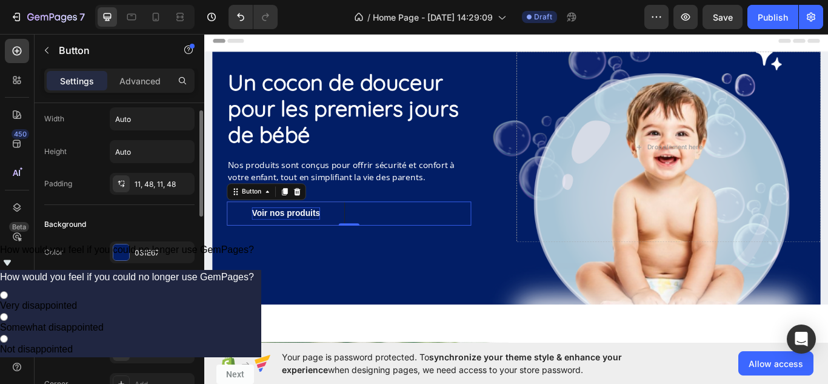
scroll to position [29, 0]
click at [124, 255] on div at bounding box center [121, 255] width 16 height 16
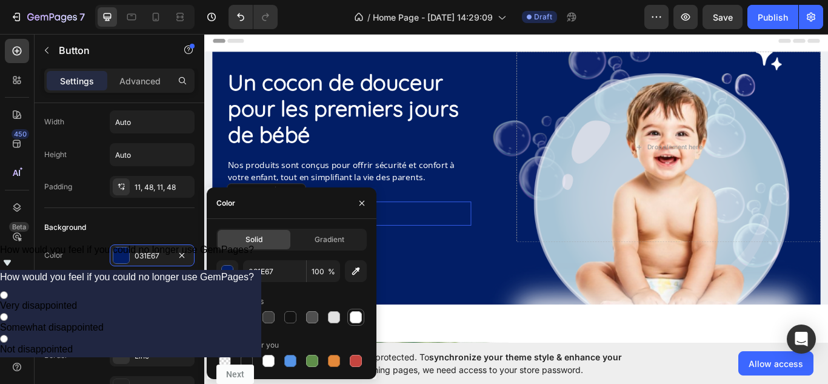
click at [352, 316] on div at bounding box center [356, 317] width 12 height 12
type input "FFFFFF"
click at [516, 292] on div "Un cocon de douceur pour les premiers jours de bébé Heading Nos produits sont c…" at bounding box center [567, 202] width 709 height 295
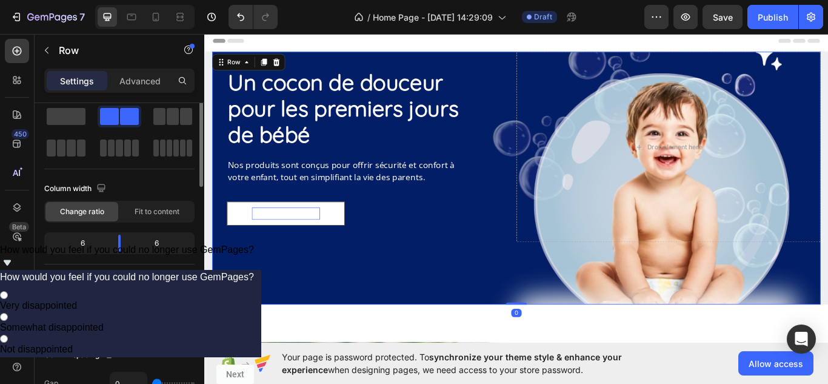
scroll to position [0, 0]
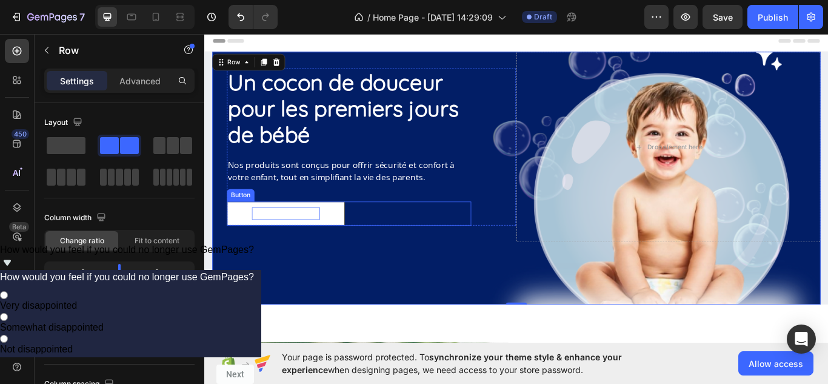
click at [329, 237] on p "Voir nos produits" at bounding box center [298, 243] width 79 height 15
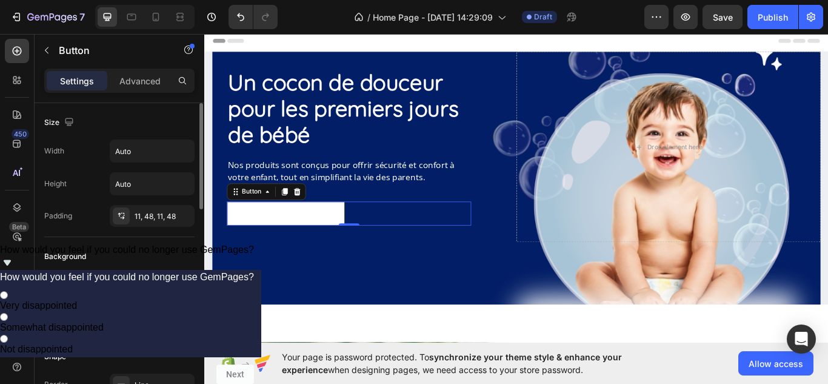
click at [122, 276] on div at bounding box center [121, 284] width 16 height 16
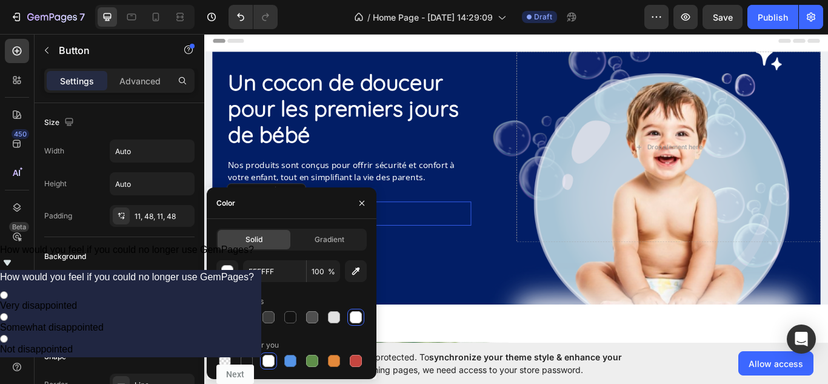
click at [216, 319] on div at bounding box center [224, 317] width 17 height 17
type input "031E67"
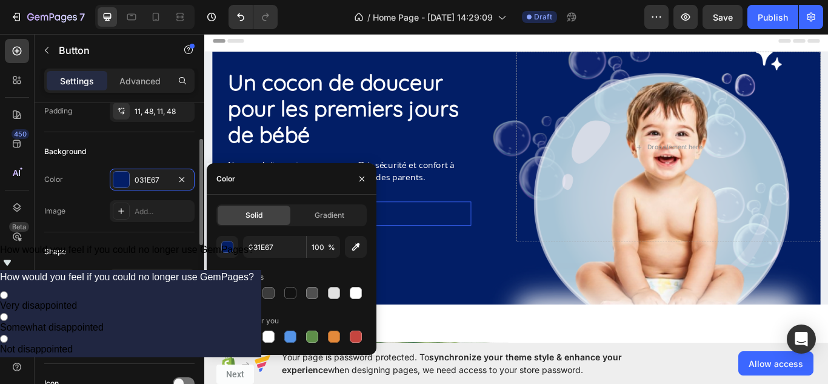
scroll to position [105, 0]
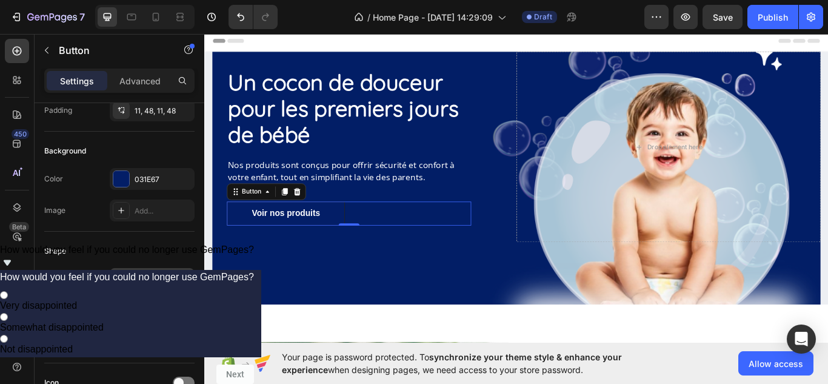
click at [144, 283] on div "Line" at bounding box center [152, 279] width 35 height 11
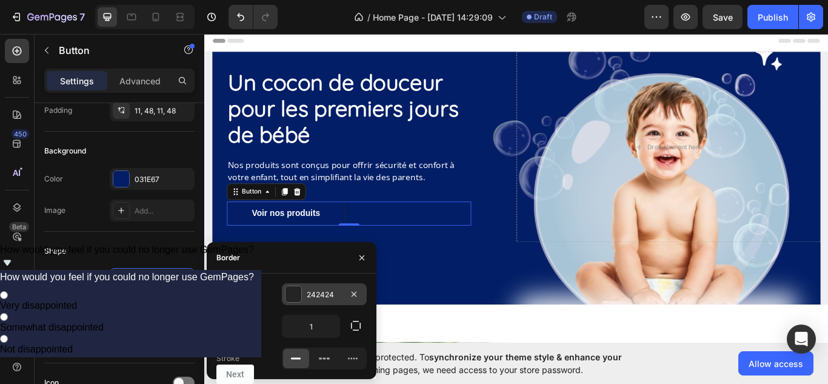
click at [292, 299] on div at bounding box center [293, 294] width 16 height 16
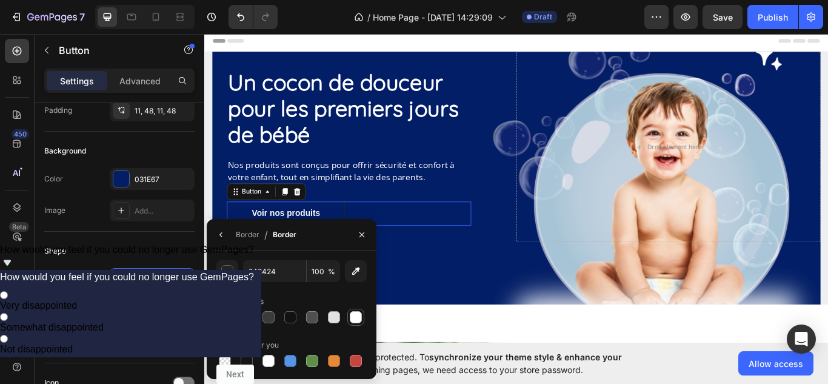
click at [362, 319] on div at bounding box center [356, 317] width 15 height 15
type input "FFFFFF"
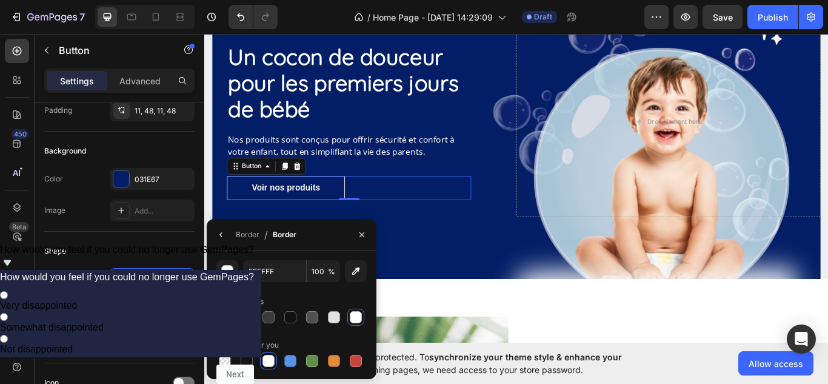
scroll to position [30, 0]
click at [113, 278] on div at bounding box center [121, 278] width 17 height 17
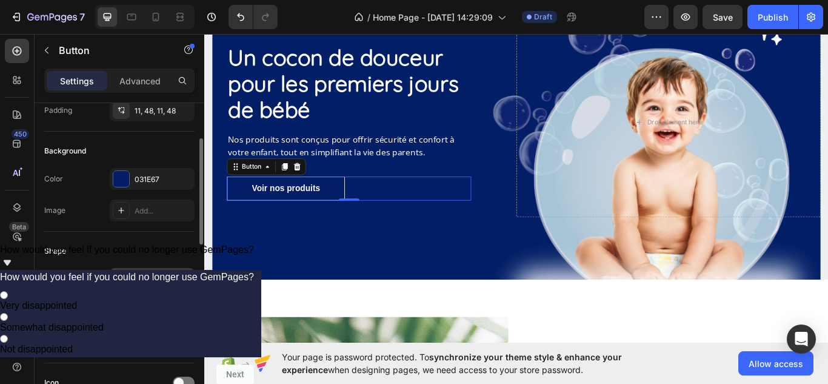
click at [119, 279] on rect at bounding box center [122, 278] width 8 height 1
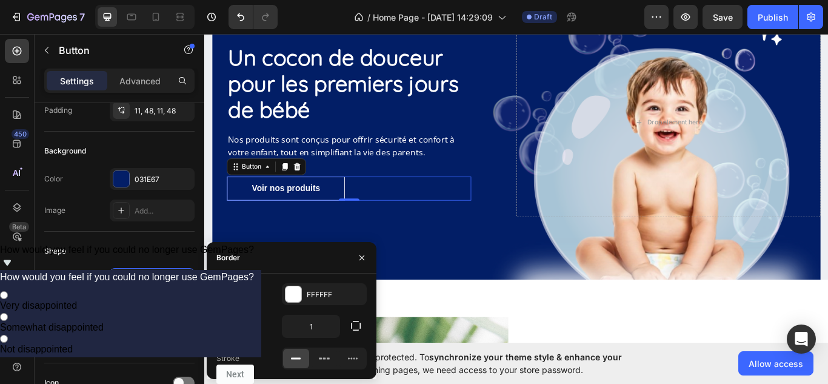
scroll to position [55, 0]
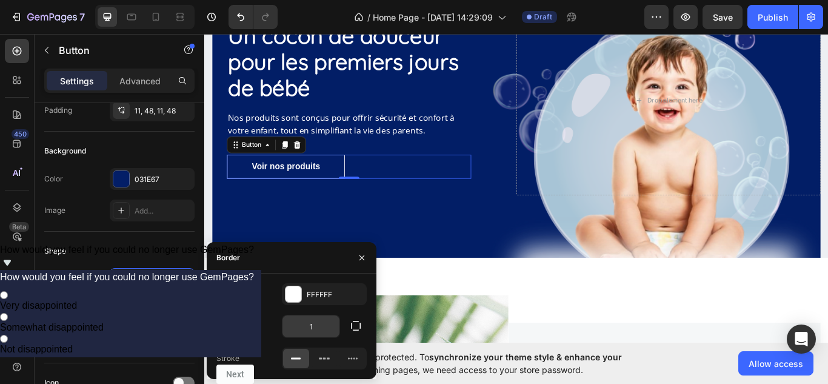
click at [324, 330] on input "1" at bounding box center [310, 326] width 57 height 22
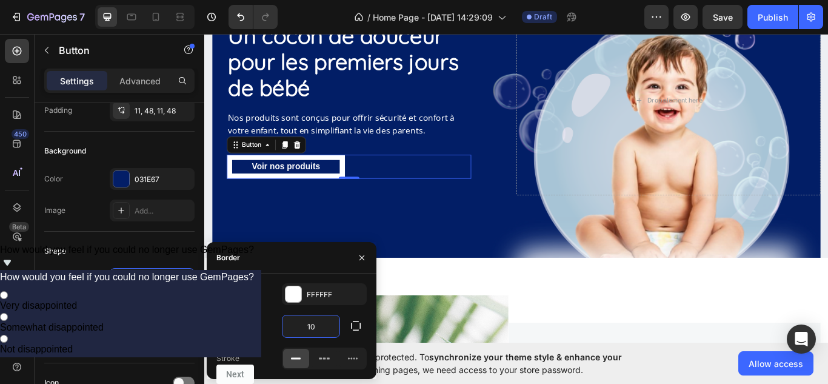
type input "1"
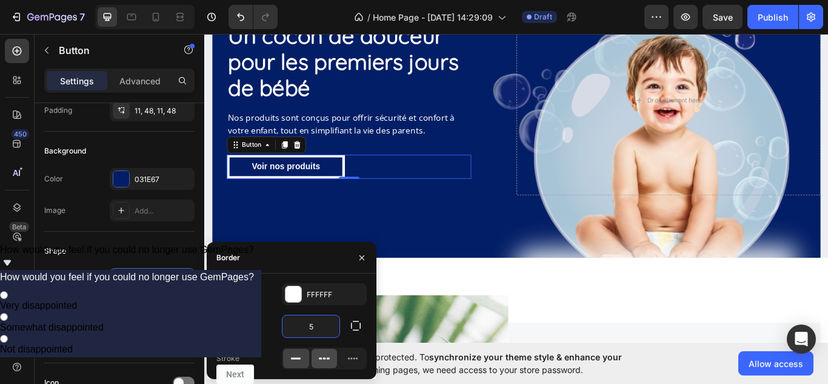
type input "5"
click at [327, 355] on icon at bounding box center [324, 358] width 12 height 12
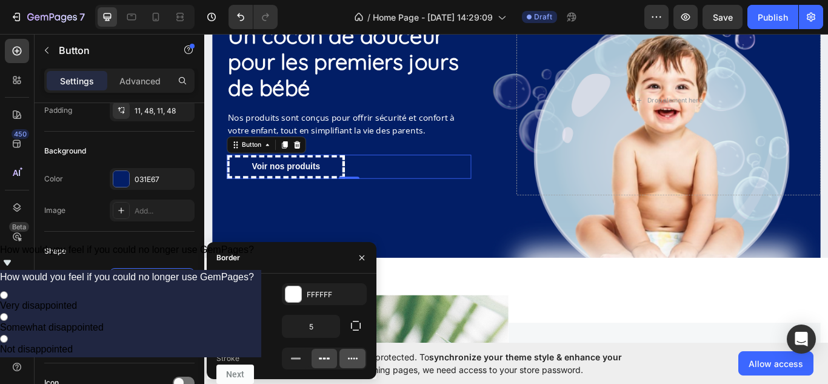
click at [355, 357] on icon at bounding box center [353, 358] width 12 height 12
click at [298, 356] on icon at bounding box center [296, 358] width 12 height 12
click at [356, 322] on icon "button" at bounding box center [356, 325] width 12 height 12
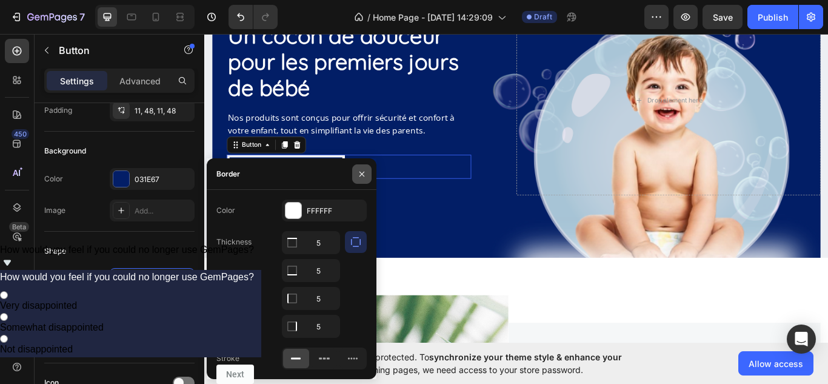
click at [364, 177] on icon "button" at bounding box center [362, 174] width 10 height 10
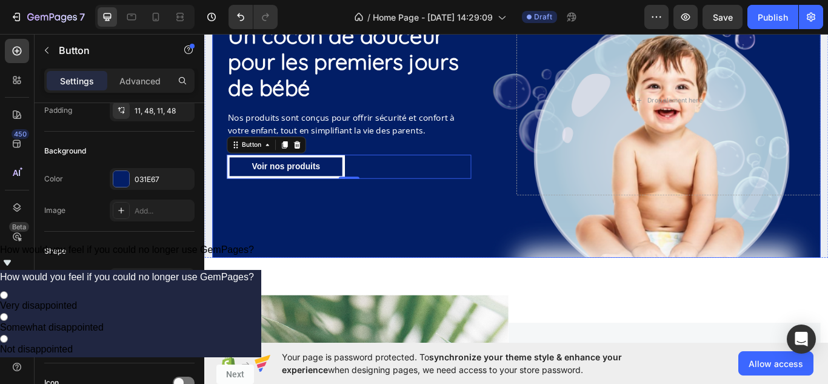
click at [407, 213] on div "Un cocon de douceur pour les premiers jours de bébé Heading Nos produits sont c…" at bounding box center [390, 112] width 355 height 222
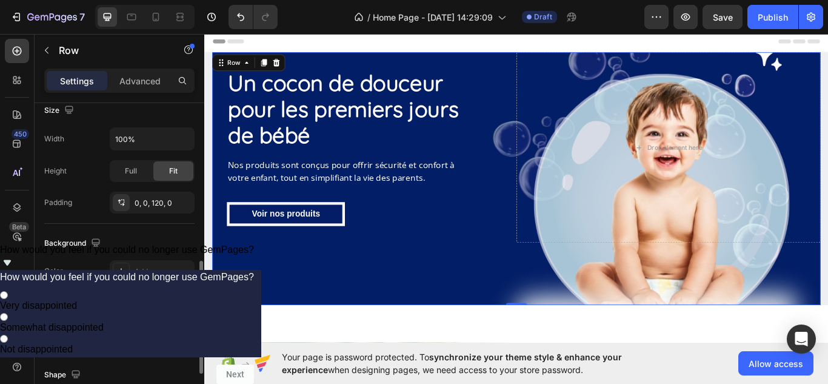
scroll to position [563, 0]
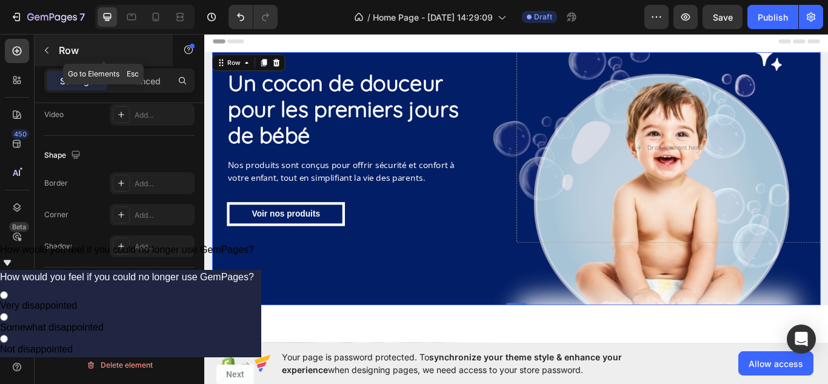
click at [59, 47] on p "Row" at bounding box center [110, 50] width 103 height 15
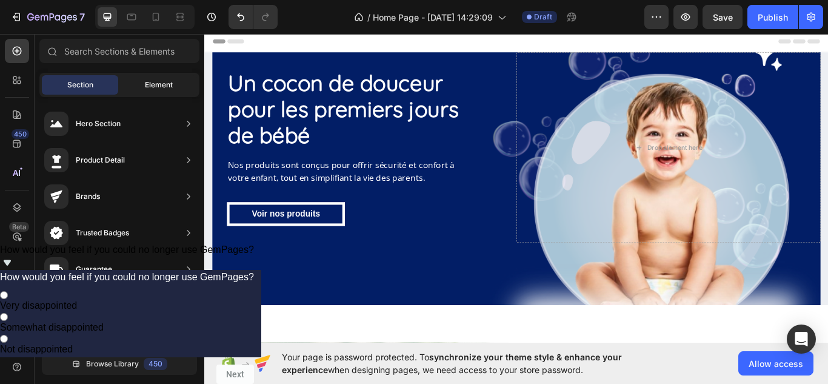
click at [144, 82] on div "Element" at bounding box center [159, 84] width 76 height 19
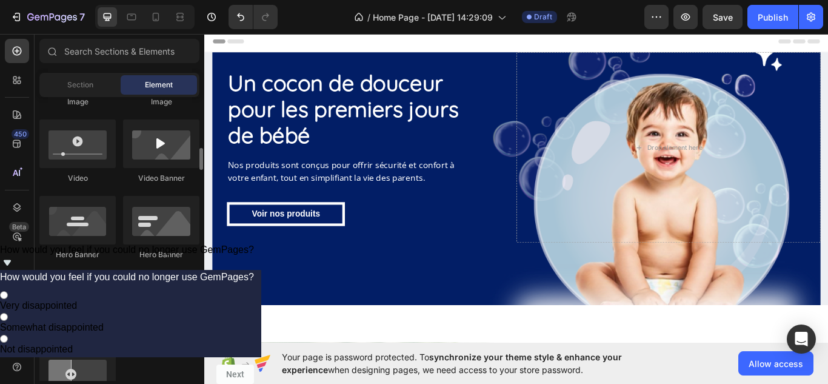
scroll to position [471, 0]
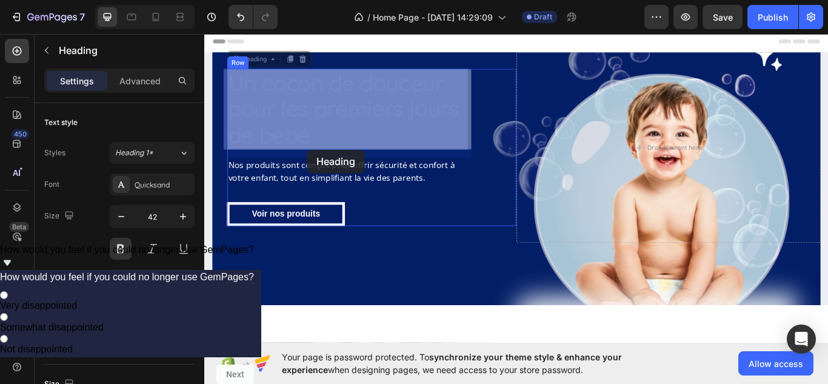
drag, startPoint x: 331, startPoint y: 126, endPoint x: 324, endPoint y: 169, distance: 43.6
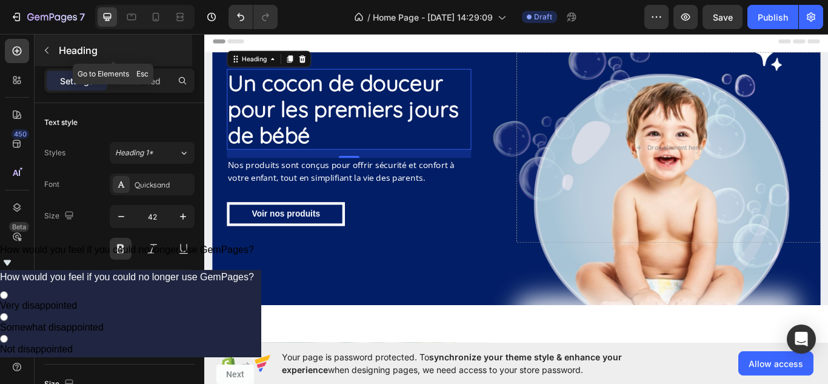
click at [62, 53] on p "Heading" at bounding box center [124, 50] width 131 height 15
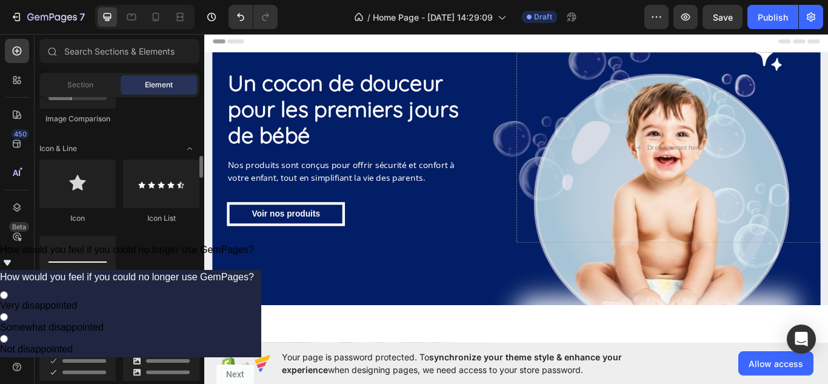
scroll to position [744, 0]
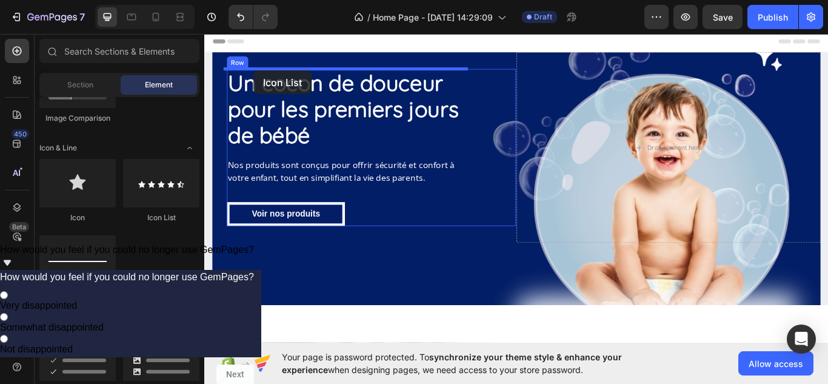
drag, startPoint x: 358, startPoint y: 224, endPoint x: 262, endPoint y: 77, distance: 175.2
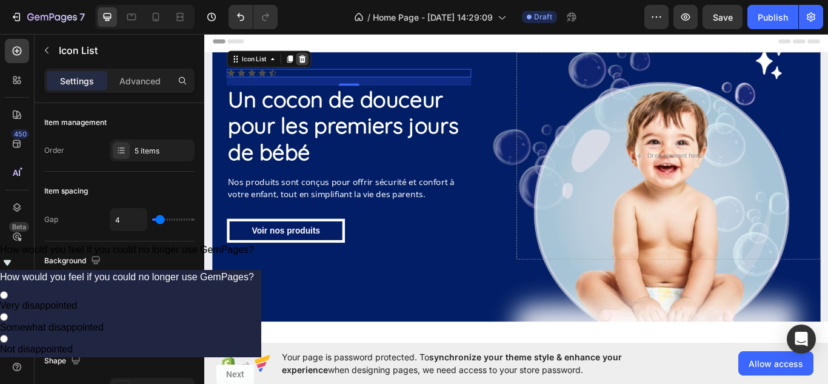
click at [316, 61] on icon at bounding box center [319, 63] width 8 height 8
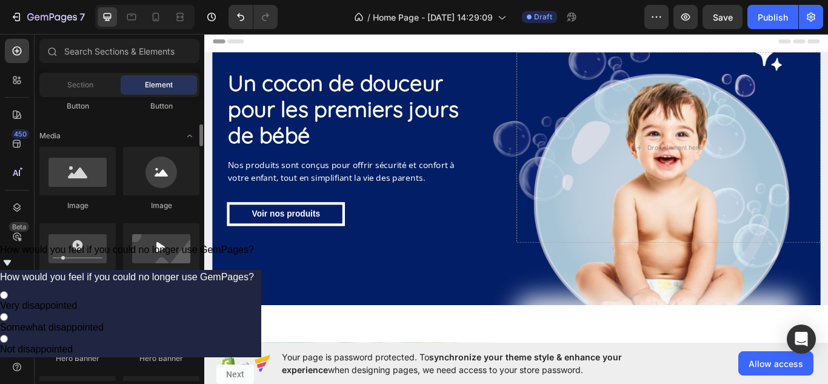
scroll to position [0, 0]
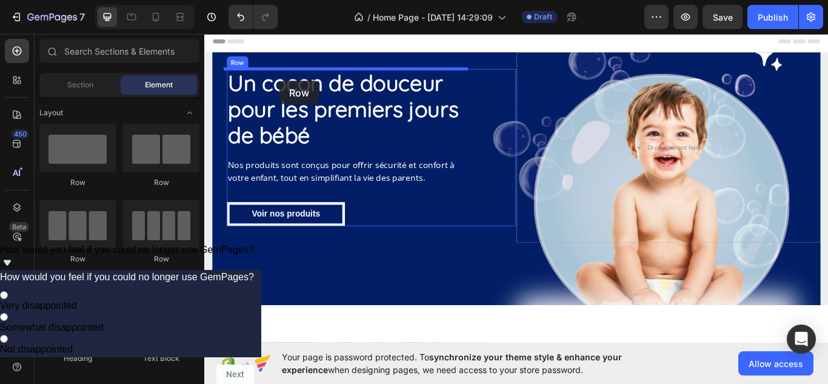
drag, startPoint x: 355, startPoint y: 193, endPoint x: 291, endPoint y: 89, distance: 122.0
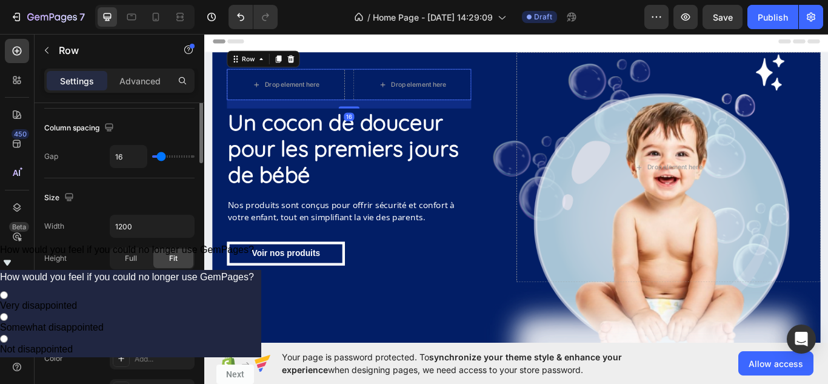
scroll to position [257, 0]
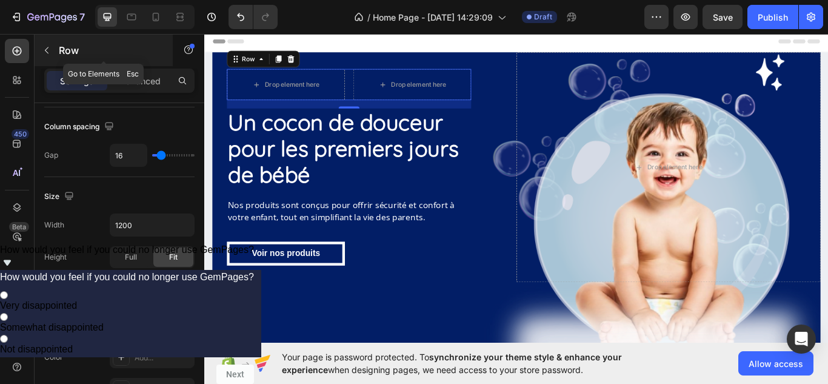
click at [62, 61] on div "Row" at bounding box center [104, 51] width 138 height 32
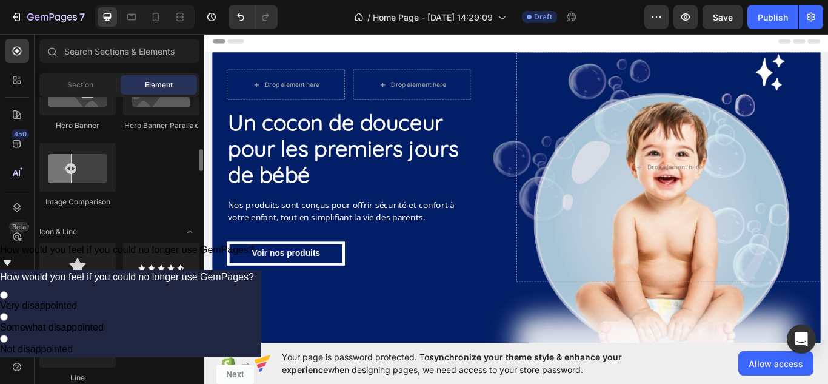
scroll to position [661, 0]
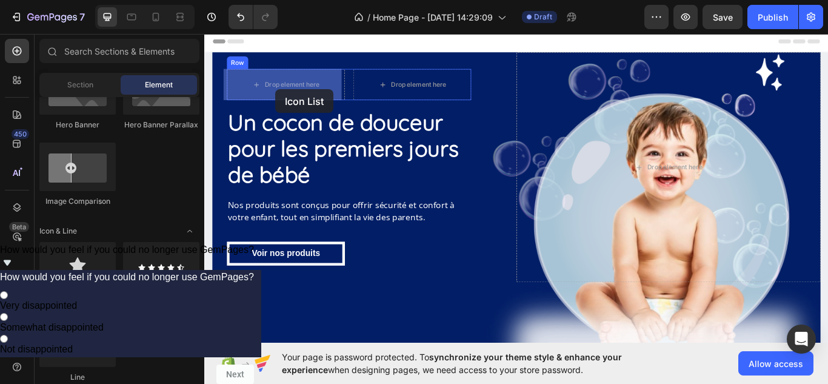
drag, startPoint x: 363, startPoint y: 290, endPoint x: 287, endPoint y: 99, distance: 206.0
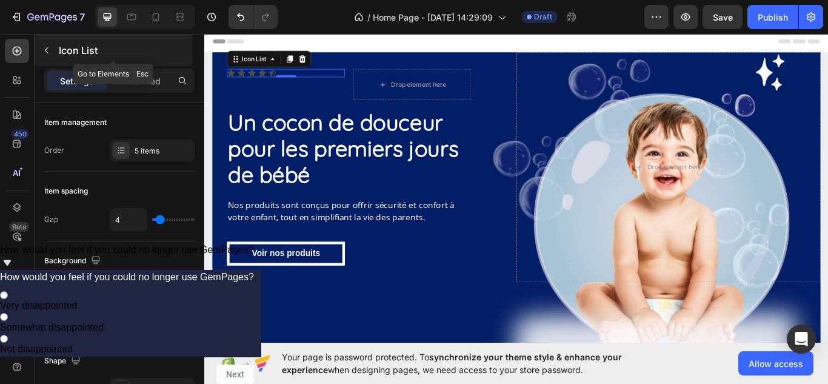
click at [58, 52] on div "Icon List" at bounding box center [114, 51] width 158 height 32
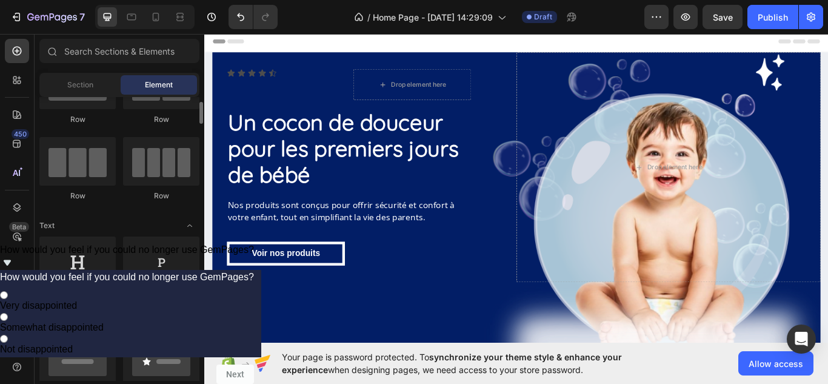
scroll to position [0, 0]
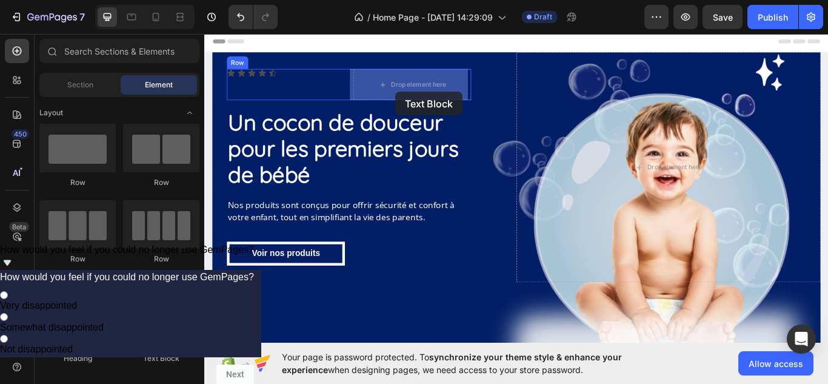
drag, startPoint x: 355, startPoint y: 367, endPoint x: 427, endPoint y: 102, distance: 274.4
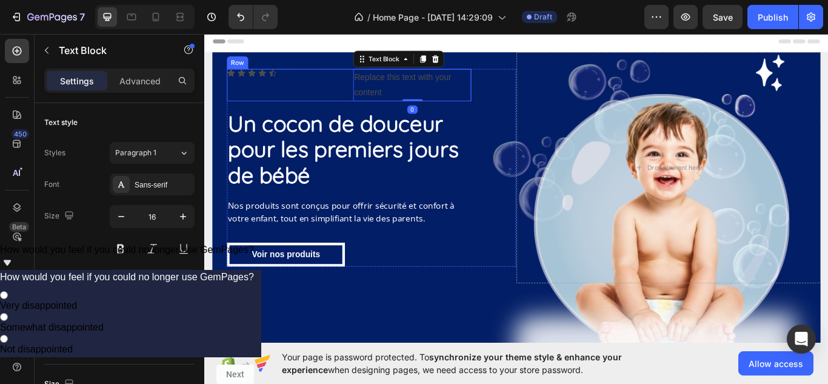
click at [321, 96] on div "Icon Icon Icon Icon Icon Icon List" at bounding box center [299, 94] width 138 height 38
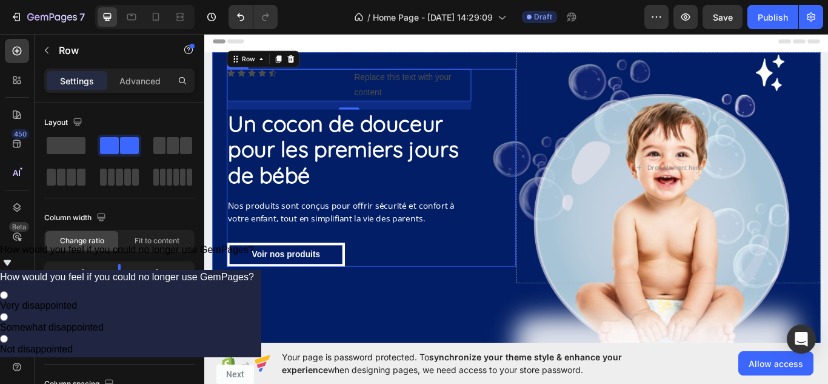
click at [520, 122] on div "Icon Icon Icon Icon Icon Icon List Replace this text with your content Text Blo…" at bounding box center [398, 190] width 337 height 230
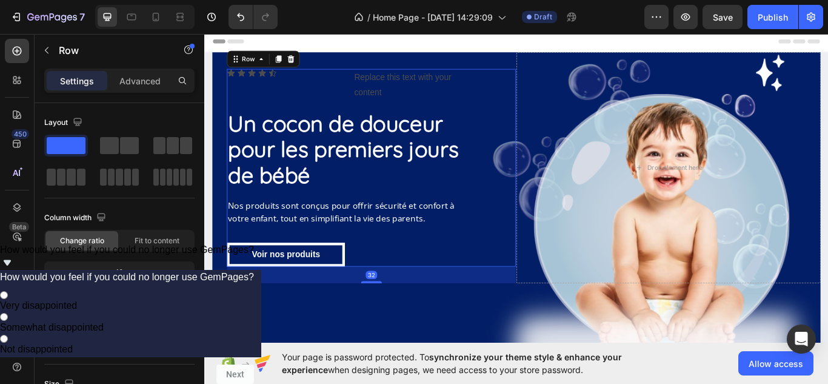
scroll to position [257, 0]
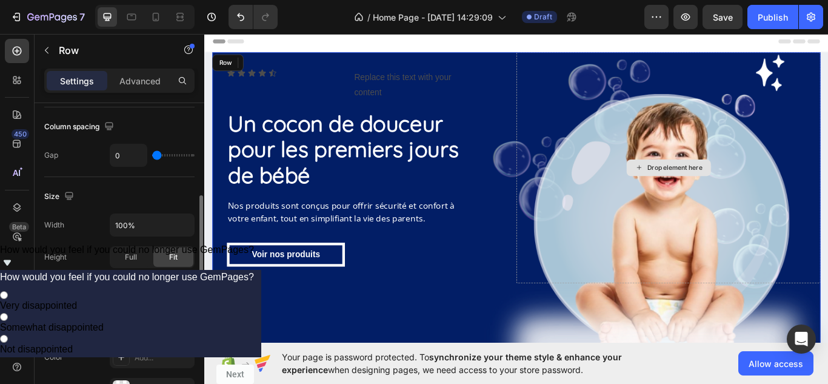
click at [583, 116] on div "Drop element here" at bounding box center [745, 190] width 355 height 269
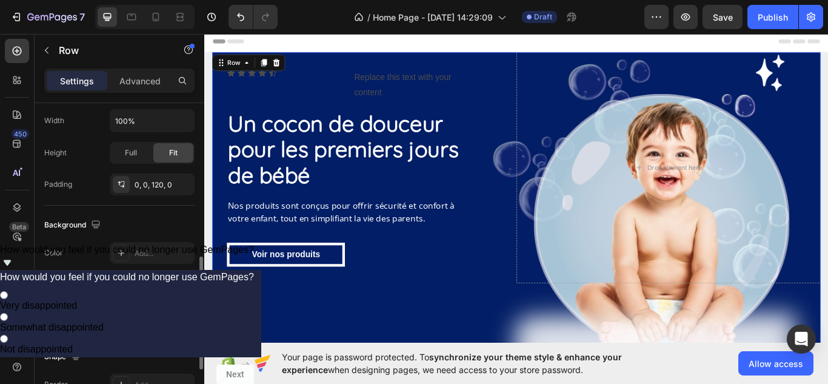
scroll to position [360, 0]
click at [156, 194] on div "0, 0, 120, 0" at bounding box center [152, 186] width 85 height 22
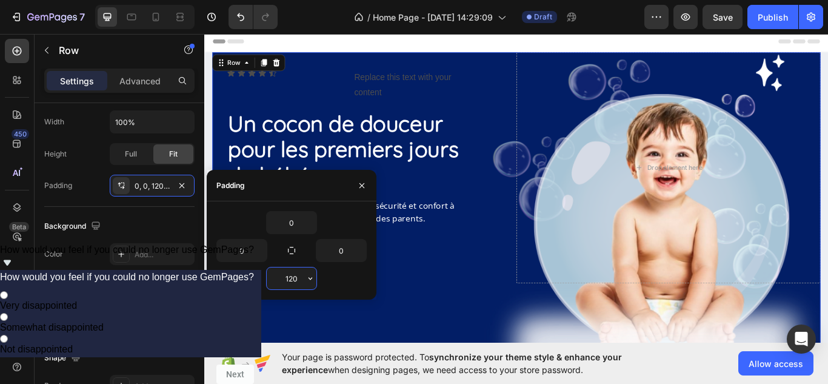
click at [304, 287] on input "120" at bounding box center [292, 278] width 50 height 22
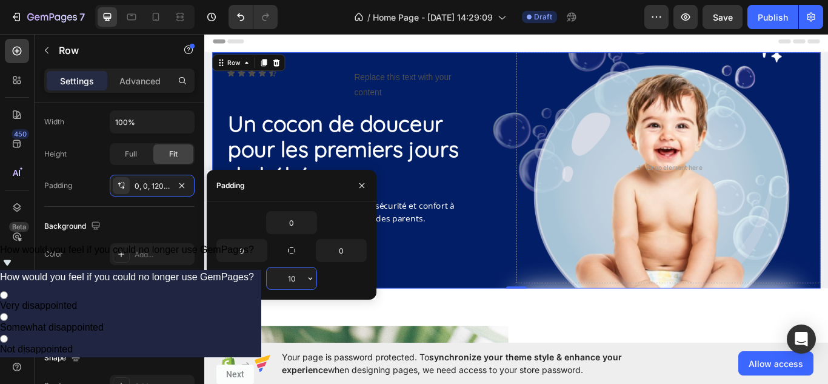
type input "1"
type input "90"
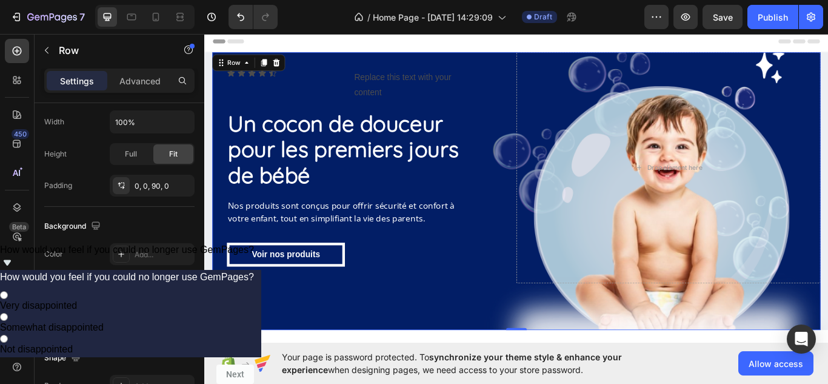
click at [539, 332] on div "Icon Icon Icon Icon Icon Icon List Replace this text with your content Text Blo…" at bounding box center [567, 218] width 709 height 324
click at [414, 97] on div "Replace this text with your content" at bounding box center [447, 94] width 138 height 38
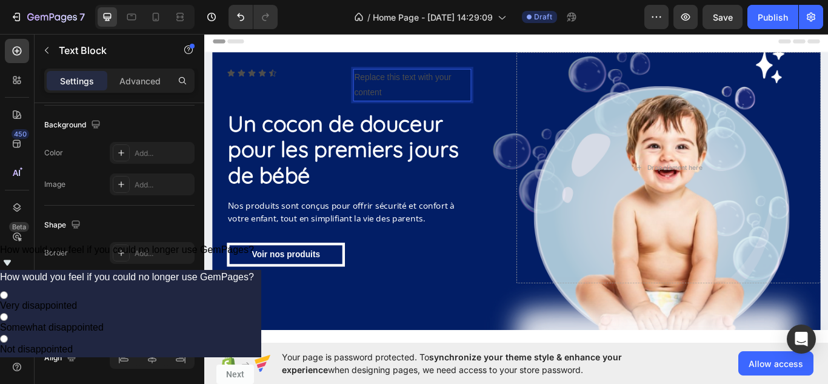
scroll to position [0, 0]
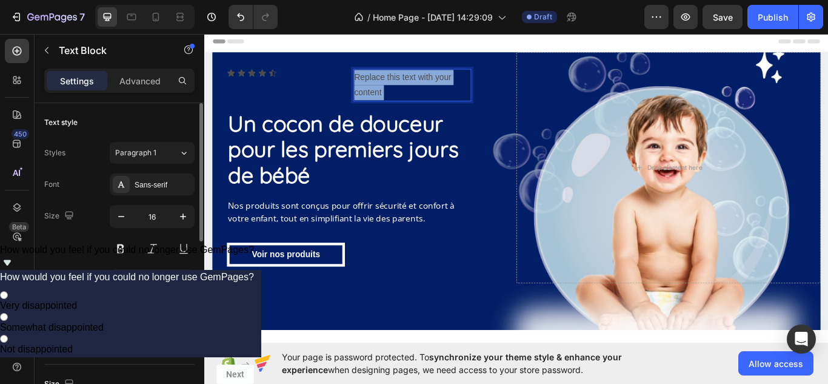
drag, startPoint x: 414, startPoint y: 97, endPoint x: 390, endPoint y: 84, distance: 27.4
click at [390, 84] on p "Replace this text with your content" at bounding box center [446, 93] width 135 height 35
click at [410, 102] on p "Replace this text with your content" at bounding box center [446, 93] width 135 height 35
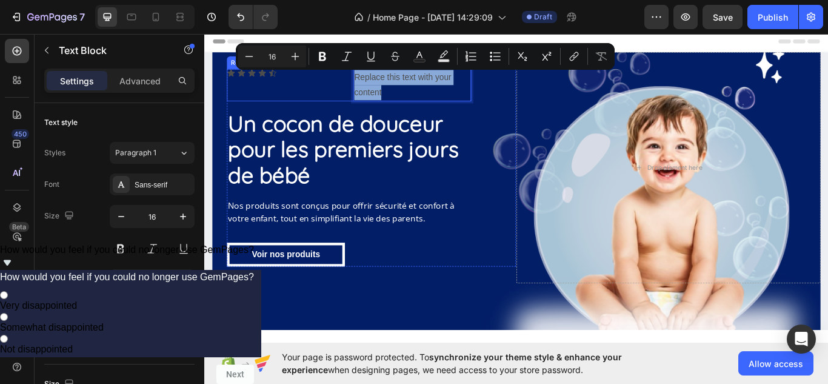
drag, startPoint x: 410, startPoint y: 102, endPoint x: 369, endPoint y: 81, distance: 46.9
click at [369, 81] on div "Icon Icon Icon Icon Icon Icon List Replace this text with your content Text Blo…" at bounding box center [372, 94] width 285 height 38
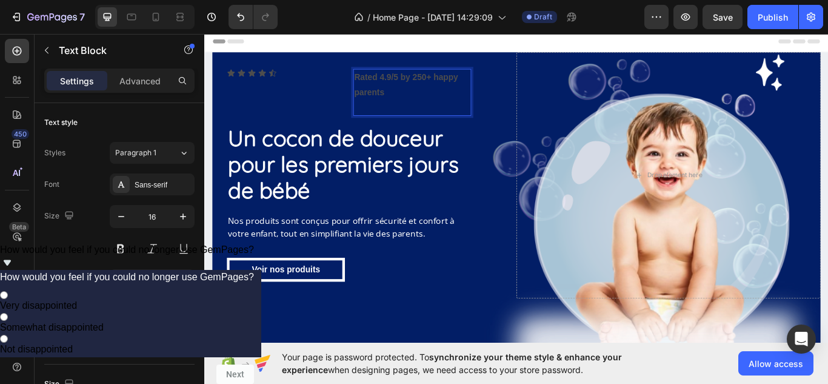
click at [393, 115] on p "Rich Text Editor. Editing area: main" at bounding box center [446, 121] width 135 height 18
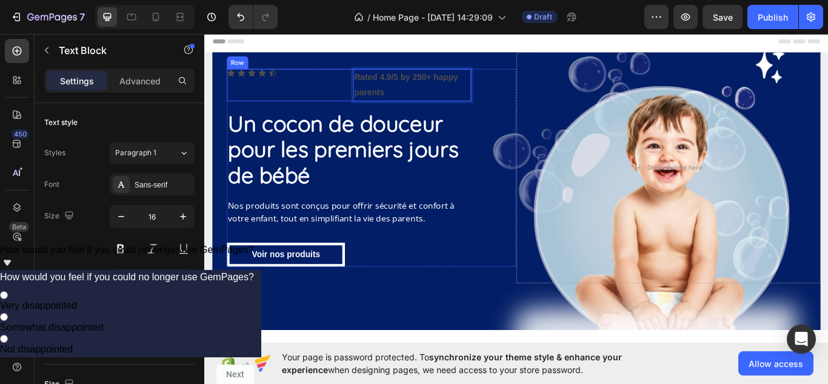
click at [307, 87] on div "Icon Icon Icon Icon Icon Icon List" at bounding box center [299, 94] width 138 height 38
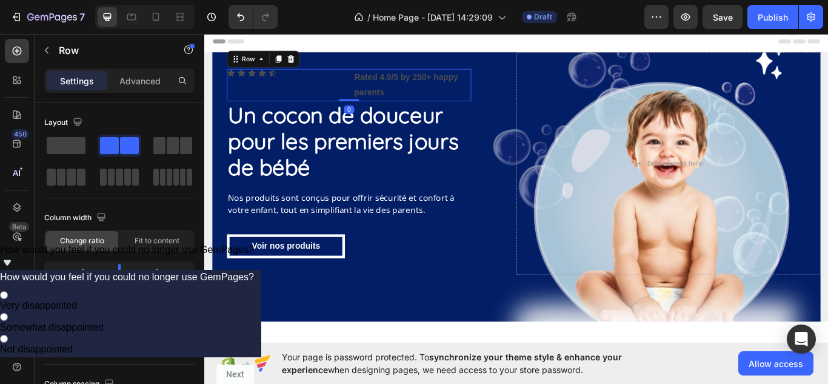
drag, startPoint x: 369, startPoint y: 121, endPoint x: 369, endPoint y: 103, distance: 18.2
click at [369, 103] on div "Icon Icon Icon Icon Icon Icon List Rated 4.9/5 by 250+ happy parents Text Block…" at bounding box center [372, 94] width 285 height 38
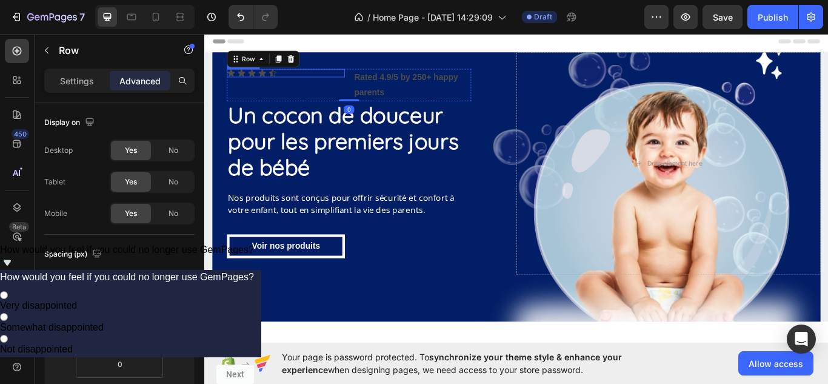
click at [331, 83] on div "Icon Icon Icon Icon Icon" at bounding box center [299, 80] width 138 height 10
click at [418, 105] on p "Rated 4.9/5 by 250+ happy parents" at bounding box center [446, 93] width 135 height 35
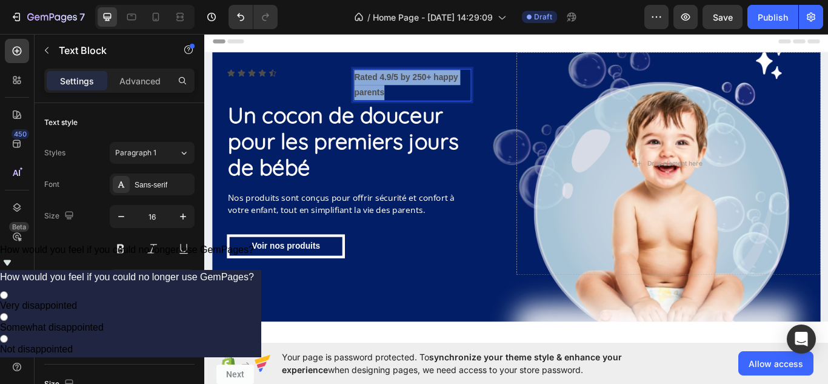
drag, startPoint x: 418, startPoint y: 101, endPoint x: 371, endPoint y: 81, distance: 51.0
click at [371, 81] on div "Icon Icon Icon Icon Icon Icon List Rated 4.9/5 by 250+ happy parents Text Block…" at bounding box center [372, 94] width 285 height 38
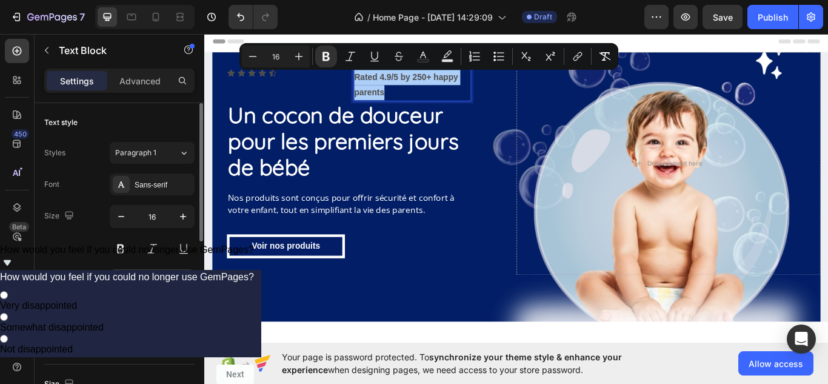
click at [123, 270] on div "4D4D4D" at bounding box center [152, 280] width 85 height 22
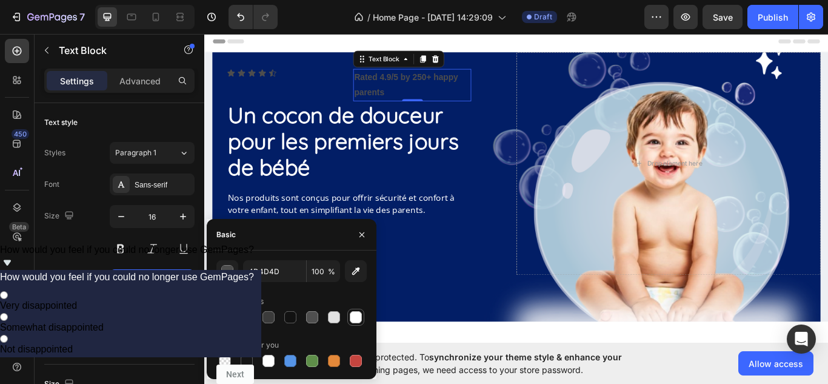
click at [356, 316] on div at bounding box center [356, 317] width 12 height 12
click at [311, 315] on div at bounding box center [312, 317] width 12 height 12
click at [293, 315] on div at bounding box center [290, 317] width 12 height 12
click at [310, 317] on div at bounding box center [312, 317] width 12 height 12
click at [349, 320] on div at bounding box center [291, 317] width 150 height 17
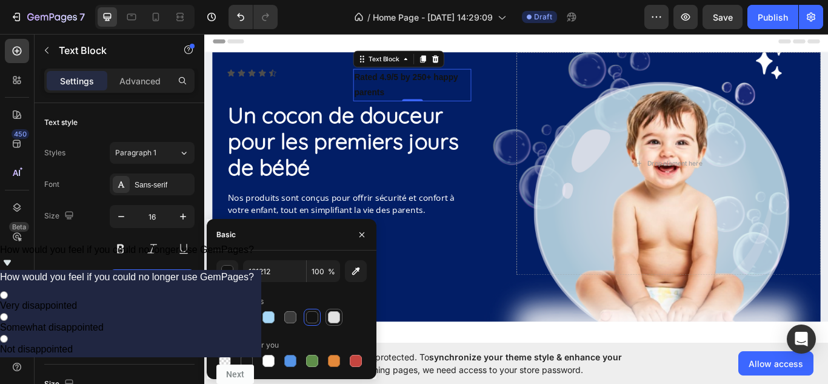
click at [338, 319] on div at bounding box center [334, 317] width 12 height 12
click at [351, 356] on div at bounding box center [356, 361] width 12 height 12
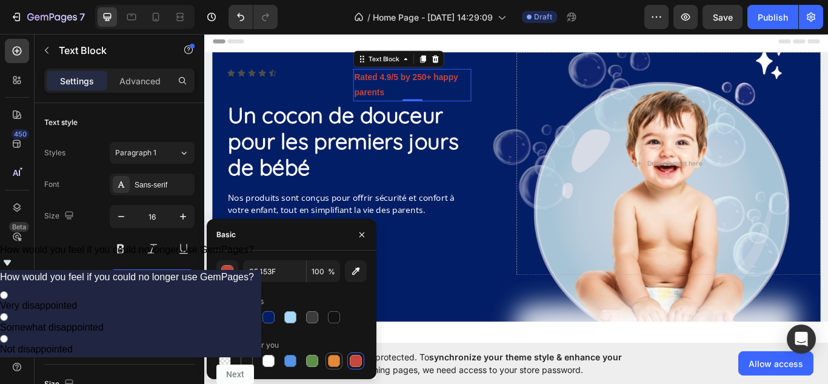
click at [330, 356] on div at bounding box center [334, 361] width 12 height 12
click at [306, 356] on div at bounding box center [312, 360] width 15 height 15
click at [285, 356] on div at bounding box center [290, 361] width 12 height 12
click at [266, 356] on div at bounding box center [268, 361] width 12 height 12
click at [244, 357] on div at bounding box center [247, 361] width 12 height 12
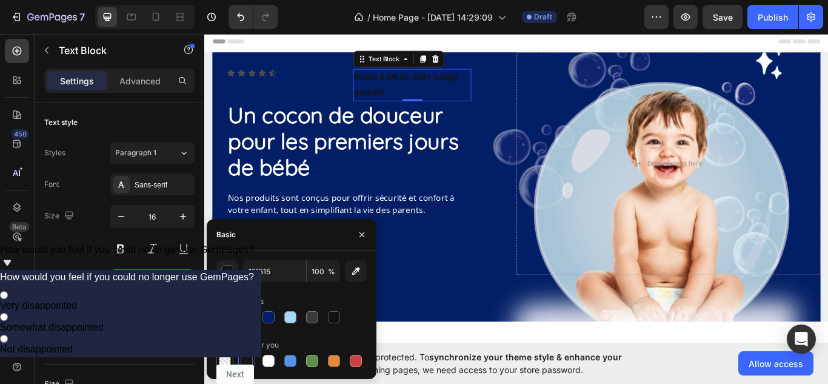
click at [224, 358] on div at bounding box center [225, 361] width 12 height 12
type input "000000"
type input "0"
click at [273, 358] on div at bounding box center [268, 361] width 12 height 12
type input "FFFFFF"
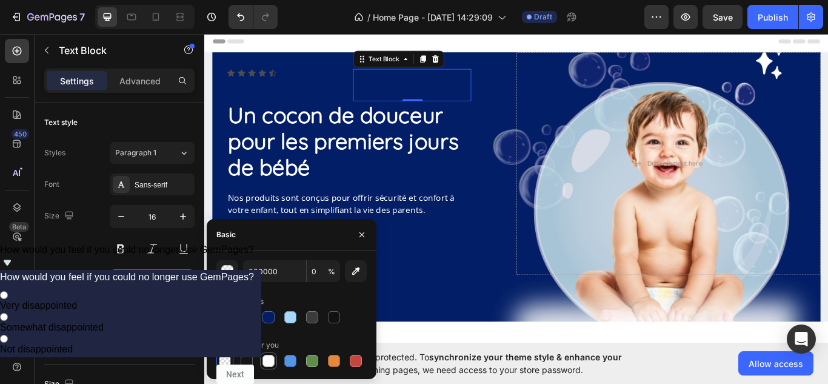
type input "100"
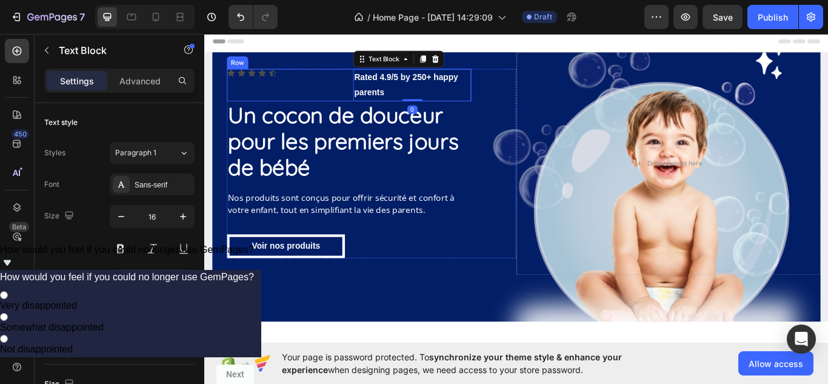
click at [364, 95] on div "Icon Icon Icon Icon Icon Icon List Rated 4.9/5 by 250+ happy parents Text Block…" at bounding box center [372, 94] width 285 height 38
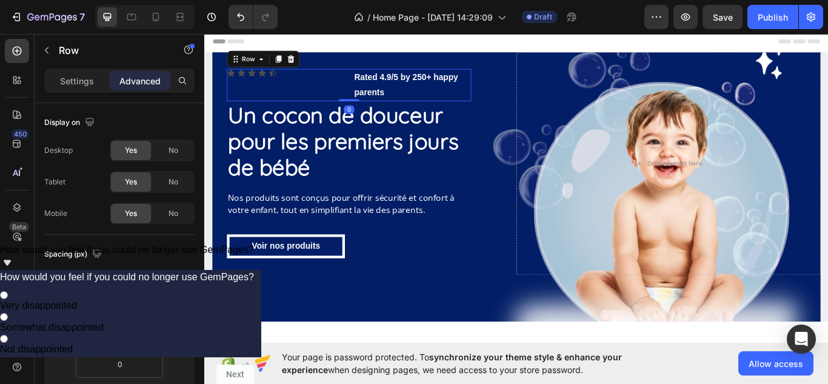
click at [369, 104] on div "Icon Icon Icon Icon Icon Icon List Rated 4.9/5 by 250+ happy parents Text Block…" at bounding box center [372, 94] width 285 height 38
click at [286, 78] on div "Icon Icon Icon Icon Icon" at bounding box center [299, 80] width 138 height 10
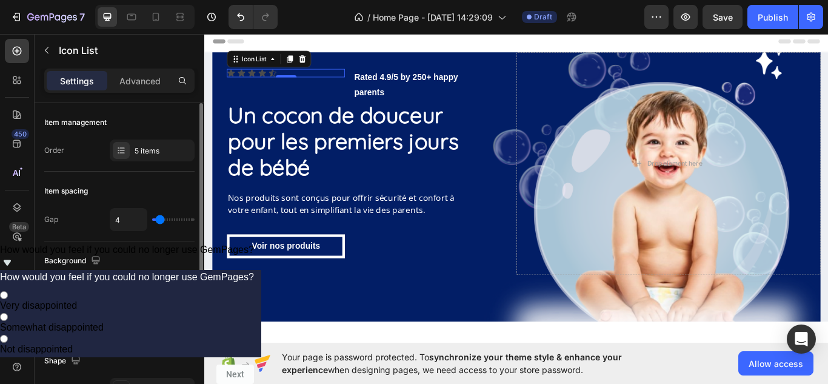
type input "8"
type input "13"
type input "12"
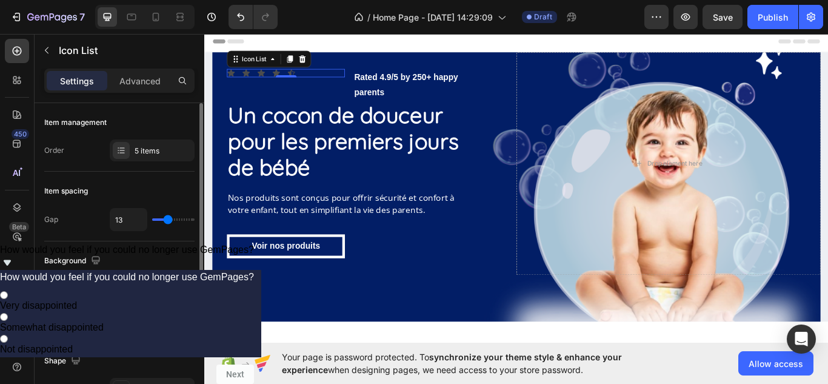
type input "12"
type input "7"
type input "6"
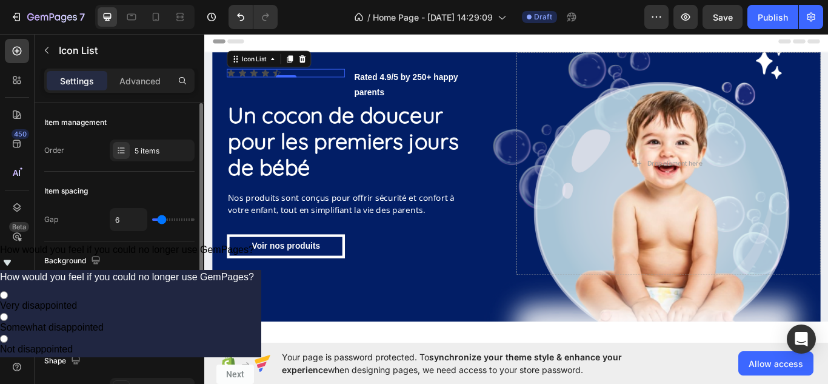
type input "5"
type input "4"
click at [161, 221] on input "range" at bounding box center [173, 219] width 42 height 2
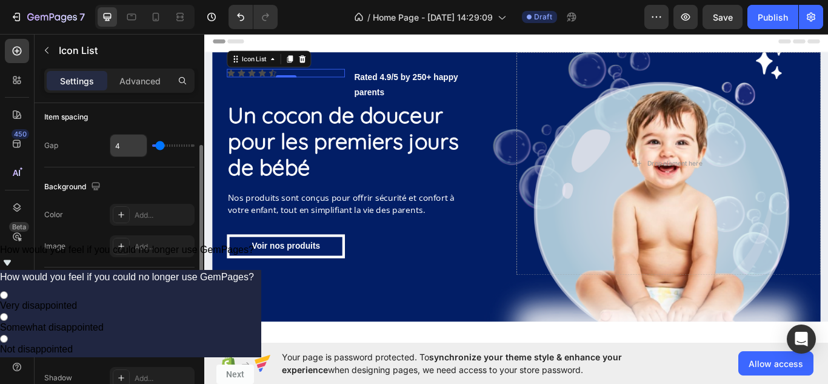
scroll to position [75, 0]
click at [347, 92] on div "Icon Icon Icon Icon Icon Icon List 0" at bounding box center [299, 94] width 138 height 38
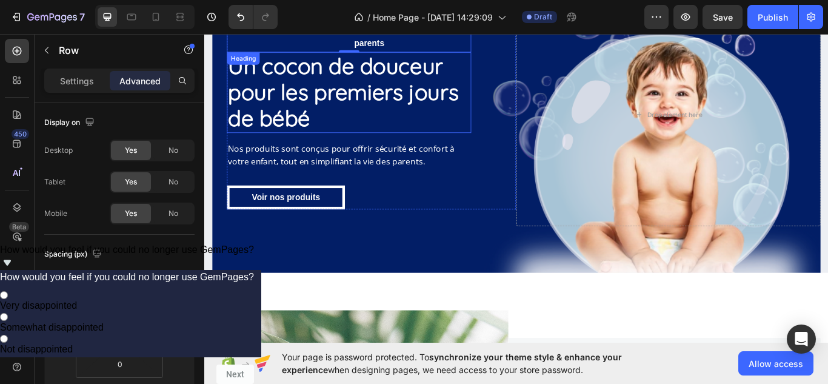
scroll to position [16, 0]
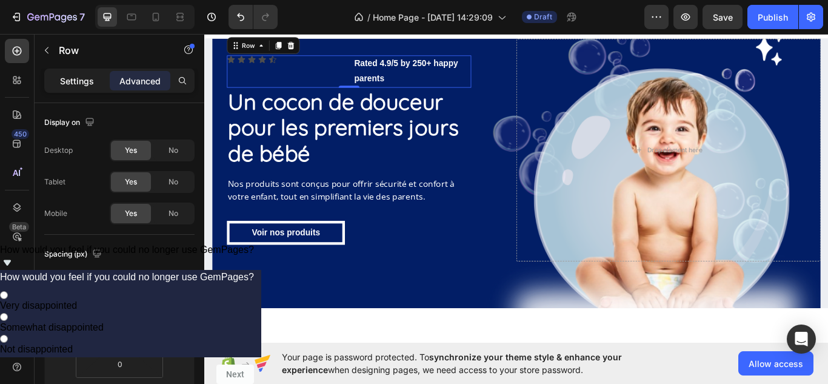
click at [95, 81] on div "Settings" at bounding box center [77, 80] width 61 height 19
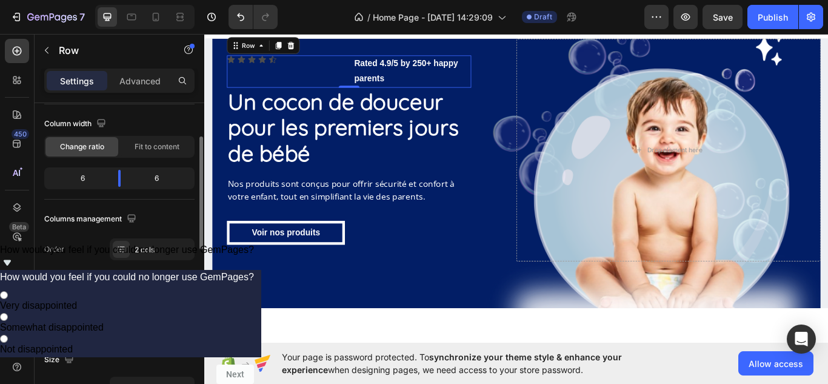
scroll to position [94, 0]
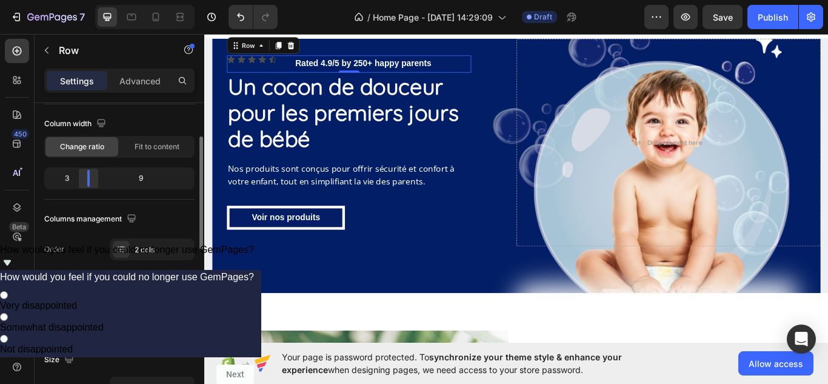
drag, startPoint x: 122, startPoint y: 177, endPoint x: 82, endPoint y: 175, distance: 40.0
click at [82, 175] on div at bounding box center [89, 178] width 22 height 17
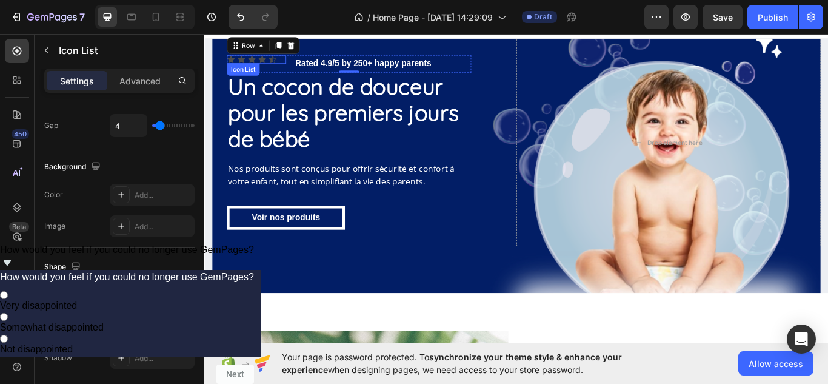
click at [287, 66] on div "Icon Icon Icon Icon Icon" at bounding box center [264, 64] width 69 height 10
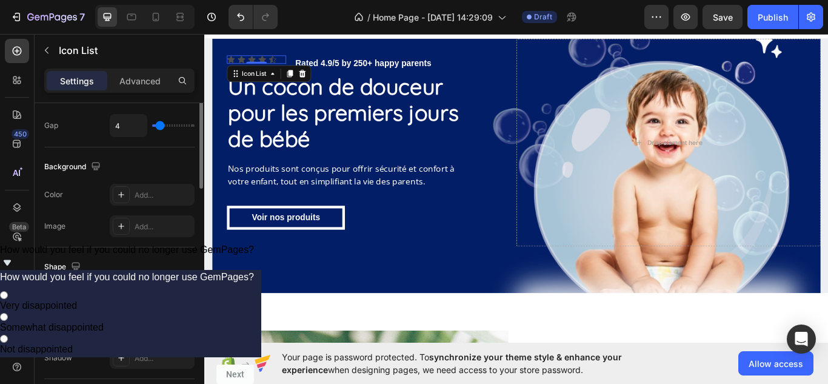
scroll to position [0, 0]
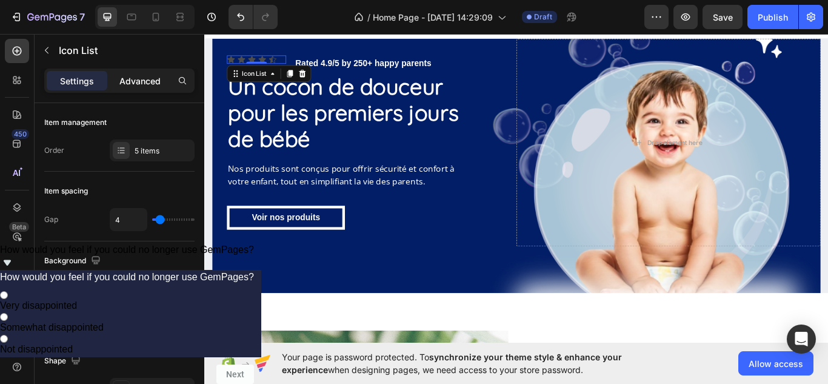
click at [133, 79] on p "Advanced" at bounding box center [139, 81] width 41 height 13
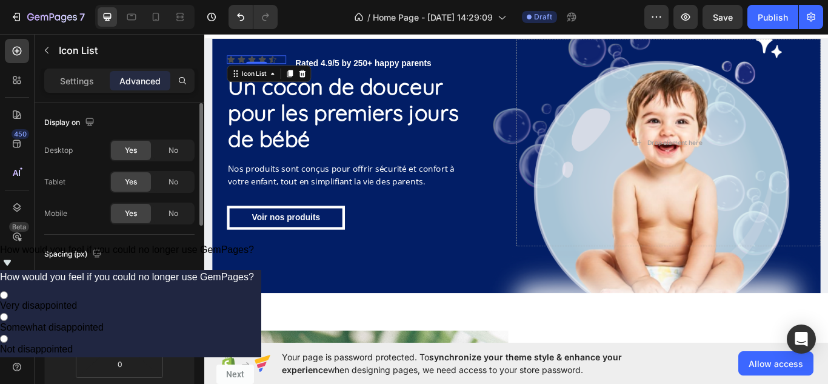
click at [122, 306] on input "0" at bounding box center [120, 311] width 24 height 18
type input "1"
type input "5"
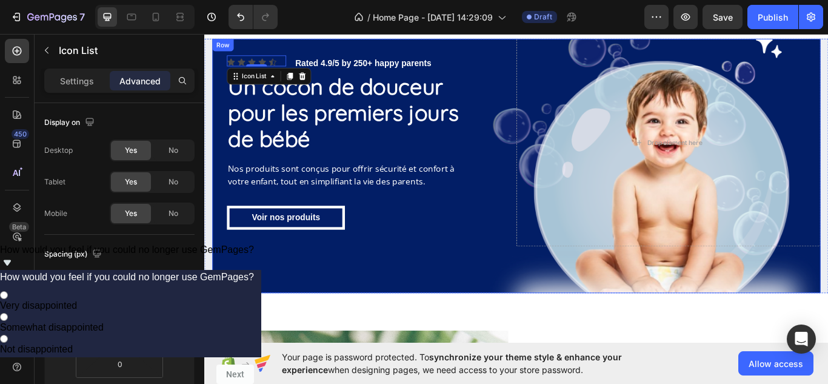
click at [527, 300] on div "Icon Icon Icon Icon Icon Icon List 0 Rated 4.9/5 by 250+ happy parents Text Blo…" at bounding box center [567, 188] width 709 height 296
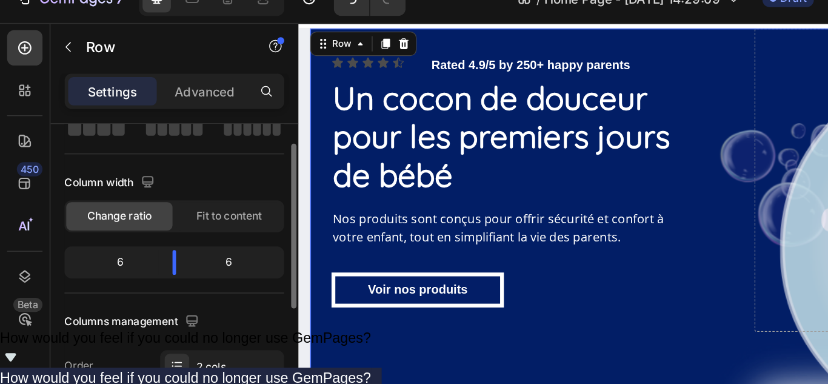
scroll to position [62, 0]
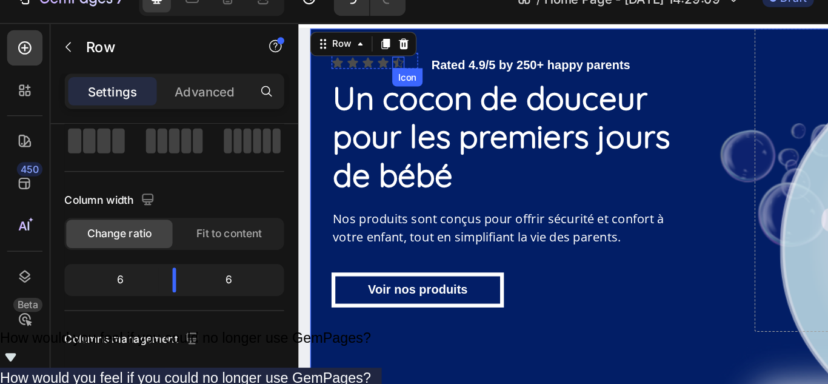
click at [373, 56] on div "Icon" at bounding box center [378, 53] width 10 height 10
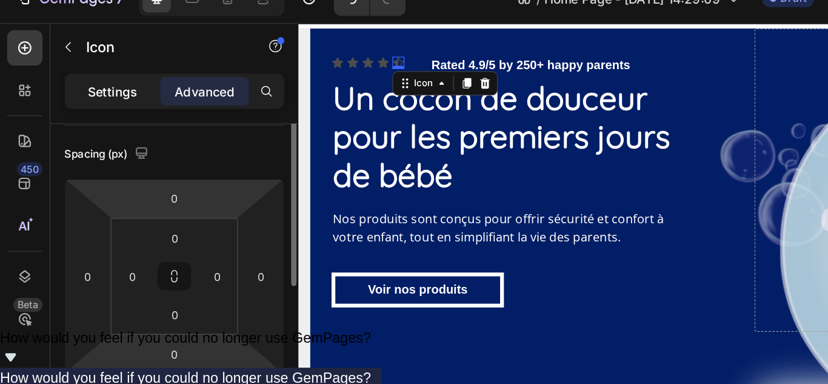
scroll to position [85, 0]
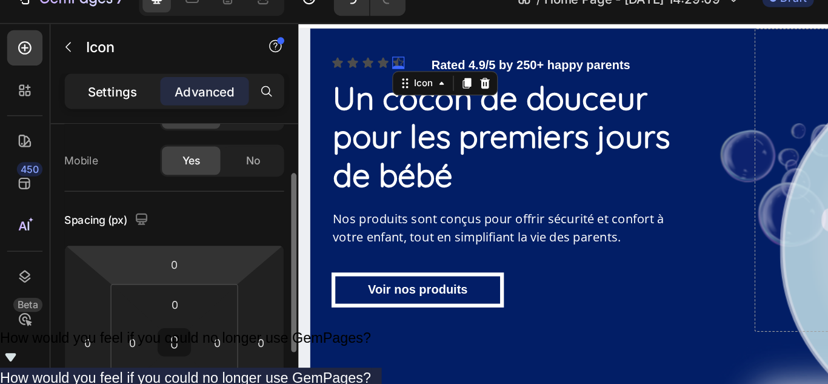
click at [84, 84] on p "Settings" at bounding box center [77, 81] width 34 height 13
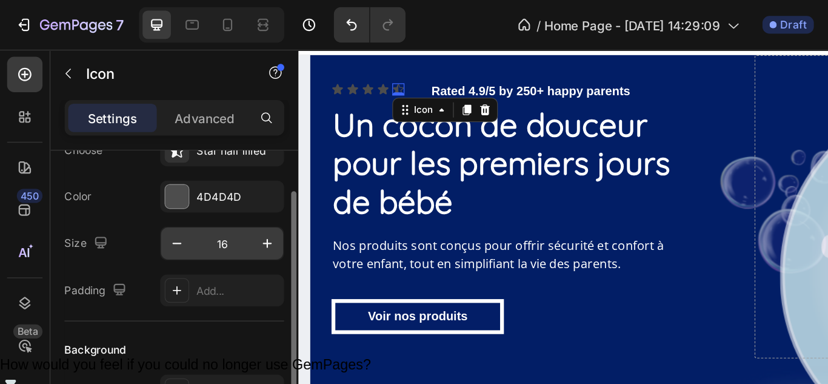
scroll to position [0, 0]
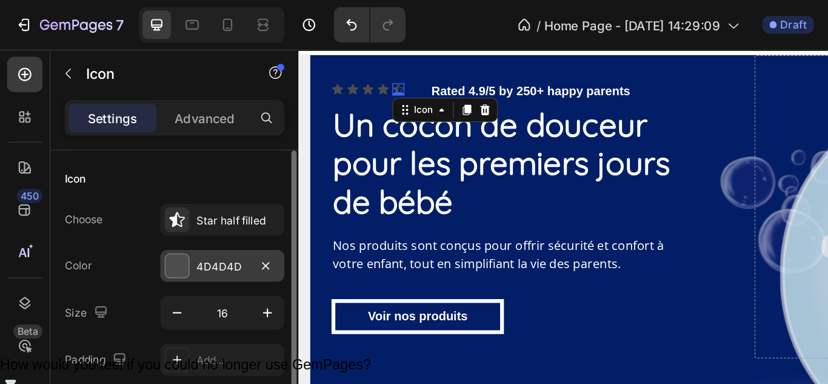
click at [124, 177] on div at bounding box center [121, 182] width 16 height 16
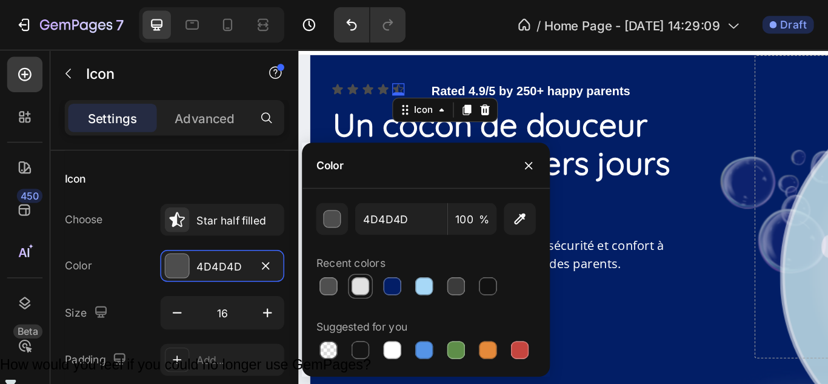
click at [249, 196] on div at bounding box center [247, 196] width 12 height 12
type input "E2E2E2"
click at [362, 78] on icon at bounding box center [366, 80] width 10 height 10
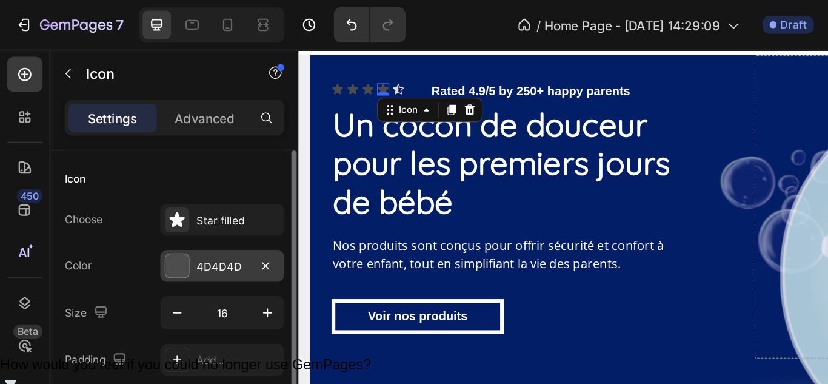
click at [119, 179] on div at bounding box center [121, 182] width 16 height 16
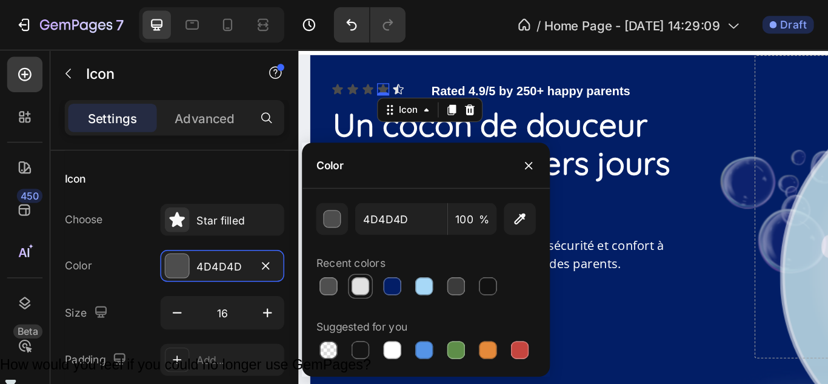
click at [250, 196] on div at bounding box center [247, 196] width 12 height 12
click at [271, 239] on div at bounding box center [268, 239] width 12 height 12
type input "FFFFFF"
click at [376, 81] on icon at bounding box center [378, 80] width 10 height 10
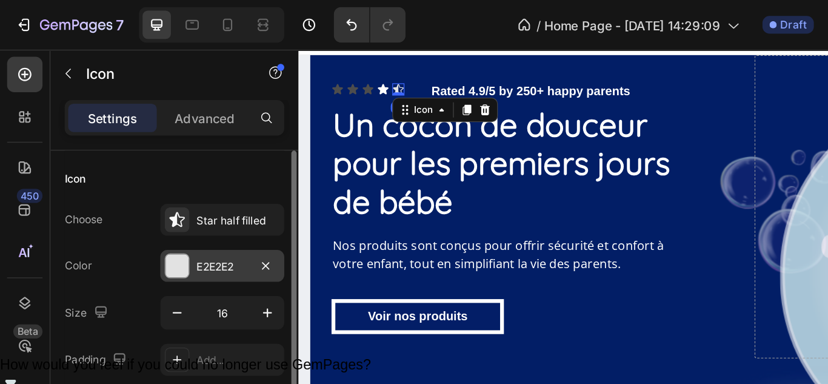
click at [121, 182] on div at bounding box center [121, 182] width 16 height 16
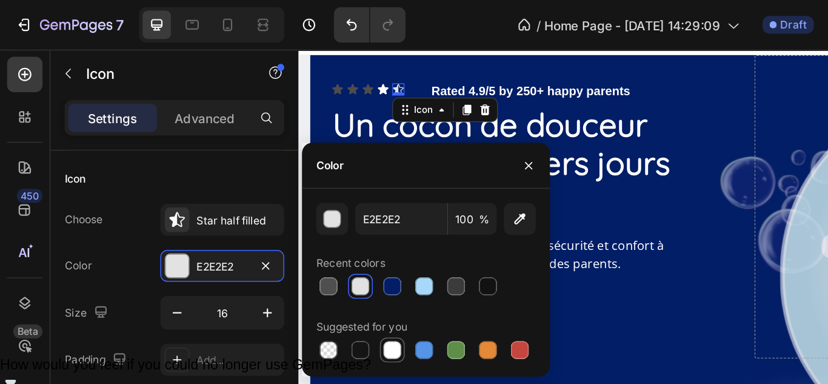
click at [265, 238] on div at bounding box center [268, 239] width 12 height 12
type input "FFFFFF"
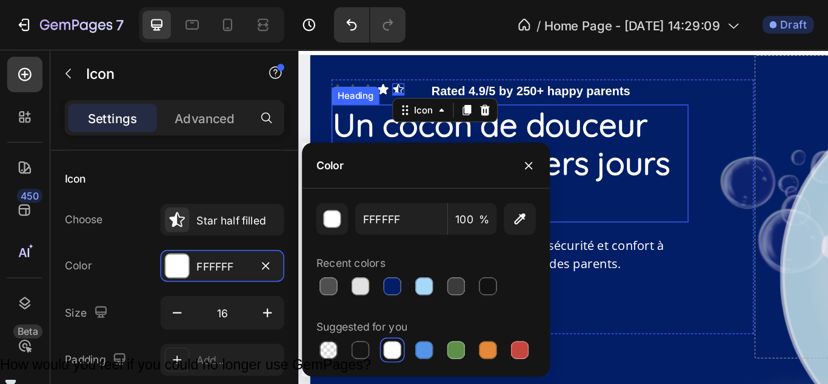
click at [347, 82] on div "Heading" at bounding box center [343, 84] width 33 height 11
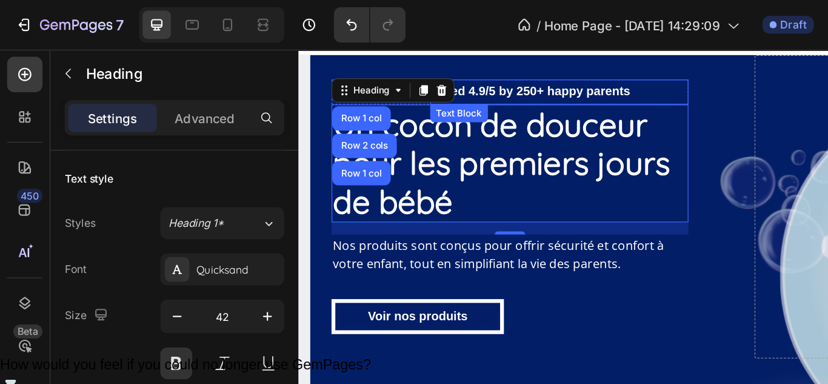
click at [425, 73] on p "Rated 4.9/5 by 250+ happy parents" at bounding box center [506, 82] width 204 height 18
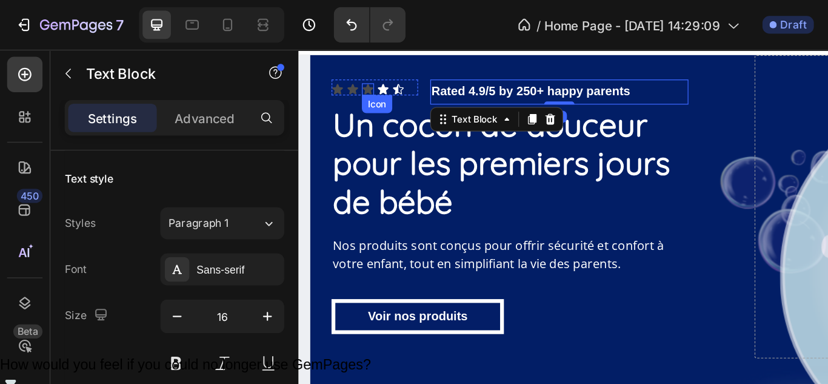
click at [349, 79] on icon at bounding box center [353, 80] width 8 height 8
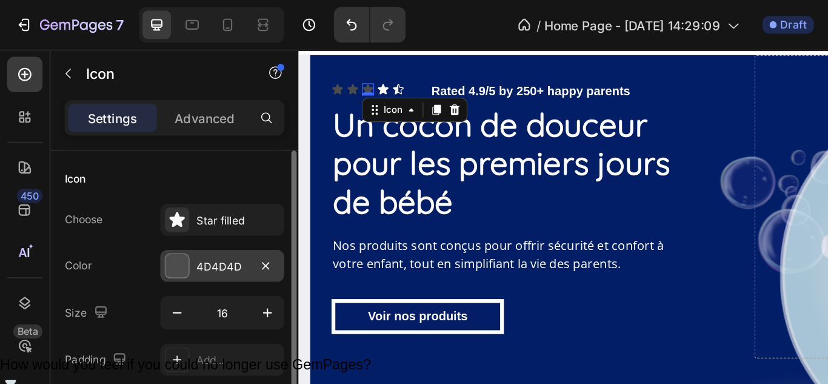
click at [118, 182] on div at bounding box center [121, 182] width 16 height 16
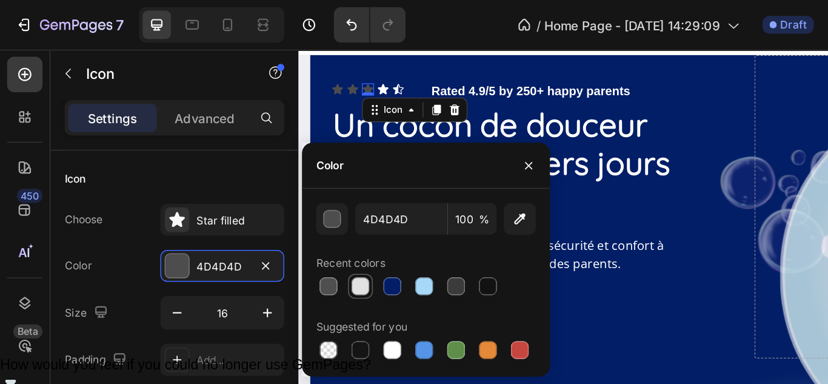
click at [250, 197] on div at bounding box center [247, 196] width 12 height 12
click at [265, 234] on div at bounding box center [268, 239] width 12 height 12
type input "FFFFFF"
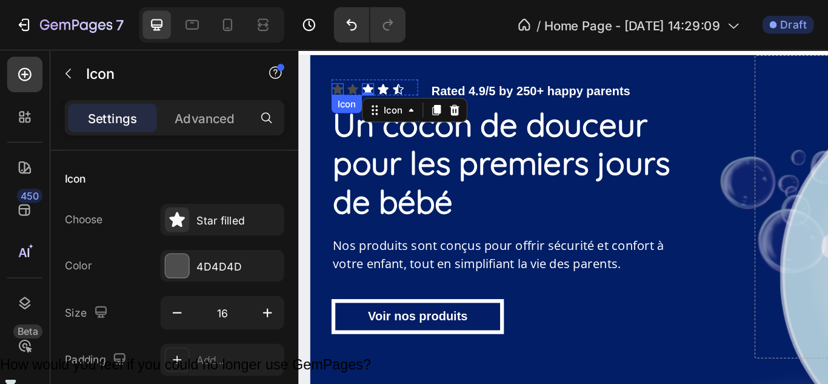
click at [325, 79] on icon at bounding box center [329, 80] width 8 height 8
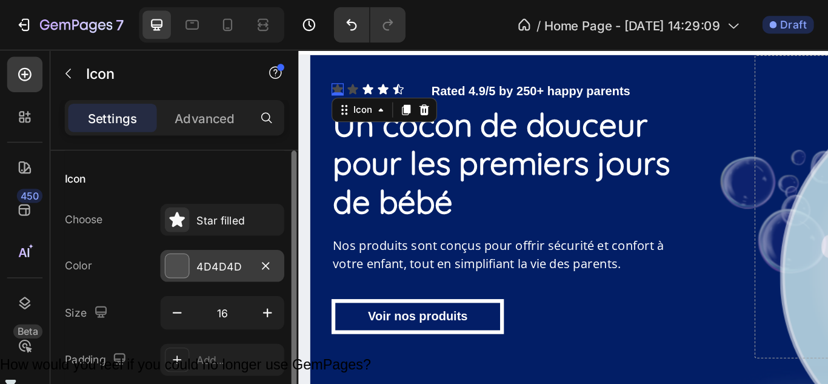
click at [116, 178] on div at bounding box center [121, 182] width 16 height 16
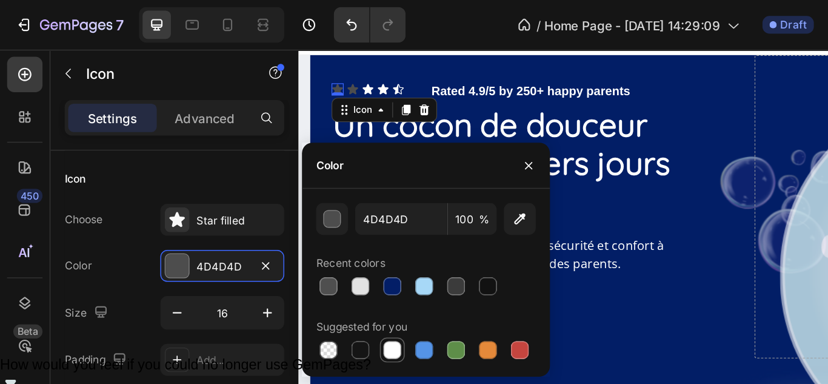
click at [267, 236] on div at bounding box center [268, 239] width 12 height 12
type input "FFFFFF"
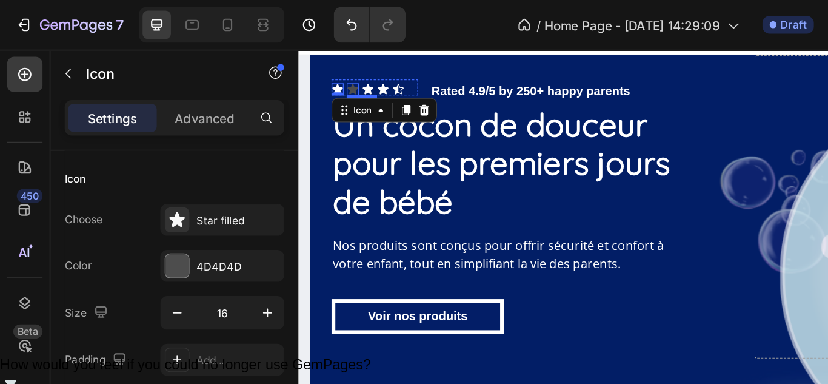
click at [337, 80] on icon at bounding box center [341, 80] width 8 height 8
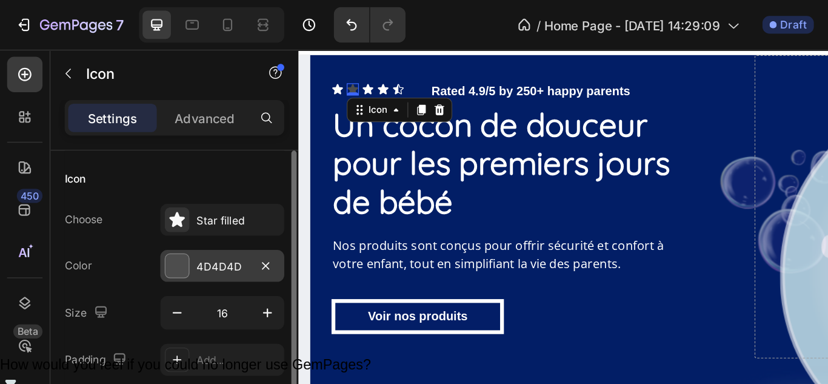
click at [118, 180] on div at bounding box center [121, 182] width 16 height 16
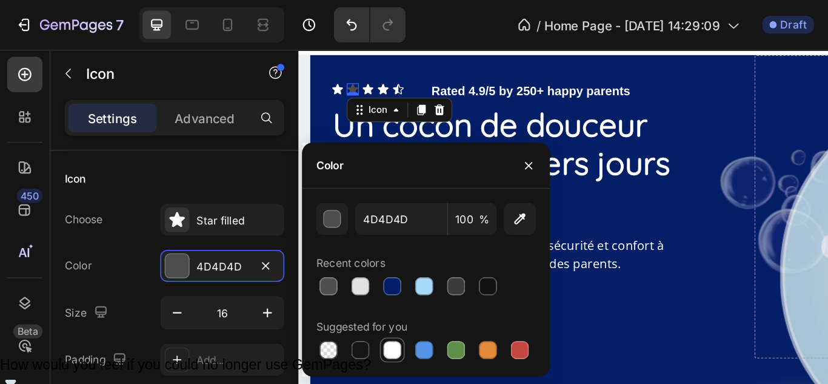
click at [270, 245] on div at bounding box center [268, 239] width 12 height 12
type input "FFFFFF"
click at [358, 109] on icon "button" at bounding box center [362, 114] width 10 height 10
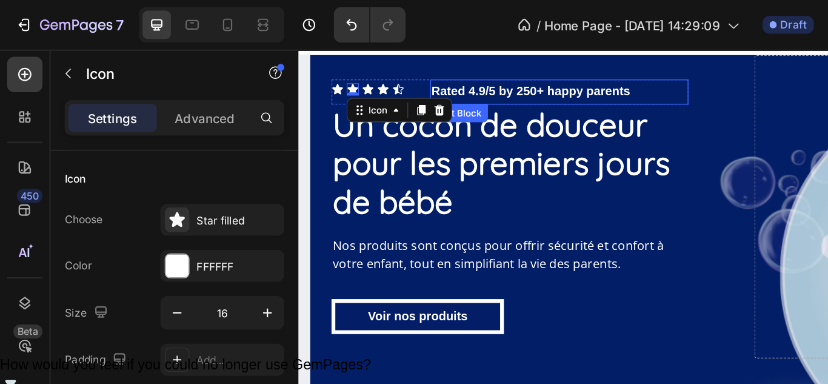
click at [431, 88] on p "Rated 4.9/5 by 250+ happy parents" at bounding box center [506, 82] width 204 height 18
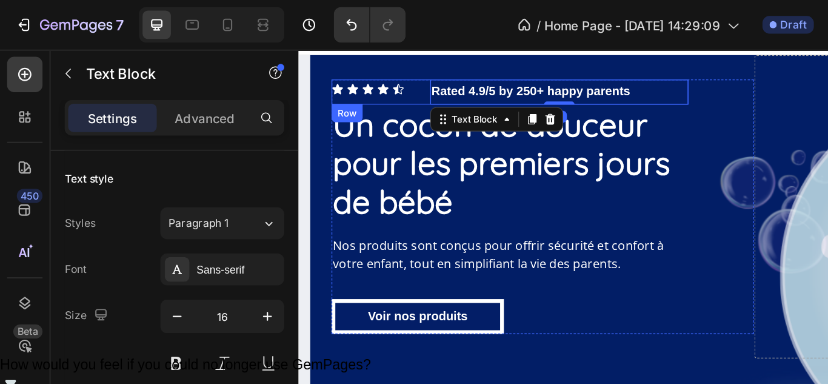
click at [388, 88] on div "Icon Icon Icon Icon Icon Icon List Rated 4.9/5 by 250+ happy parents Text Block…" at bounding box center [466, 82] width 285 height 20
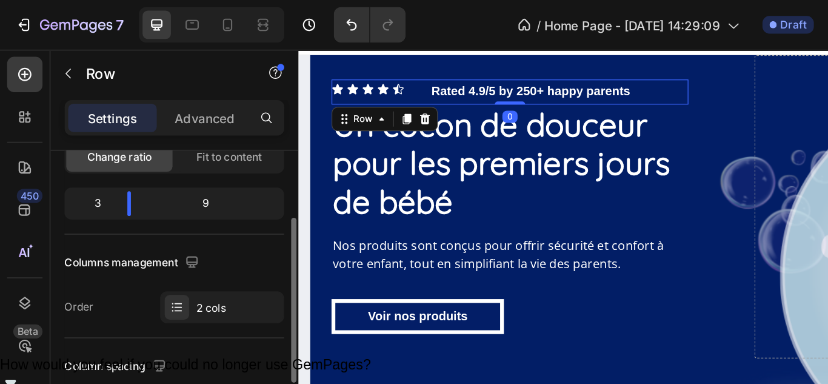
scroll to position [133, 0]
click at [81, 141] on div at bounding box center [89, 138] width 22 height 17
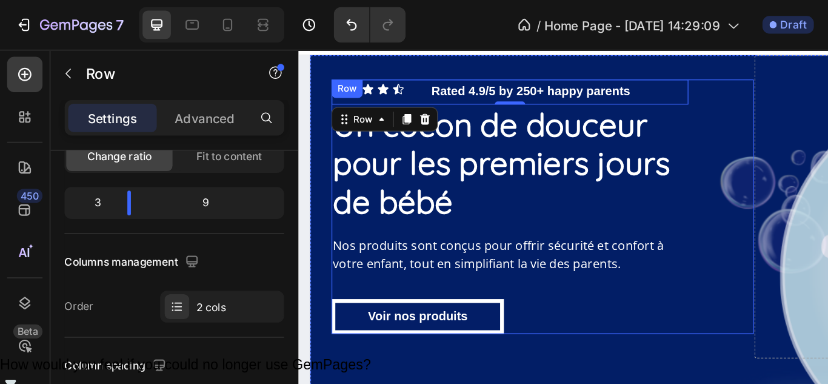
click at [600, 233] on div "Icon Icon Icon Icon Icon Icon List Rated 4.9/5 by 250+ happy parents Text Block…" at bounding box center [466, 173] width 285 height 203
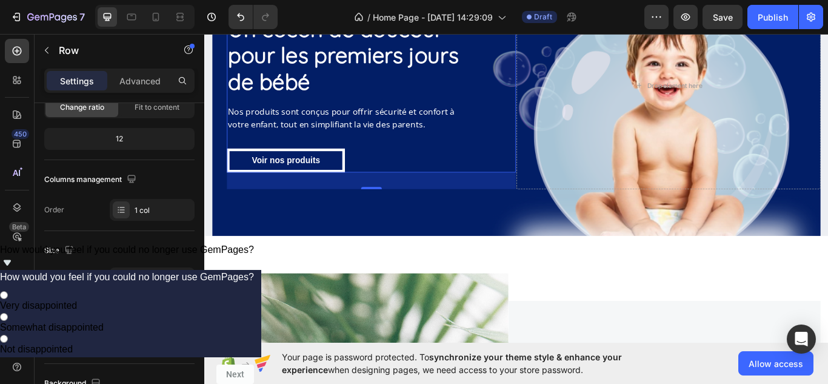
scroll to position [0, 0]
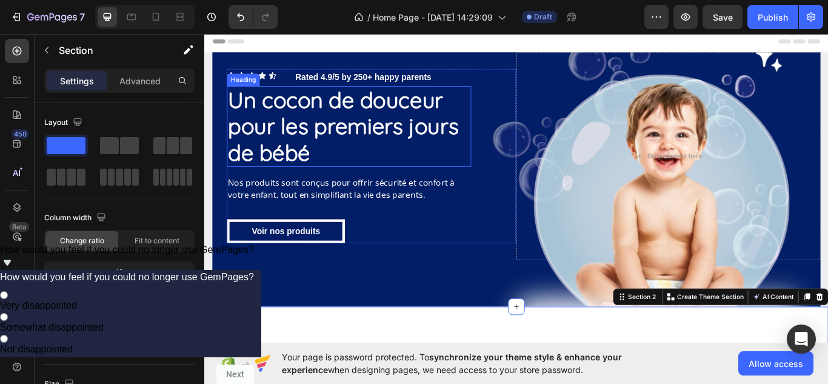
click at [285, 136] on p "Un cocon de douceur pour les premiers jours de bébé" at bounding box center [373, 142] width 282 height 92
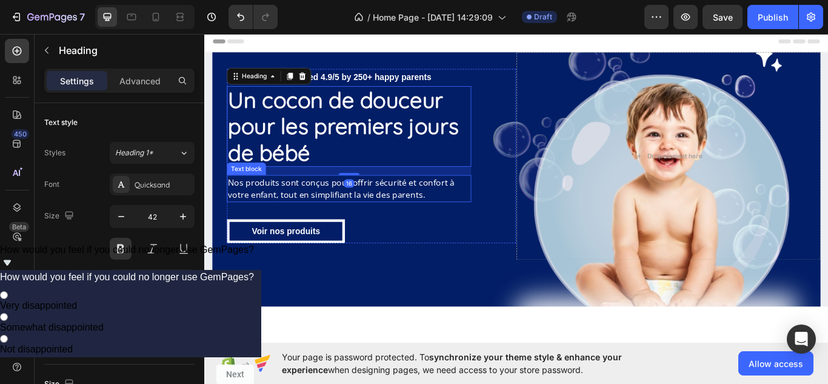
click at [360, 201] on p "Nos produits sont conçus pour offrir sécurité et confort à votre enfant, tout e…" at bounding box center [373, 214] width 282 height 29
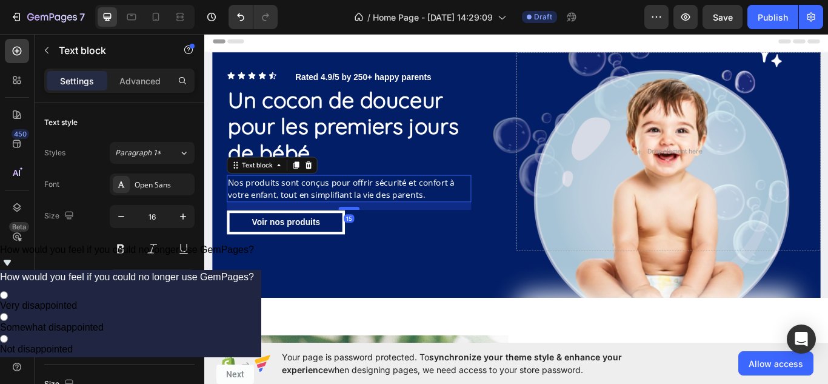
drag, startPoint x: 368, startPoint y: 247, endPoint x: 368, endPoint y: 236, distance: 10.3
click at [368, 236] on div at bounding box center [373, 238] width 24 height 4
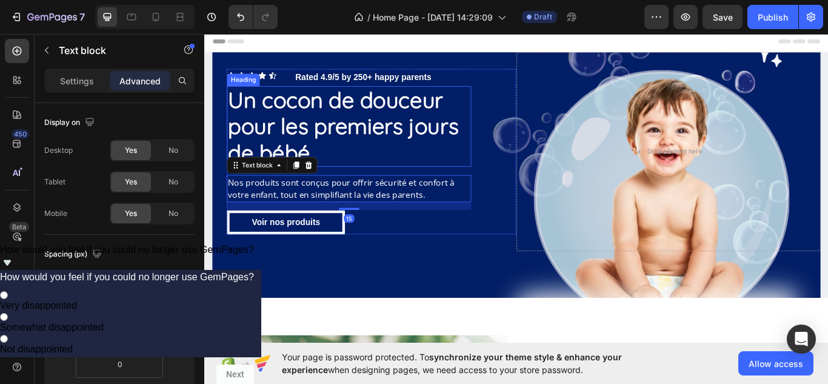
click at [360, 135] on p "Un cocon de douceur pour les premiers jours de bébé" at bounding box center [373, 142] width 282 height 92
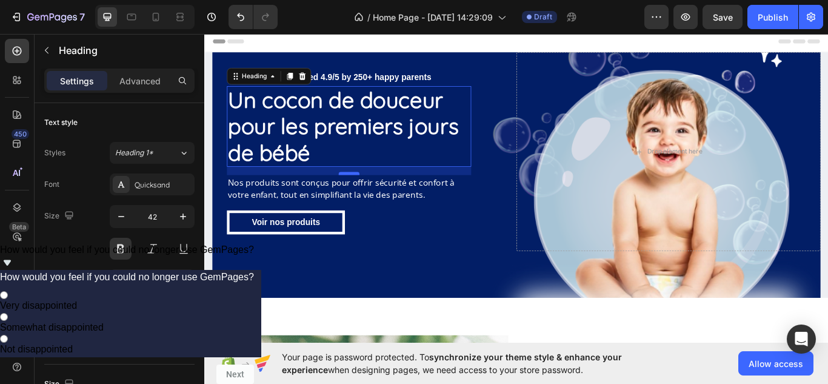
click at [364, 189] on div "16" at bounding box center [372, 189] width 285 height 0
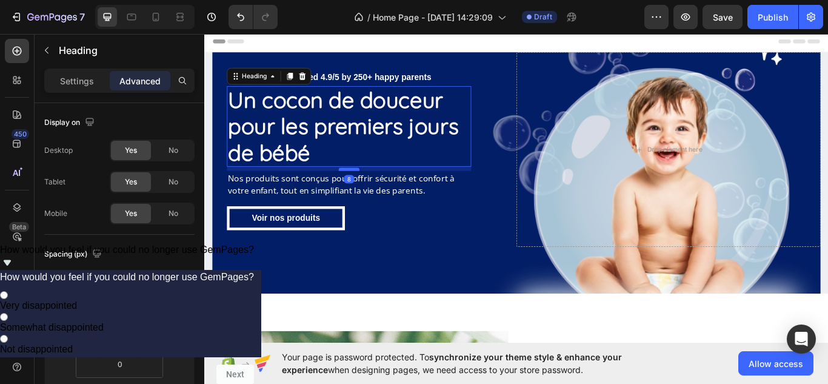
click at [364, 193] on div at bounding box center [373, 192] width 24 height 4
type input "8"
click at [515, 273] on div "Icon Icon Icon Icon Icon Icon List Rated 4.9/5 by 250+ happy parents Text Block…" at bounding box center [390, 169] width 355 height 227
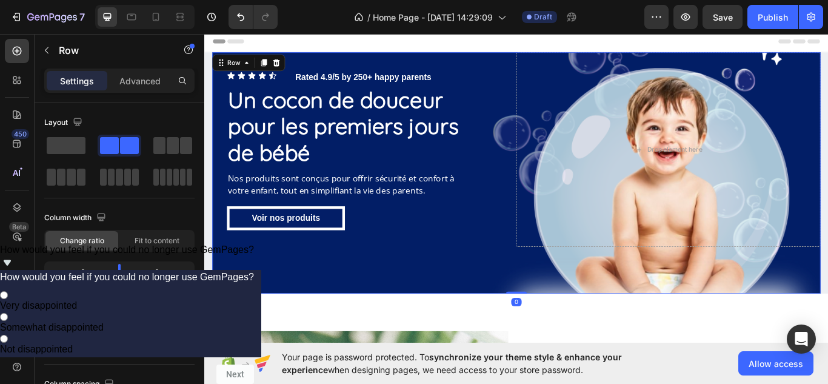
scroll to position [1, 0]
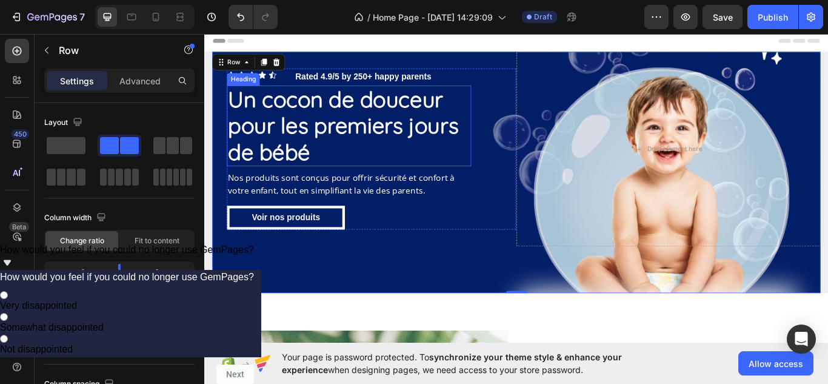
click at [379, 139] on p "Un cocon de douceur pour les premiers jours de bébé" at bounding box center [373, 142] width 282 height 92
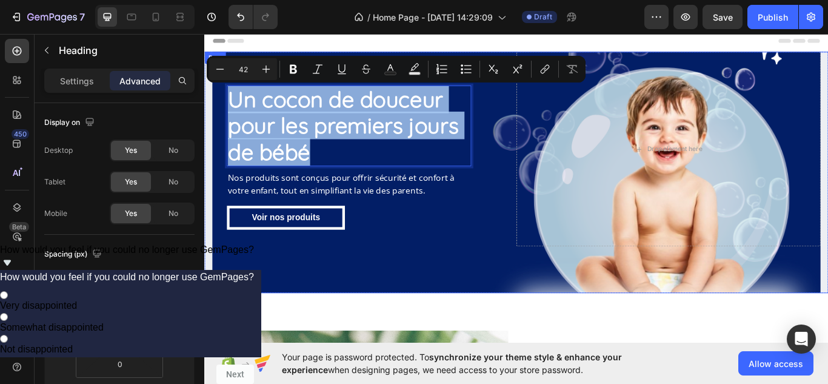
drag, startPoint x: 336, startPoint y: 170, endPoint x: 205, endPoint y: 107, distance: 145.9
click at [205, 107] on div "Icon Icon Icon Icon Icon Icon List Rated 4.9/5 by 250+ happy parents Text Block…" at bounding box center [567, 195] width 727 height 281
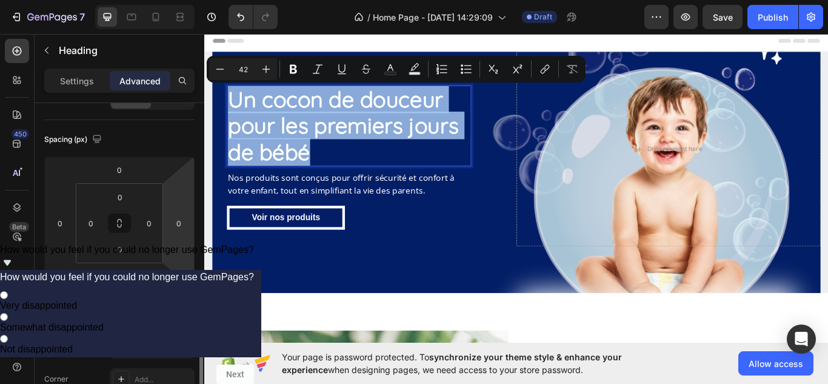
scroll to position [210, 0]
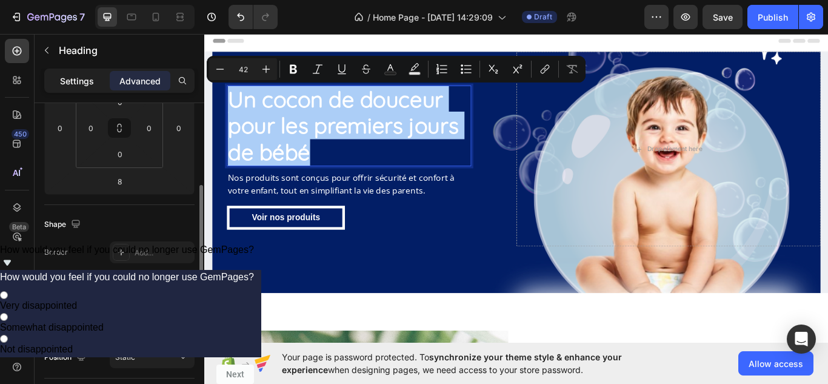
click at [85, 76] on p "Settings" at bounding box center [77, 81] width 34 height 13
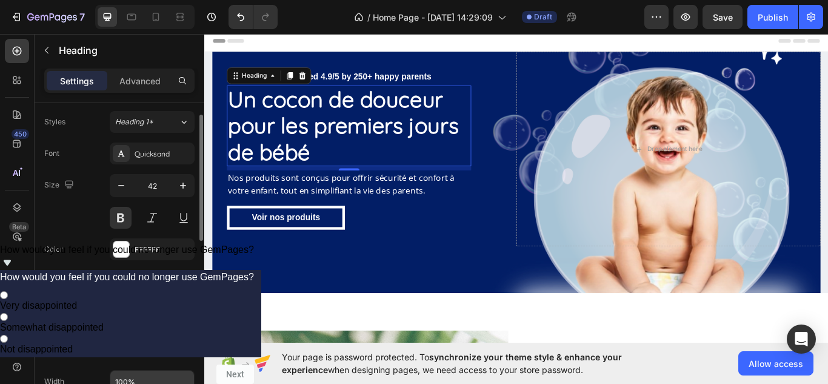
scroll to position [0, 0]
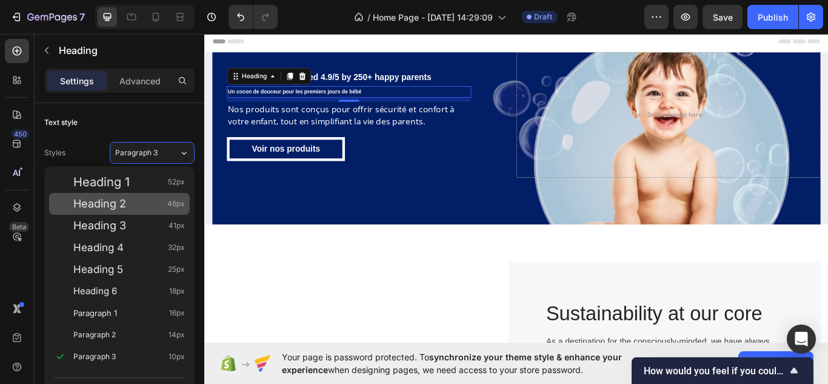
scroll to position [1, 0]
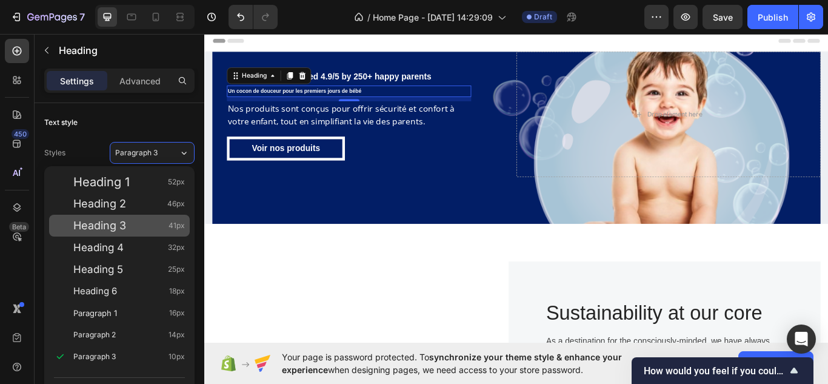
click at [134, 233] on div "Heading 3 41px" at bounding box center [119, 226] width 141 height 22
type input "41"
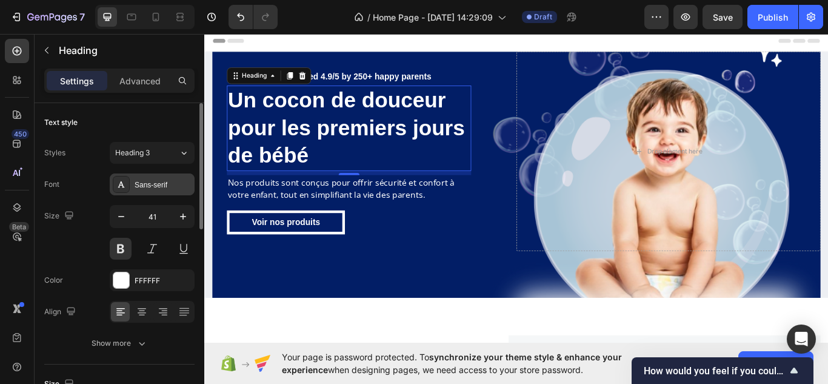
click at [165, 191] on div "Sans-serif" at bounding box center [152, 184] width 85 height 22
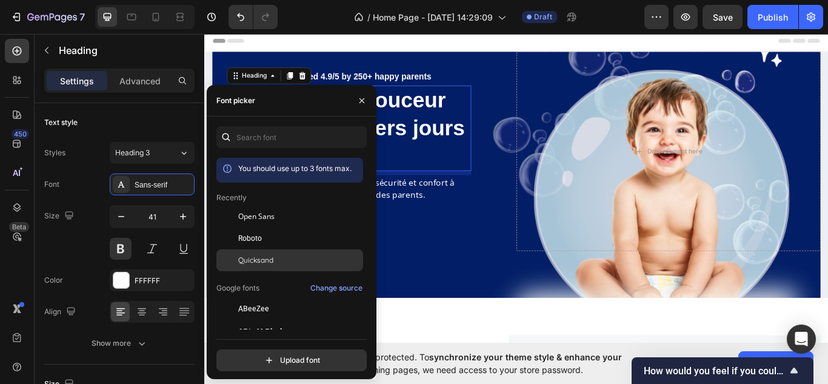
click at [262, 261] on span "Quicksand" at bounding box center [255, 260] width 35 height 11
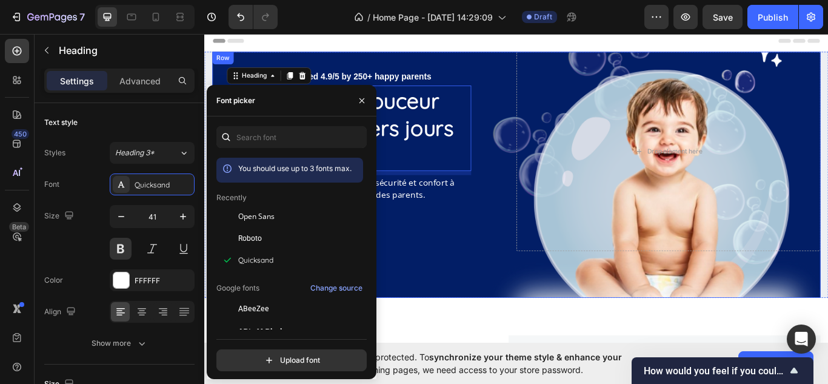
click at [426, 271] on div "Icon Icon Icon Icon Icon Icon List Rated 4.9/5 by 250+ happy parents Text Block…" at bounding box center [390, 171] width 355 height 232
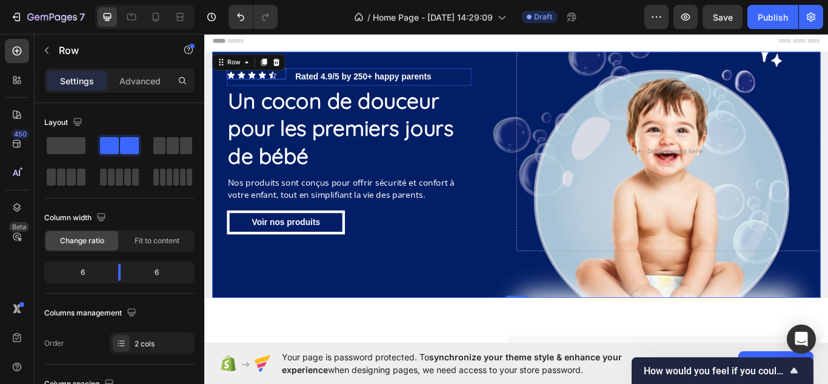
click at [291, 83] on div "Icon Icon Icon Icon Icon" at bounding box center [264, 83] width 69 height 10
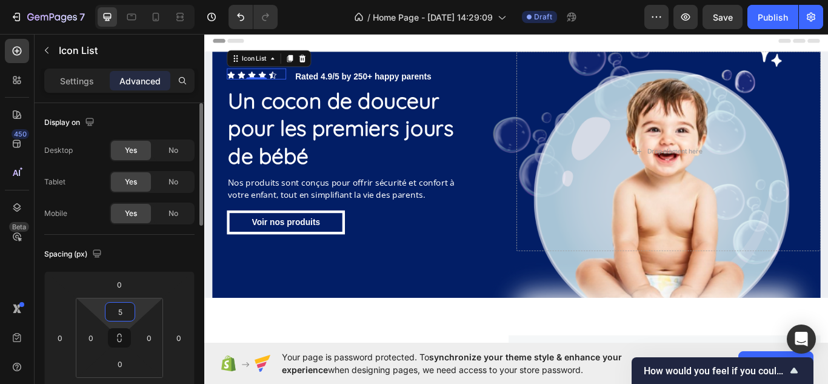
click at [112, 312] on input "5" at bounding box center [120, 311] width 24 height 18
type input "7"
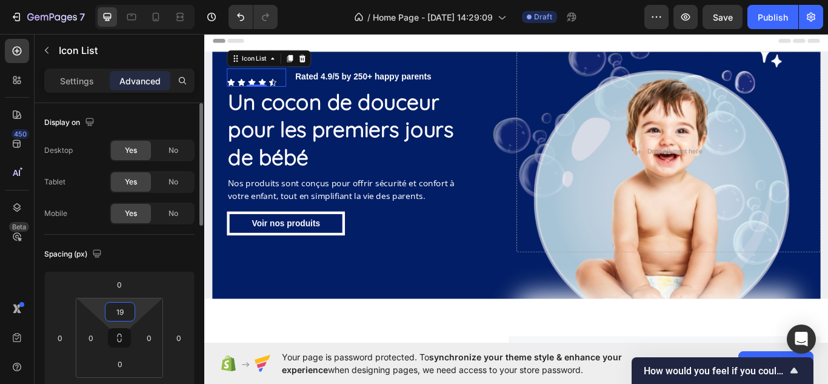
type input "1"
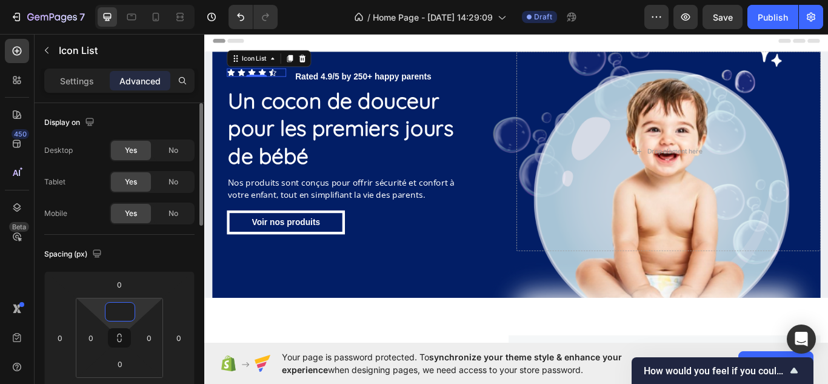
type input "9"
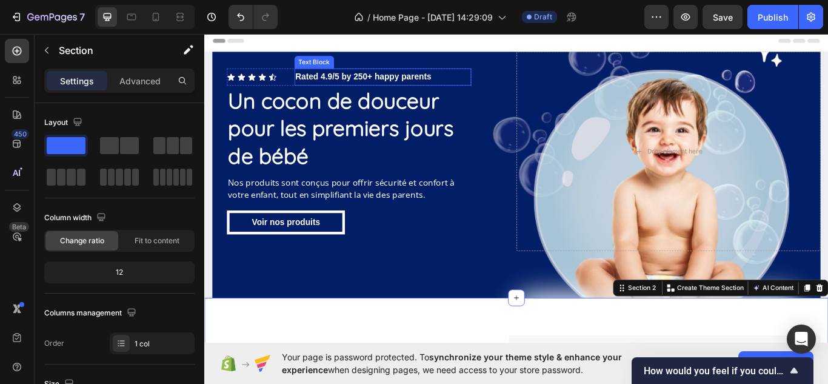
click at [352, 92] on p "Rated 4.9/5 by 250+ happy parents" at bounding box center [412, 85] width 204 height 18
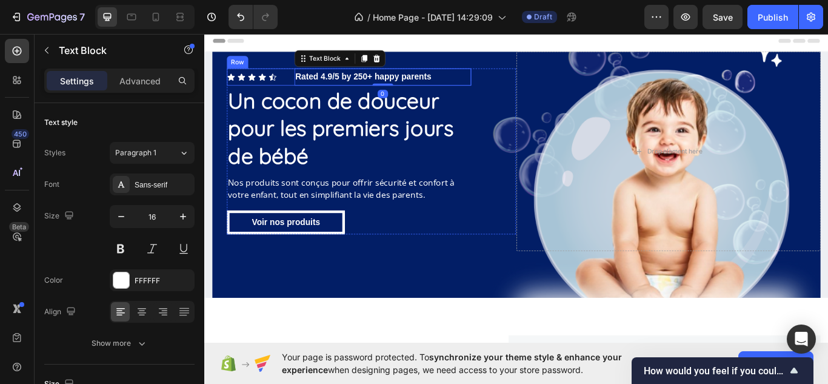
click at [298, 92] on div "Icon Icon Icon Icon Icon Icon List Rated 4.9/5 by 250+ happy parents Text Block…" at bounding box center [372, 85] width 285 height 20
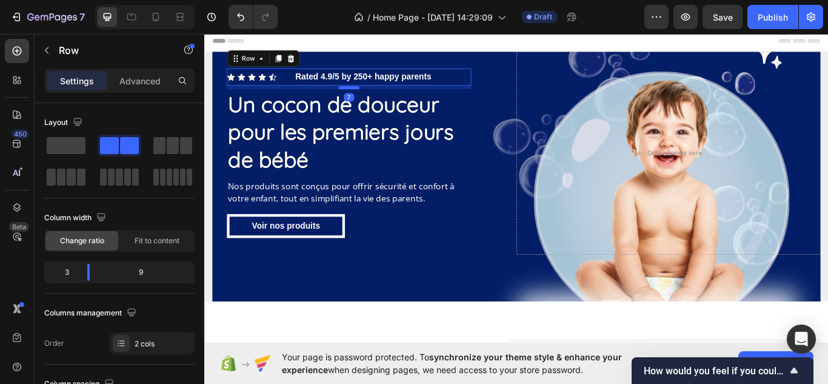
click at [368, 96] on div at bounding box center [373, 97] width 24 height 4
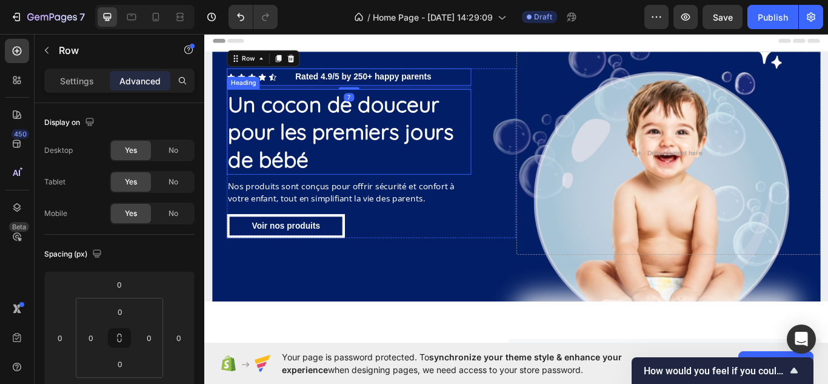
click at [402, 142] on p "Un cocon de douceur pour les premiers jours de bébé" at bounding box center [373, 148] width 282 height 97
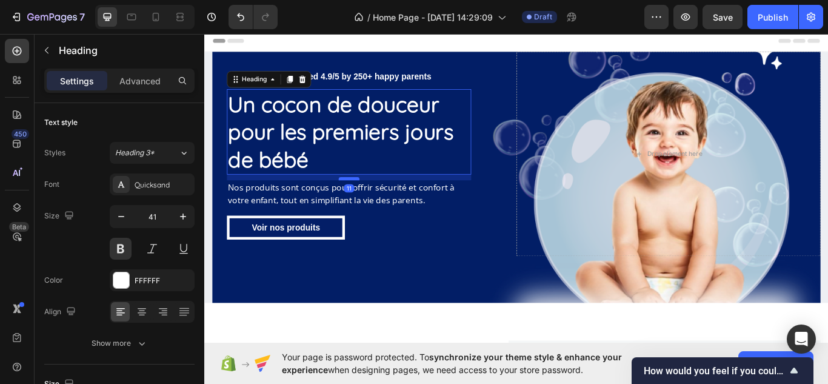
click at [373, 204] on div at bounding box center [373, 203] width 24 height 4
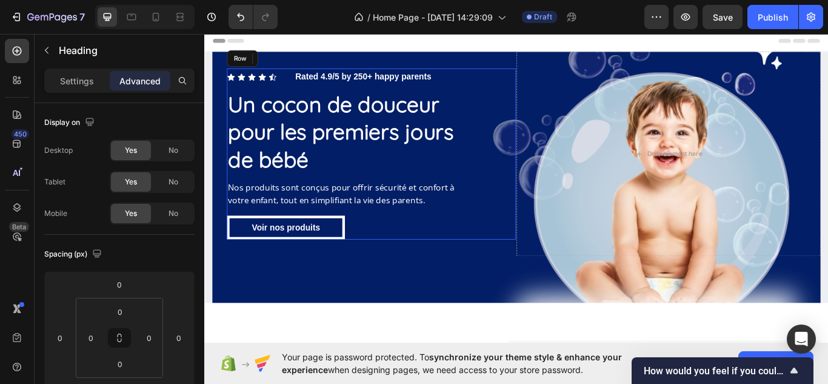
click at [407, 238] on div "Icon Icon Icon Icon Icon Icon List Rated 4.9/5 by 250+ happy parents Text Block…" at bounding box center [372, 174] width 285 height 199
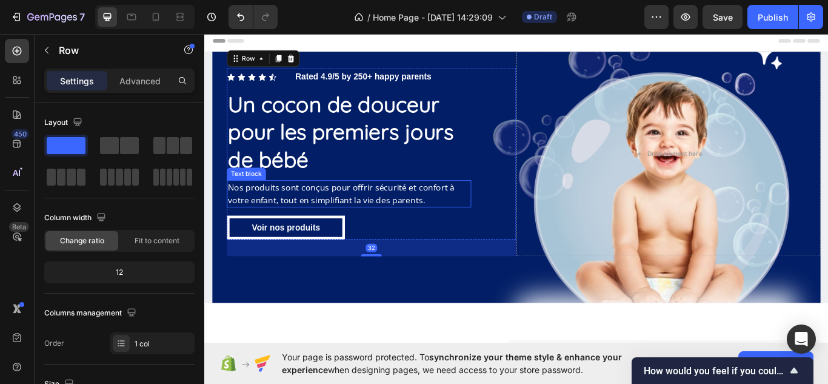
click at [400, 221] on p "Nos produits sont conçus pour offrir sécurité et confort à votre enfant, tout e…" at bounding box center [373, 220] width 282 height 29
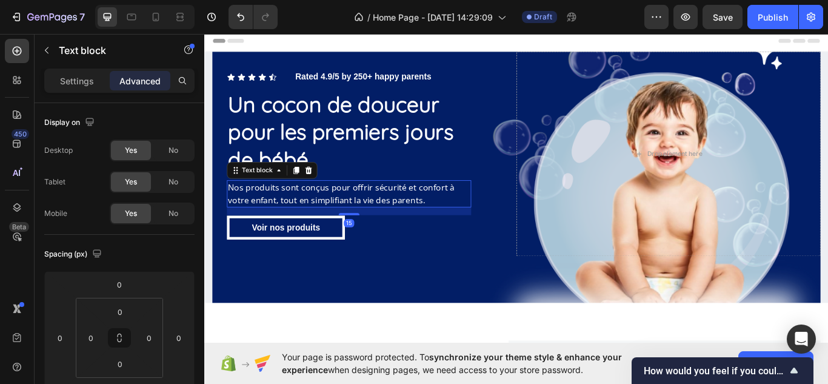
click at [459, 224] on p "Nos produits sont conçus pour offrir sécurité et confort à votre enfant, tout e…" at bounding box center [373, 220] width 282 height 29
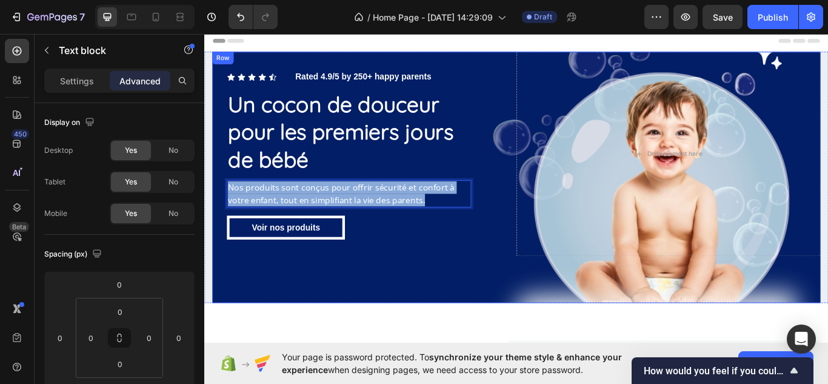
drag, startPoint x: 459, startPoint y: 224, endPoint x: 216, endPoint y: 208, distance: 243.6
click at [216, 208] on div "Icon Icon Icon Icon Icon Icon List Rated 4.9/5 by 250+ happy parents Text Block…" at bounding box center [390, 174] width 355 height 238
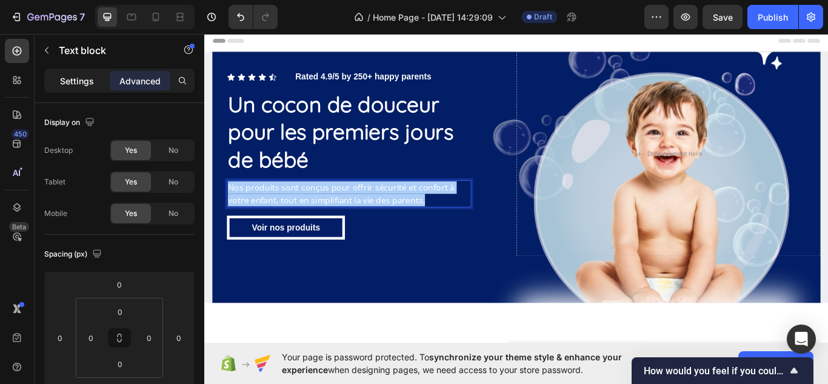
click at [93, 82] on p "Settings" at bounding box center [77, 81] width 34 height 13
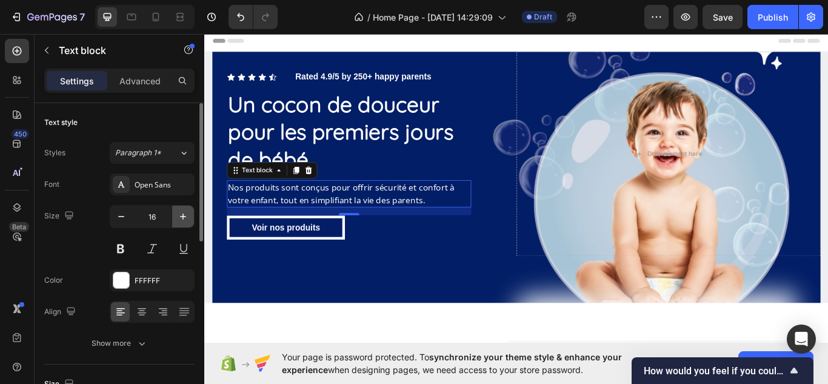
click at [187, 212] on icon "button" at bounding box center [183, 216] width 12 height 12
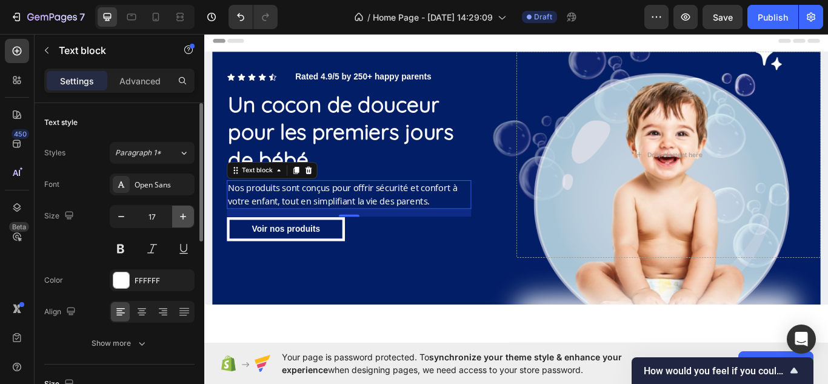
click at [187, 212] on icon "button" at bounding box center [183, 216] width 12 height 12
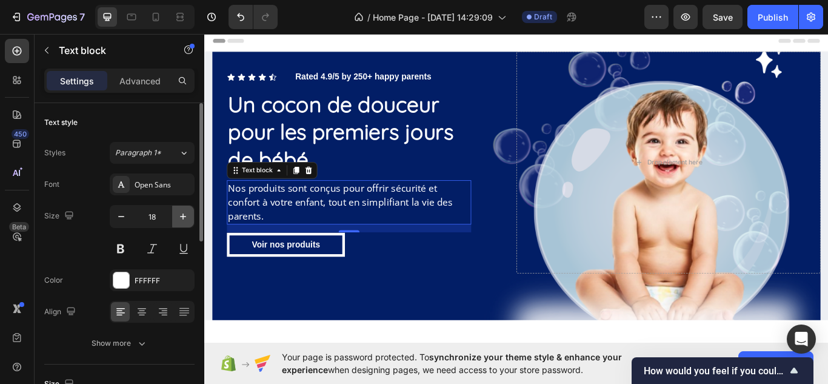
click at [187, 212] on icon "button" at bounding box center [183, 216] width 12 height 12
type input "19"
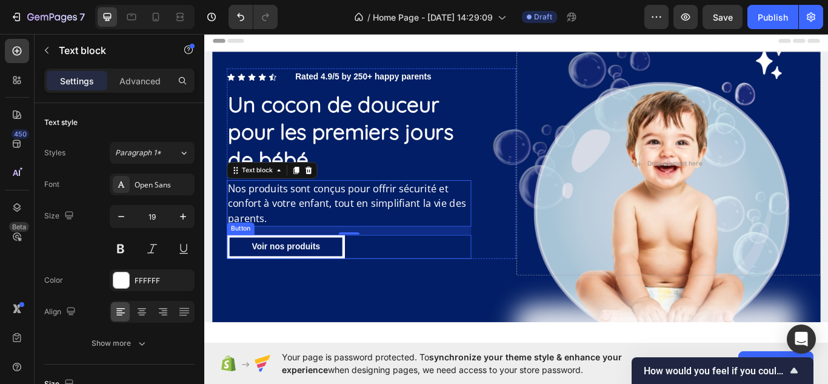
click at [412, 293] on div "Voir nos produits Button" at bounding box center [372, 283] width 285 height 28
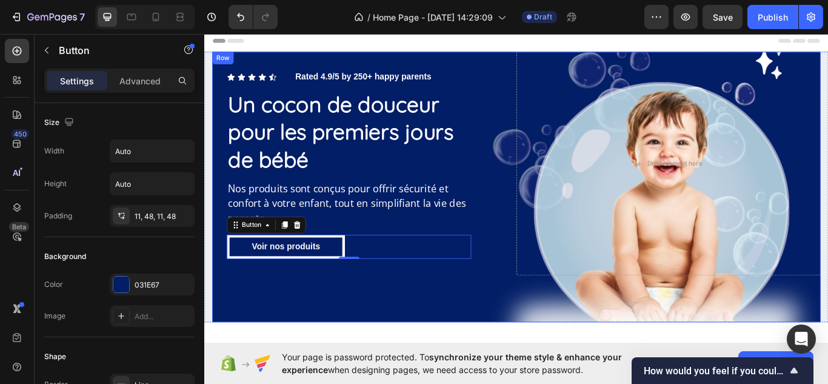
click at [420, 332] on div "Icon Icon Icon Icon Icon Icon List Rated 4.9/5 by 250+ happy parents Text Block…" at bounding box center [567, 212] width 709 height 315
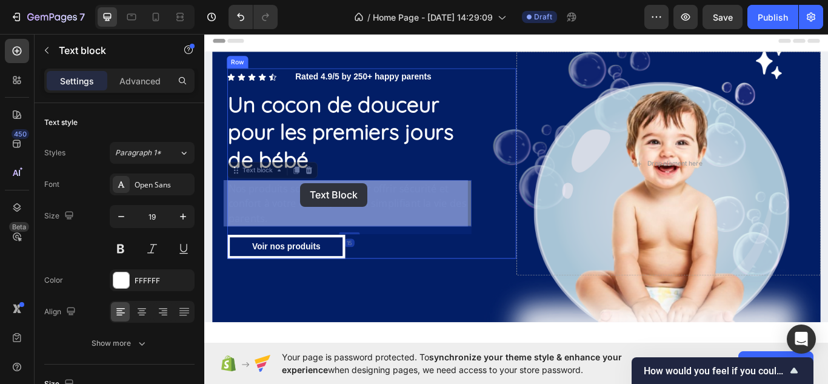
drag, startPoint x: 319, startPoint y: 228, endPoint x: 316, endPoint y: 208, distance: 20.3
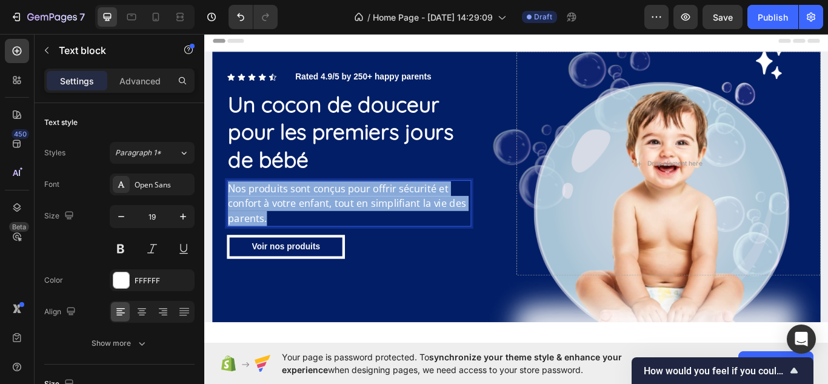
drag, startPoint x: 279, startPoint y: 247, endPoint x: 225, endPoint y: 215, distance: 62.5
click at [230, 215] on div "Nos produits sont conçus pour offrir sécurité et confort à votre enfant, tout e…" at bounding box center [372, 232] width 285 height 55
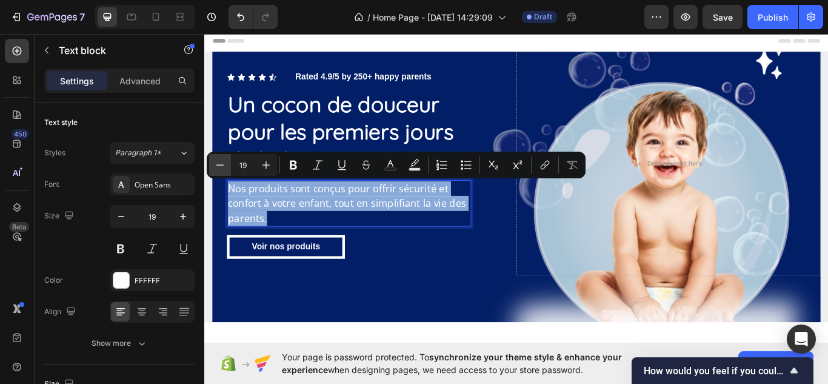
drag, startPoint x: 207, startPoint y: 158, endPoint x: 215, endPoint y: 164, distance: 9.9
click at [215, 164] on div "Minus 19 Plus Bold Italic Underline Strikethrough Text Color Text Background Co…" at bounding box center [396, 165] width 379 height 27
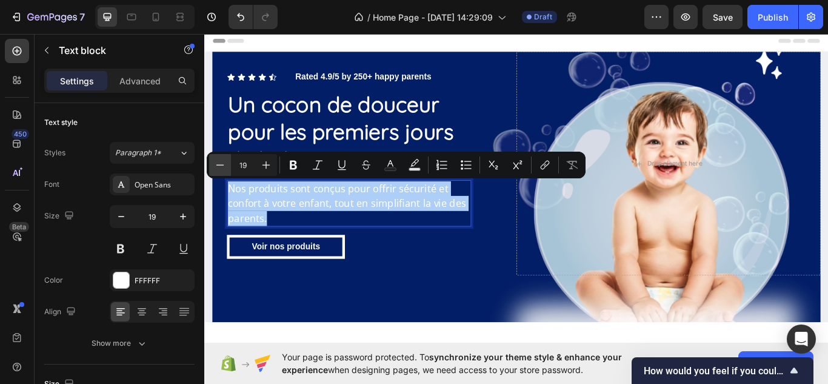
click at [215, 164] on icon "Editor contextual toolbar" at bounding box center [220, 165] width 12 height 12
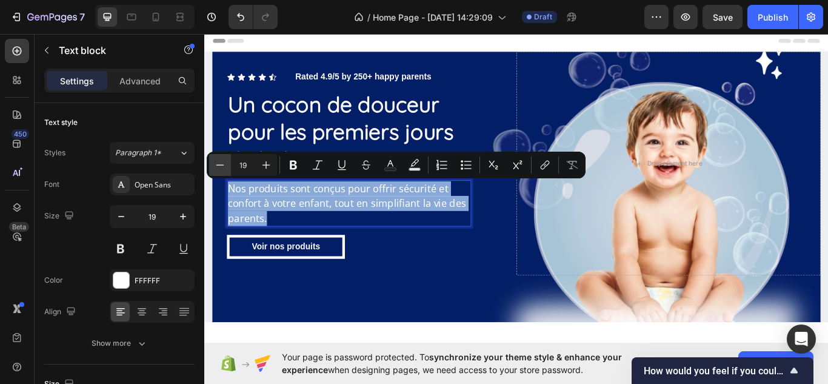
type input "18"
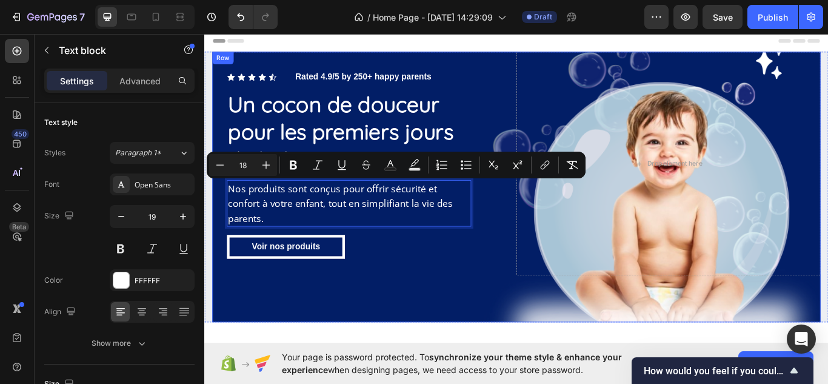
click at [450, 332] on div "Icon Icon Icon Icon Icon Icon List Rated 4.9/5 by 250+ happy parents Text Block…" at bounding box center [567, 212] width 709 height 315
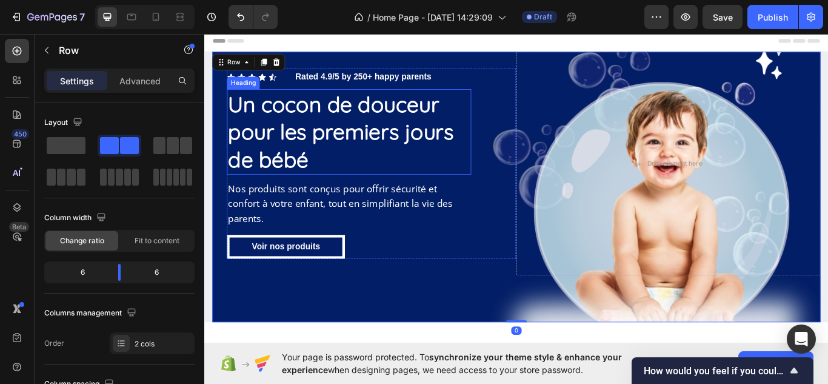
click at [320, 156] on p "Un cocon de douceur pour les premiers jours de bébé" at bounding box center [373, 148] width 282 height 97
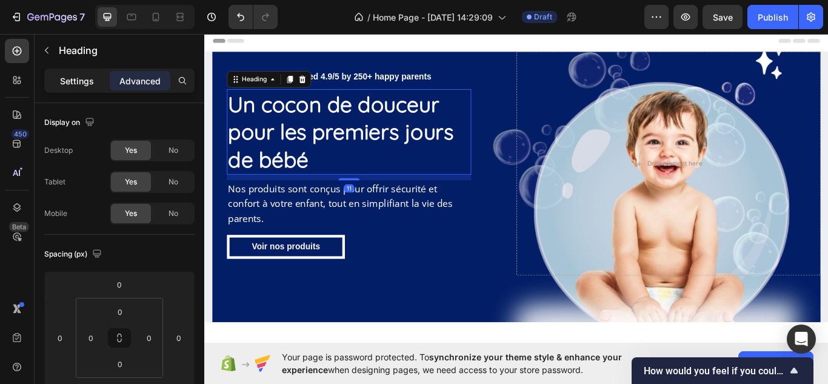
click at [84, 87] on div "Settings" at bounding box center [77, 80] width 61 height 19
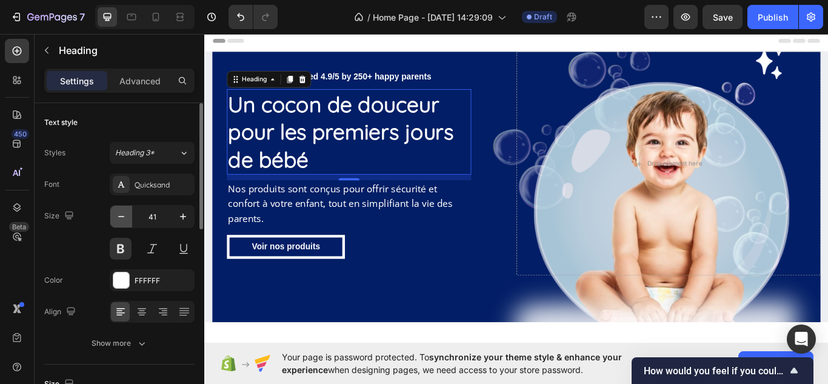
click at [121, 216] on icon "button" at bounding box center [121, 216] width 12 height 12
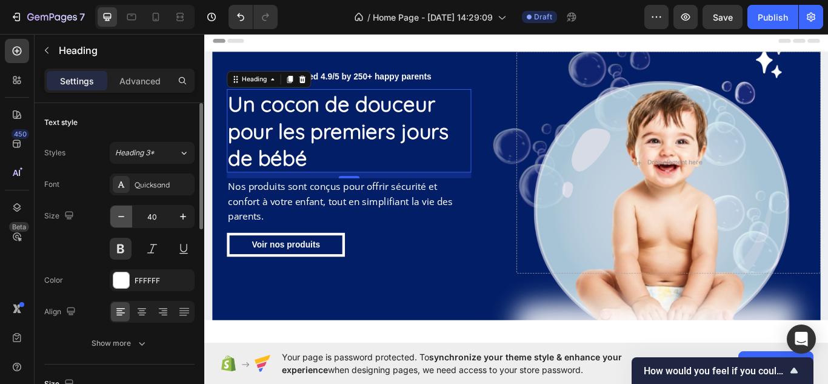
click at [121, 216] on icon "button" at bounding box center [121, 216] width 12 height 12
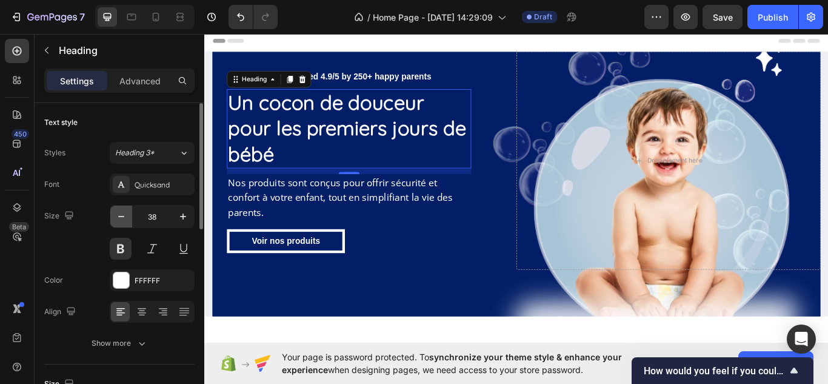
click at [121, 216] on icon "button" at bounding box center [121, 216] width 12 height 12
type input "37"
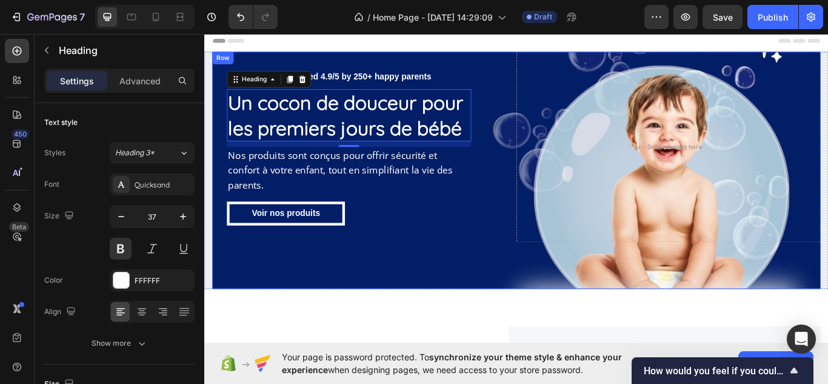
click at [483, 279] on div "Icon Icon Icon Icon Icon Icon List Rated 4.9/5 by 250+ happy parents Text Block…" at bounding box center [567, 193] width 709 height 276
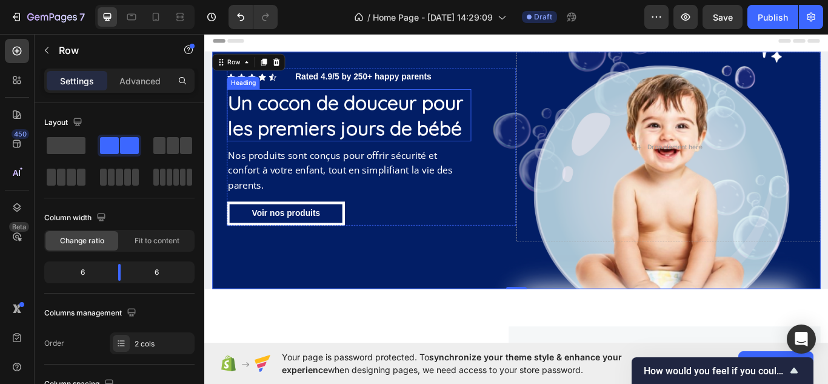
click at [364, 112] on p "Un cocon de douceur pour les premiers jours de bébé" at bounding box center [373, 129] width 282 height 58
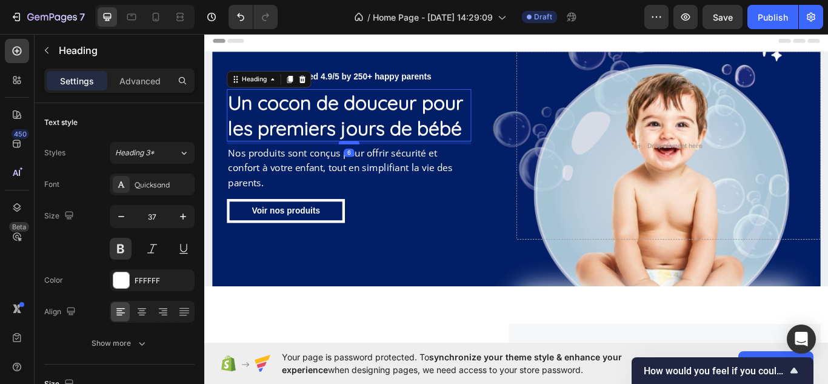
click at [371, 162] on div at bounding box center [373, 161] width 24 height 4
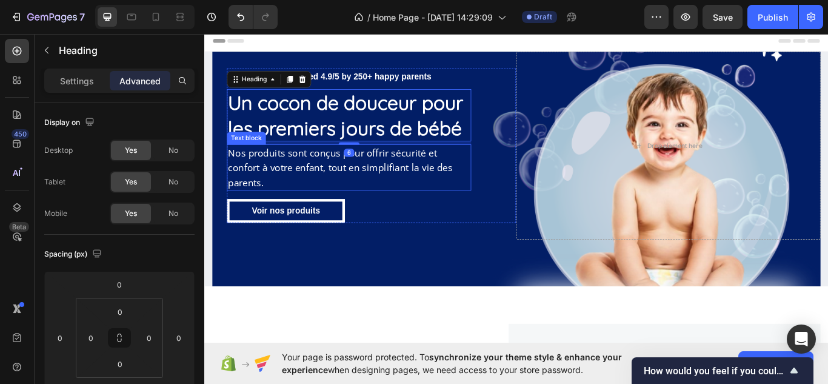
click at [363, 182] on span "Nos produits sont conçus pour offrir sécurité et confort à votre enfant, tout e…" at bounding box center [363, 189] width 262 height 49
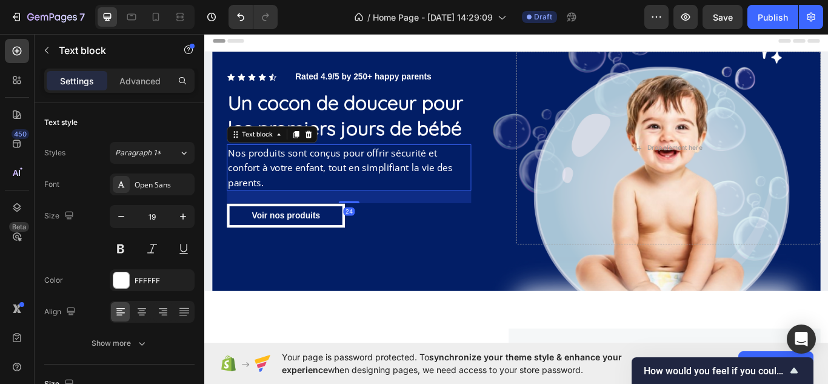
drag, startPoint x: 367, startPoint y: 207, endPoint x: 390, endPoint y: 233, distance: 34.4
click at [367, 229] on div at bounding box center [373, 230] width 24 height 2
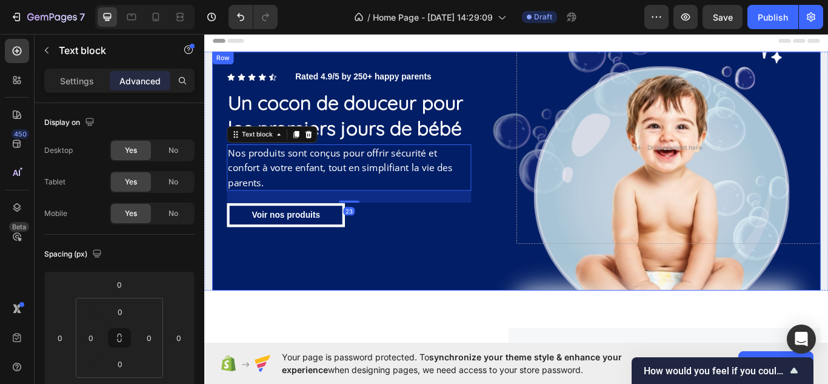
click at [432, 262] on div "Icon Icon Icon Icon Icon Icon List Rated 4.9/5 by 250+ happy parents Text Block…" at bounding box center [567, 194] width 709 height 278
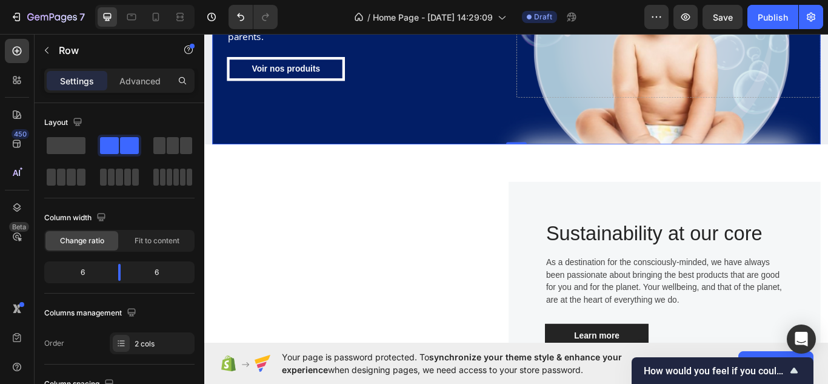
scroll to position [193, 0]
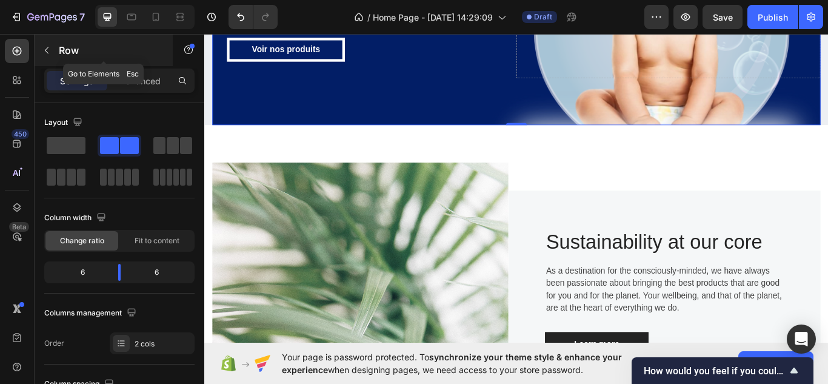
click at [72, 58] on div "Row" at bounding box center [104, 51] width 138 height 32
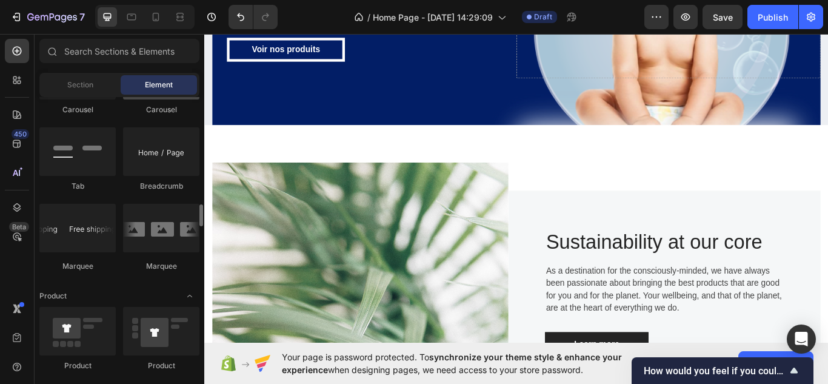
scroll to position [1364, 0]
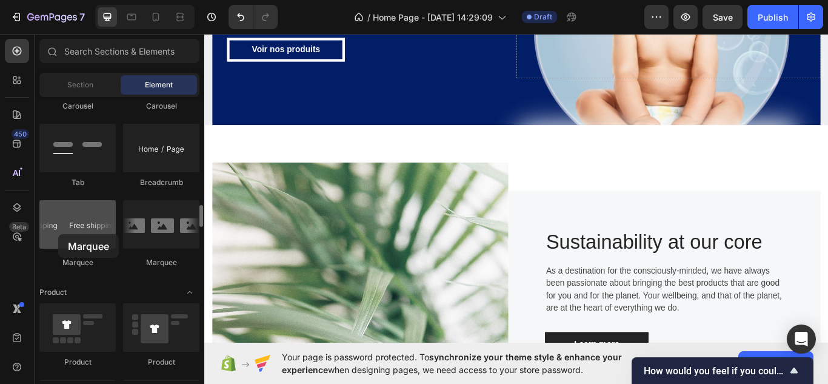
drag, startPoint x: 75, startPoint y: 228, endPoint x: 61, endPoint y: 234, distance: 15.8
click at [61, 234] on div at bounding box center [77, 224] width 76 height 48
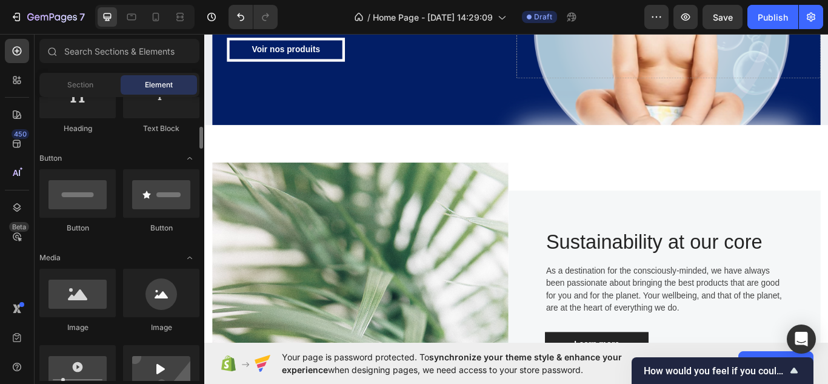
scroll to position [0, 0]
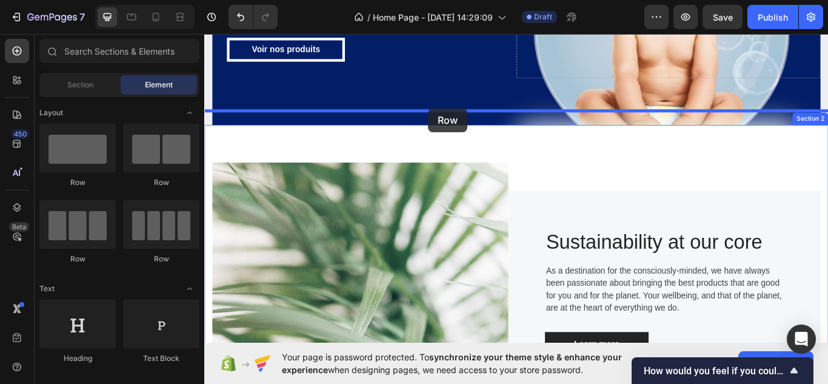
drag, startPoint x: 269, startPoint y: 172, endPoint x: 465, endPoint y: 121, distance: 202.1
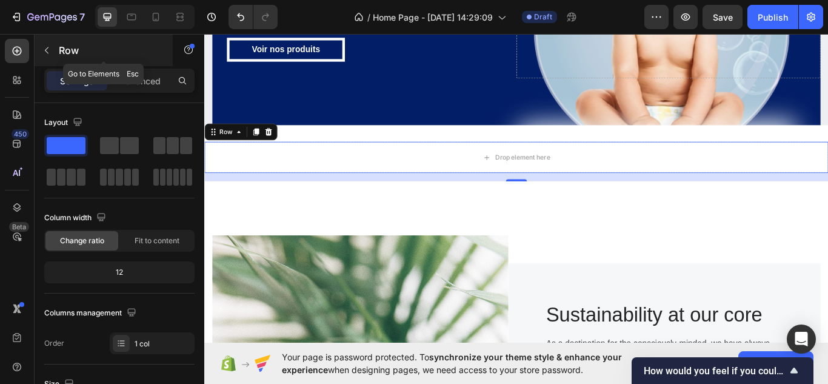
click at [65, 56] on p "Row" at bounding box center [110, 50] width 103 height 15
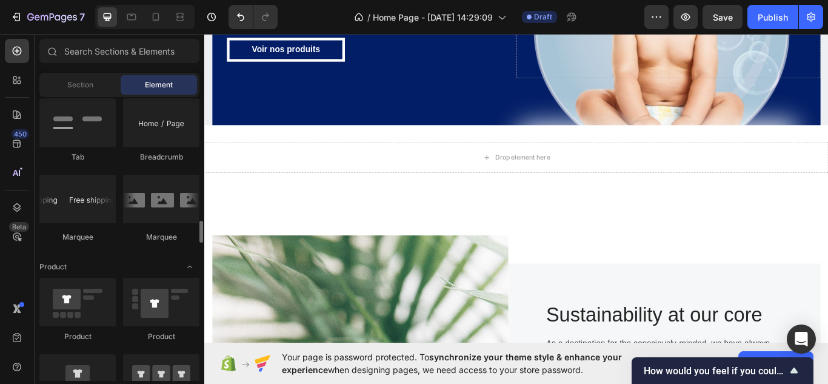
scroll to position [1410, 0]
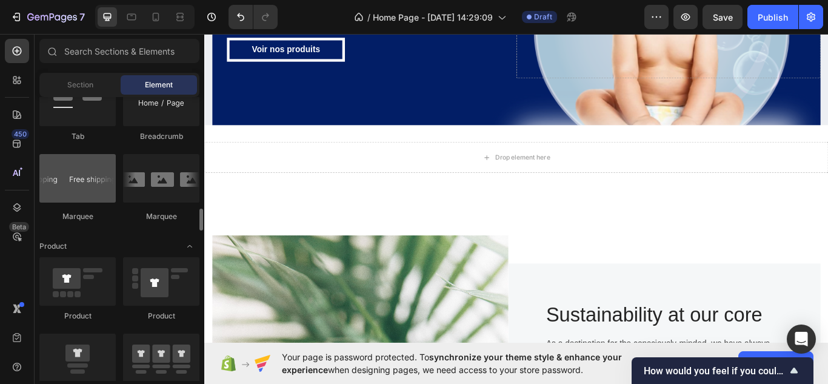
click at [87, 184] on div at bounding box center [77, 178] width 76 height 48
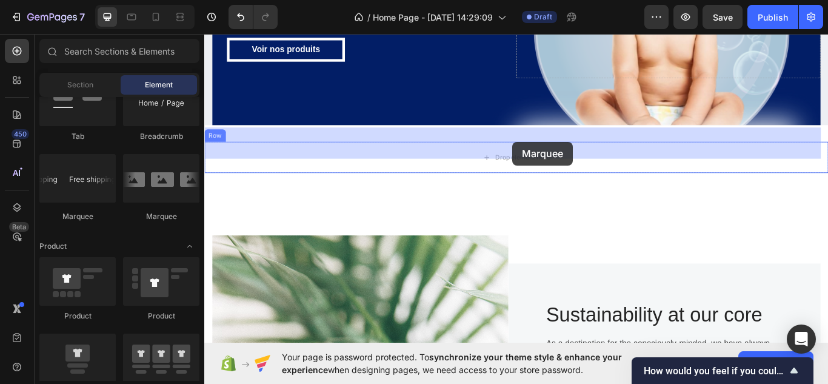
drag, startPoint x: 279, startPoint y: 221, endPoint x: 562, endPoint y: 161, distance: 288.8
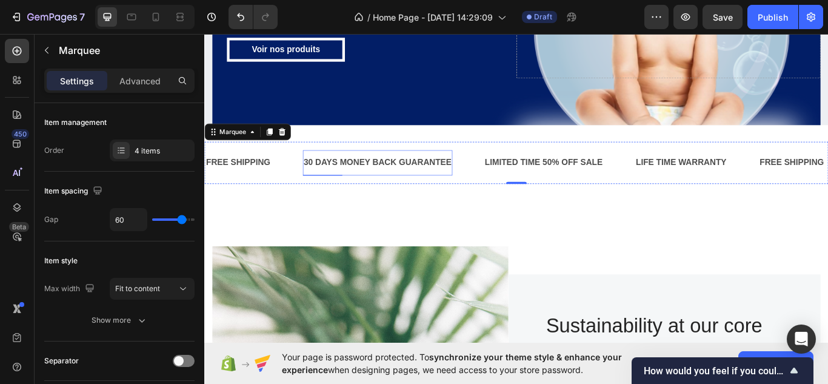
click at [490, 175] on div "30 DAYS MONEY BACK GUARANTEE" at bounding box center [406, 185] width 175 height 20
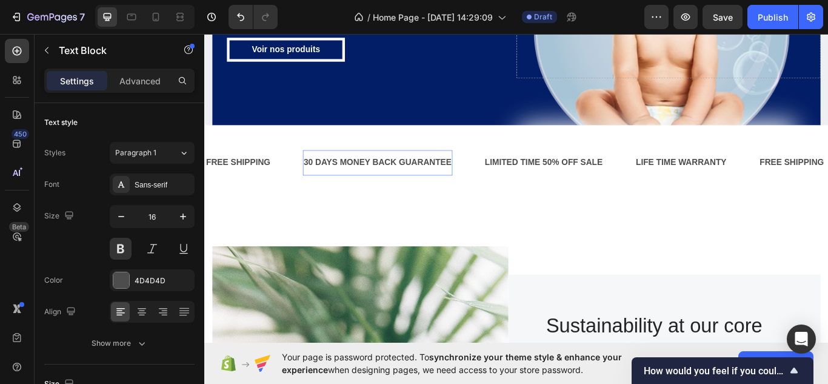
click at [490, 175] on div "30 DAYS MONEY BACK GUARANTEE" at bounding box center [406, 185] width 175 height 20
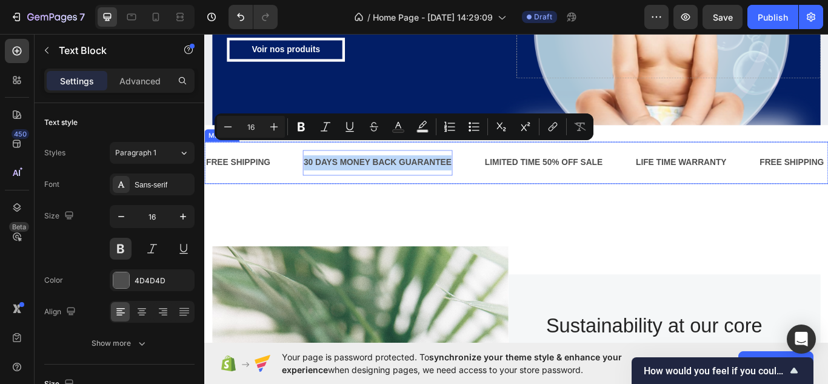
drag, startPoint x: 490, startPoint y: 168, endPoint x: 503, endPoint y: 168, distance: 13.3
click at [314, 170] on div "FREE SHIPPING Text Block 30 DAYS MONEY BACK GUARANTEE Text Block 0 LIMITED TIME…" at bounding box center [528, 185] width 646 height 30
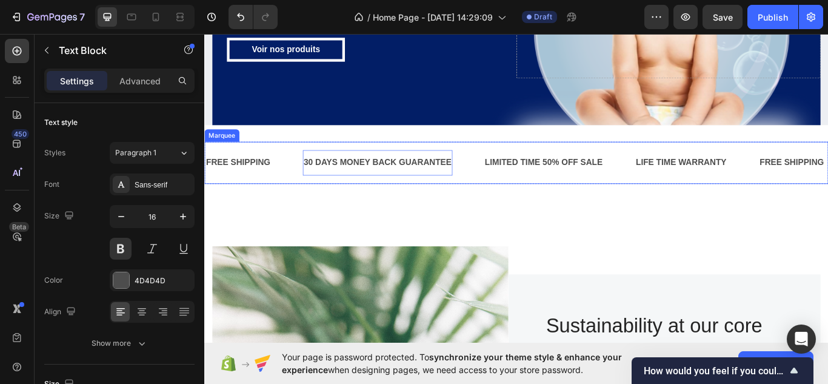
click at [484, 189] on div "FREE SHIPPING Text Block 30 DAYS MONEY BACK GUARANTEE Text Block 0 LIMITED TIME…" at bounding box center [567, 184] width 727 height 49
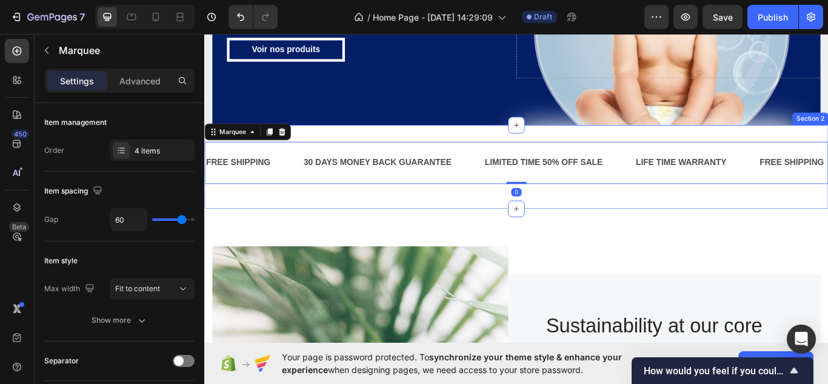
click at [505, 208] on div "FREE SHIPPING Text Block 30 DAYS MONEY BACK GUARANTEE Text Block LIMITED TIME 5…" at bounding box center [567, 190] width 727 height 98
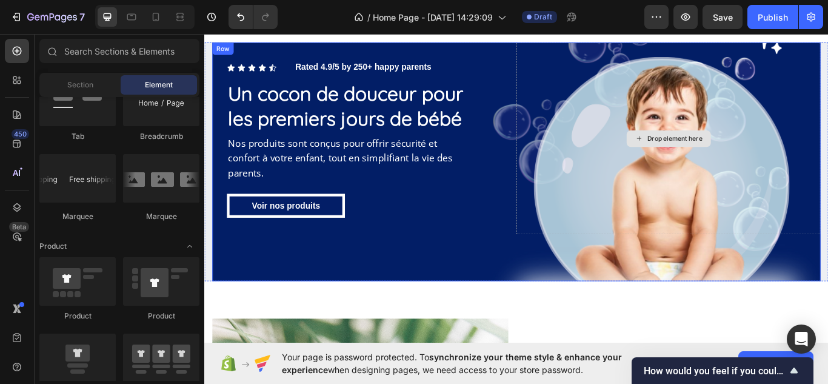
scroll to position [0, 0]
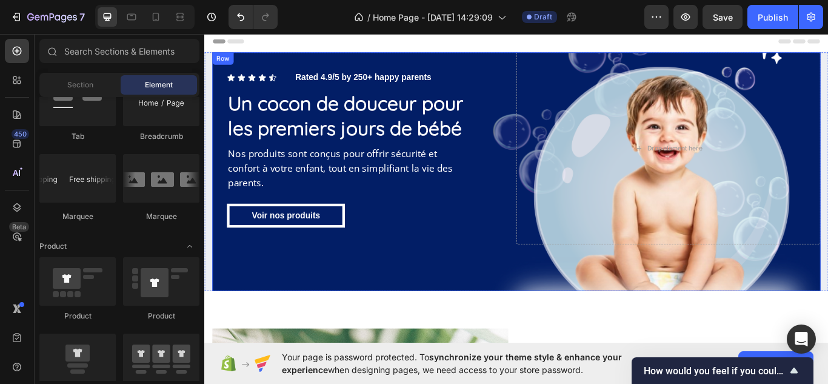
click at [457, 284] on div "Icon Icon Icon Icon Icon Icon List Rated 4.9/5 by 250+ happy parents Text Block…" at bounding box center [567, 195] width 709 height 278
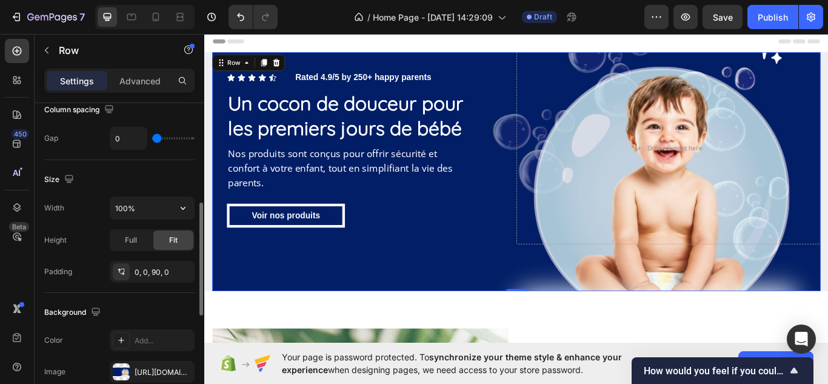
scroll to position [275, 0]
click at [160, 272] on div "0, 0, 90, 0" at bounding box center [152, 271] width 35 height 11
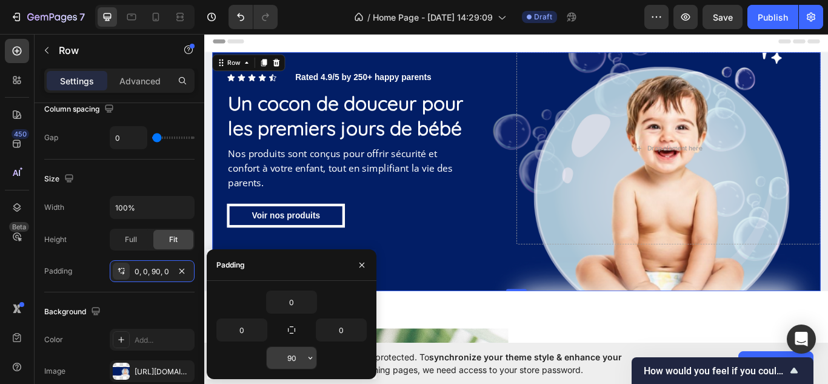
click at [296, 361] on input "90" at bounding box center [292, 358] width 50 height 22
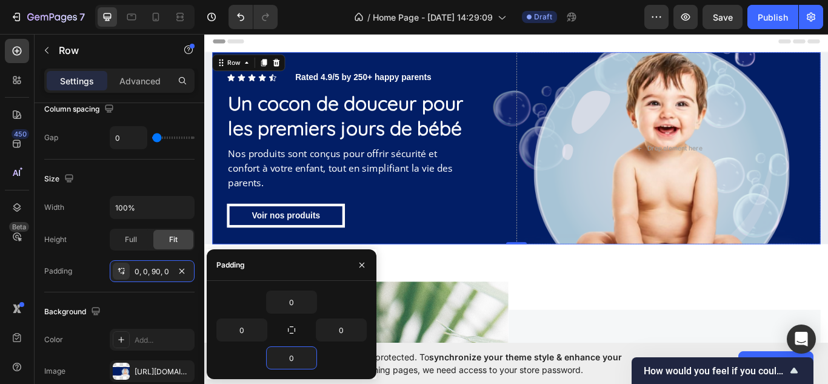
type input "0"
click at [370, 357] on div "0 0 0 0" at bounding box center [292, 329] width 170 height 79
click at [292, 293] on div "0 0 0 0" at bounding box center [291, 329] width 150 height 79
click at [292, 293] on input "0" at bounding box center [292, 302] width 50 height 22
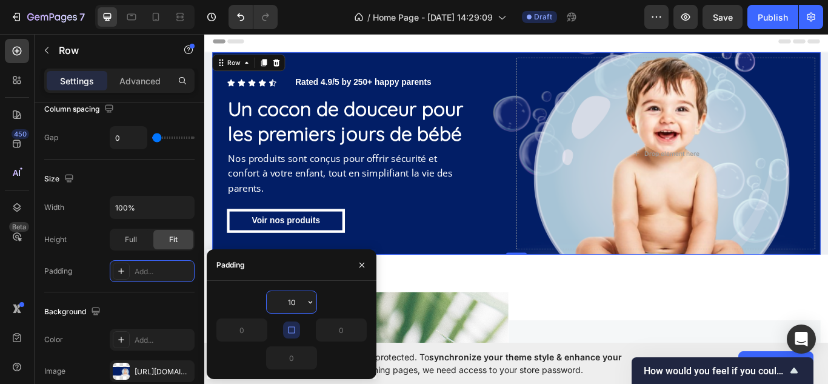
type input "1"
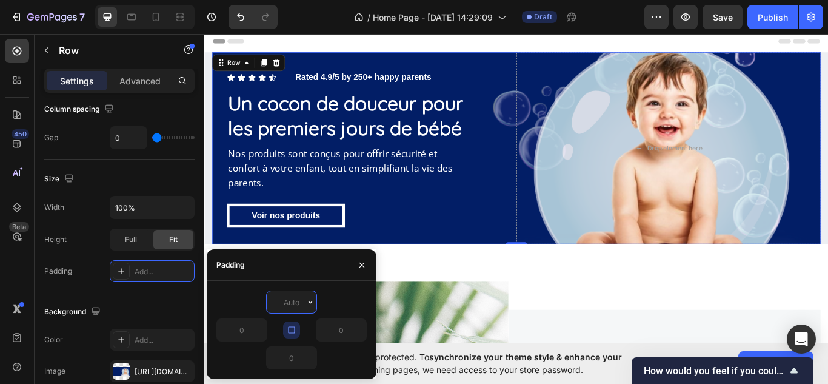
type input "10"
type input "90"
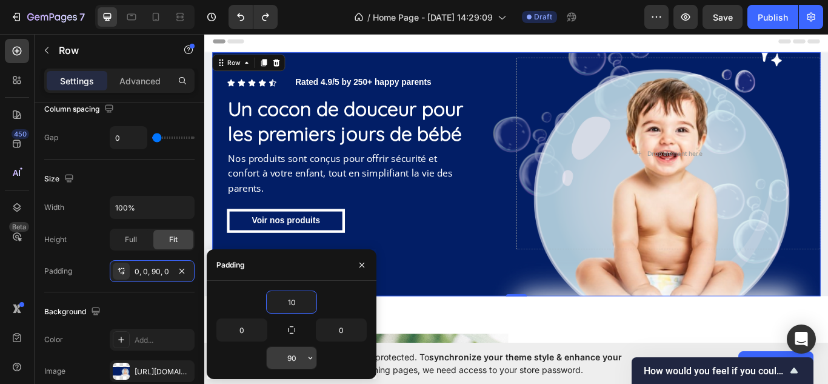
type input "10"
click at [301, 360] on input "90" at bounding box center [292, 358] width 50 height 22
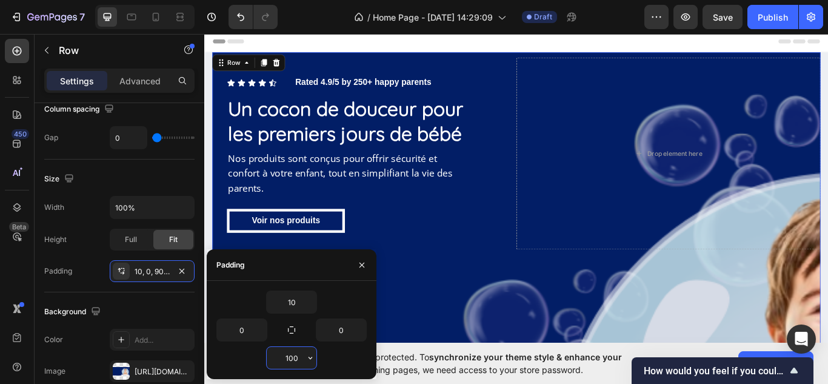
type input "10"
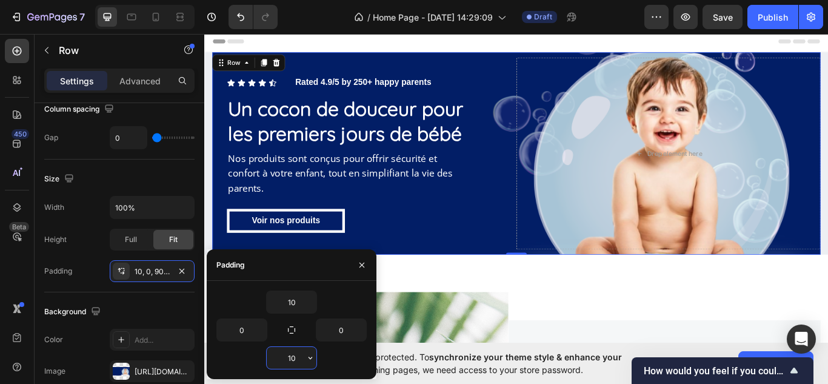
type input "0"
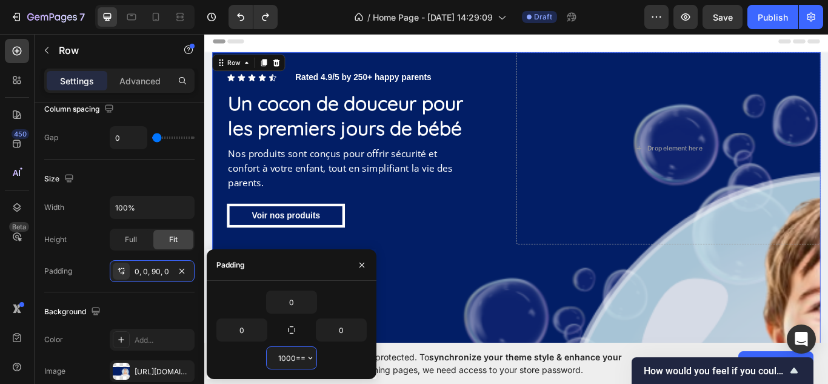
type input "90"
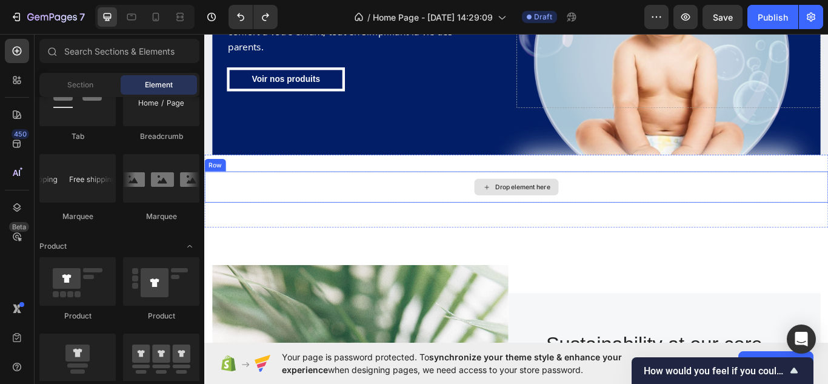
scroll to position [0, 0]
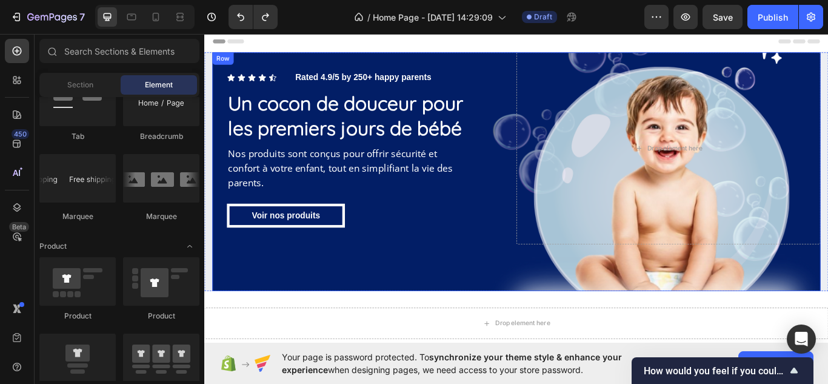
click at [436, 305] on div "Icon Icon Icon Icon Icon Icon List Rated 4.9/5 by 250+ happy parents Text Block…" at bounding box center [567, 195] width 709 height 278
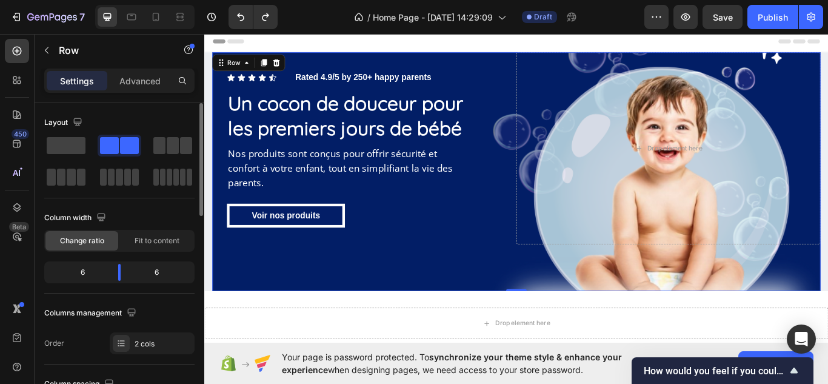
click at [158, 299] on div "Layout Column width Change ratio Fit to content 6 6 Columns management Order 2 …" at bounding box center [119, 233] width 150 height 241
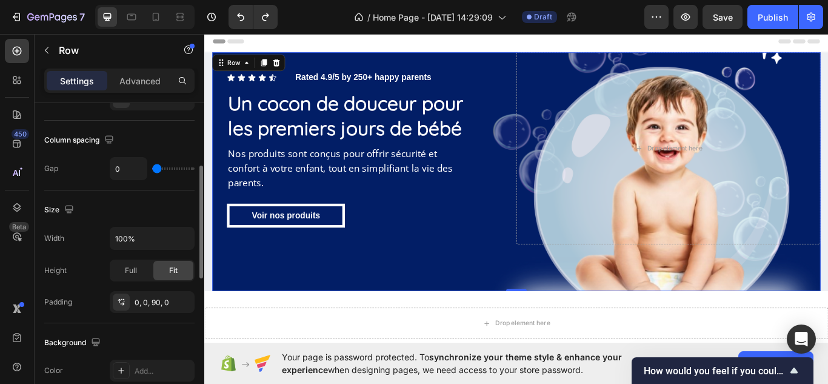
scroll to position [275, 0]
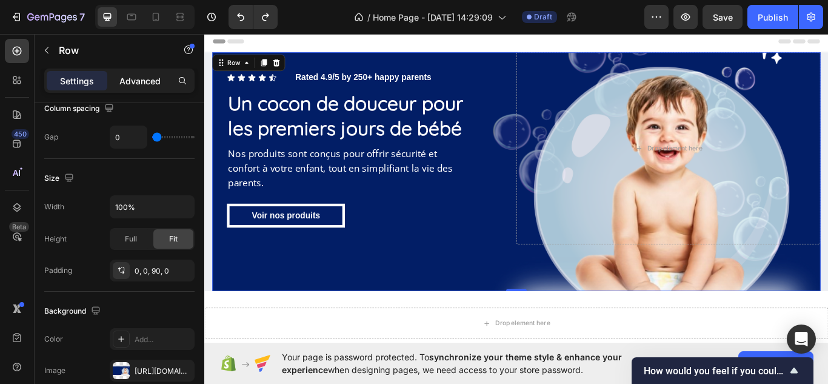
click at [125, 85] on p "Advanced" at bounding box center [139, 81] width 41 height 13
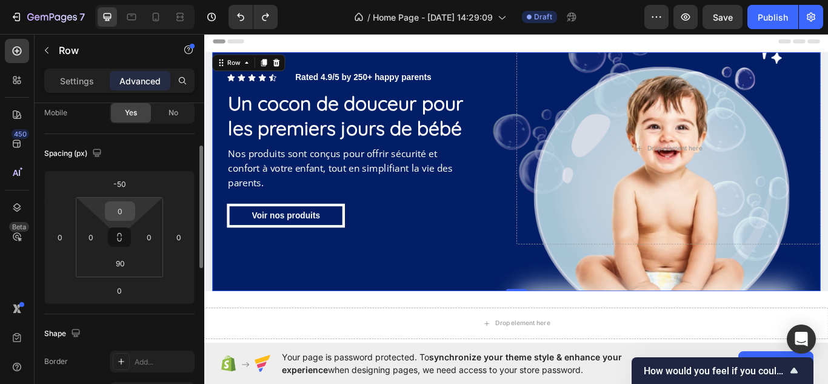
scroll to position [101, 0]
click at [125, 184] on input "-50" at bounding box center [119, 183] width 24 height 18
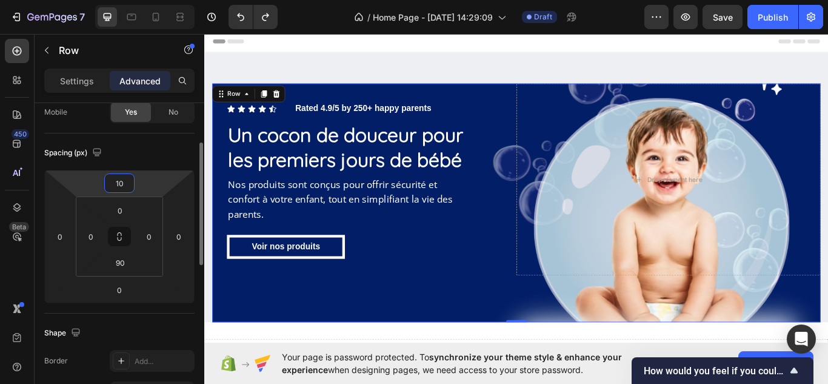
type input "1"
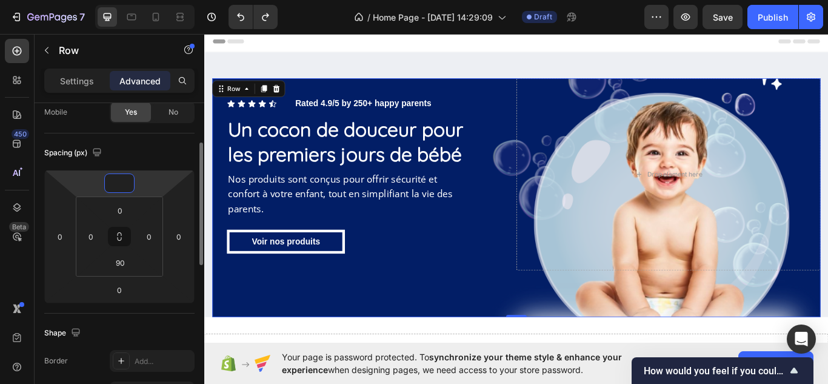
type input "0"
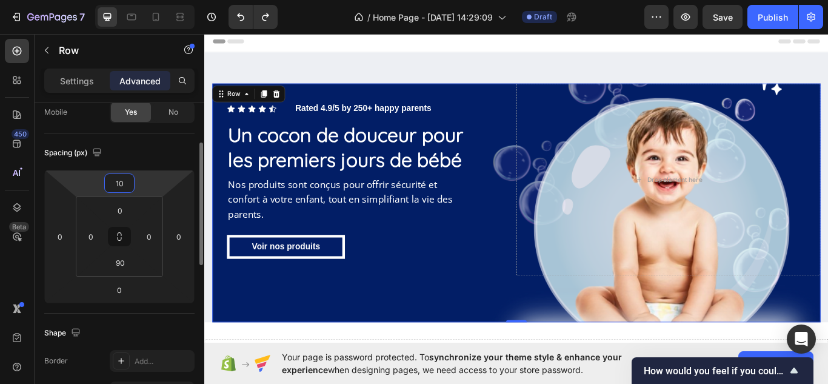
type input "1"
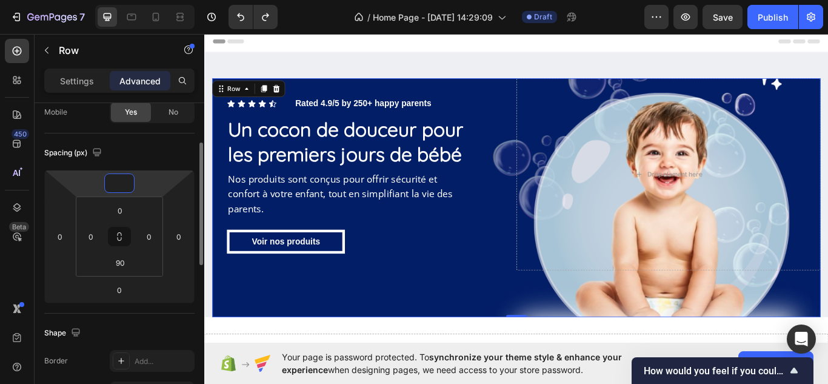
type input "0"
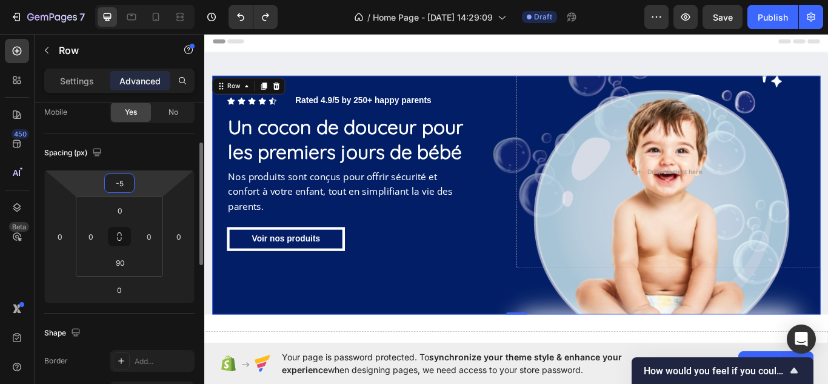
type input "-50"
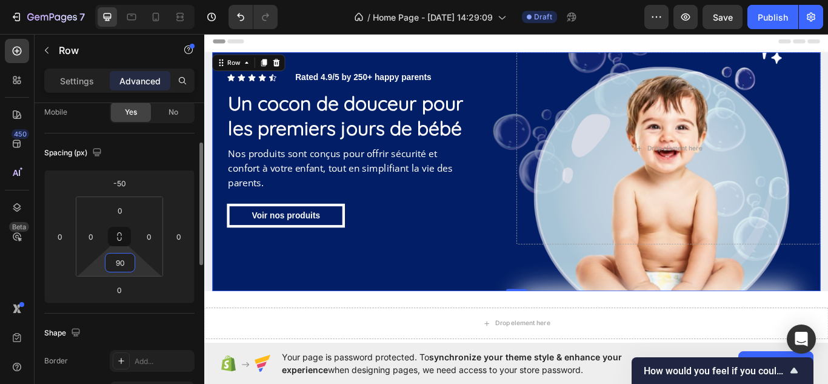
click at [127, 255] on input "90" at bounding box center [120, 262] width 24 height 18
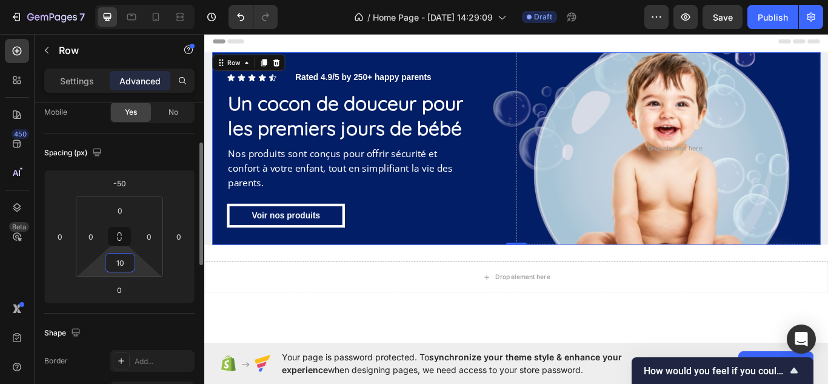
type input "1"
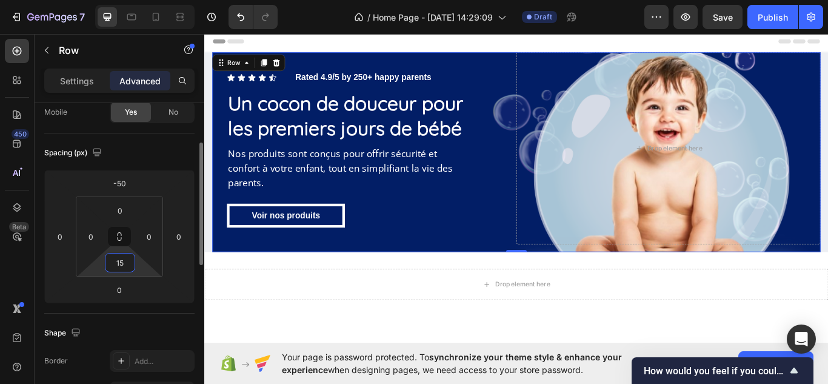
type input "150"
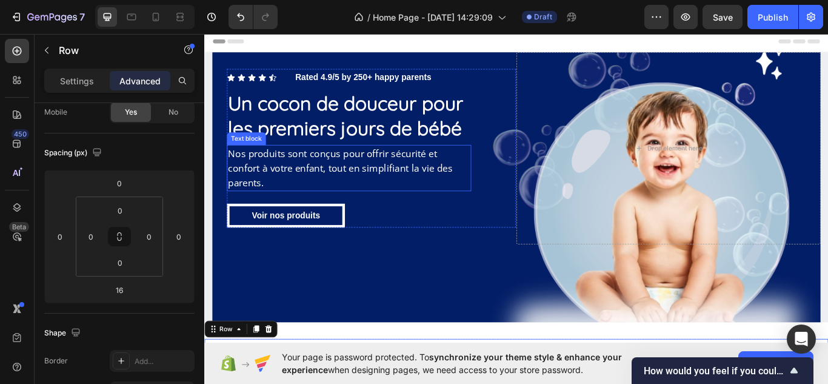
click at [335, 182] on span "Nos produits sont conçus pour offrir sécurité et confort à votre enfant, tout e…" at bounding box center [363, 190] width 262 height 49
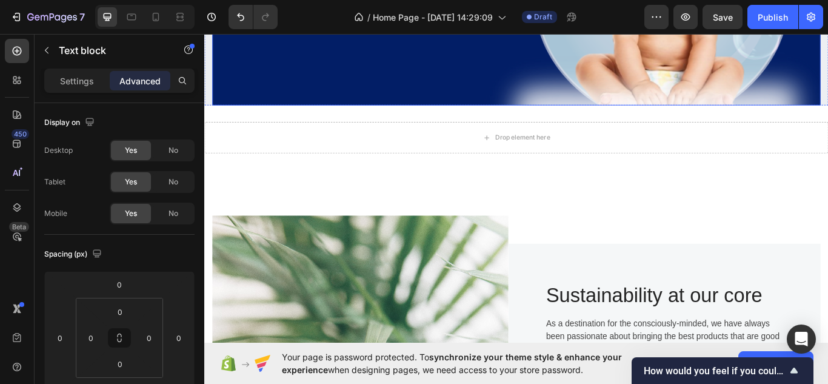
scroll to position [183, 0]
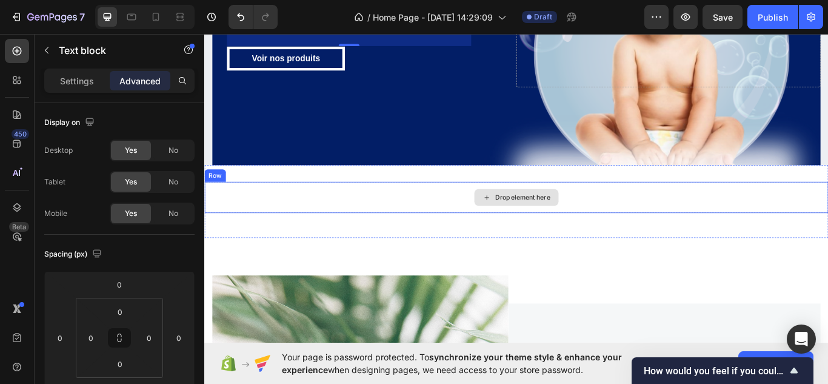
click at [656, 207] on div "Drop element here" at bounding box center [567, 225] width 727 height 36
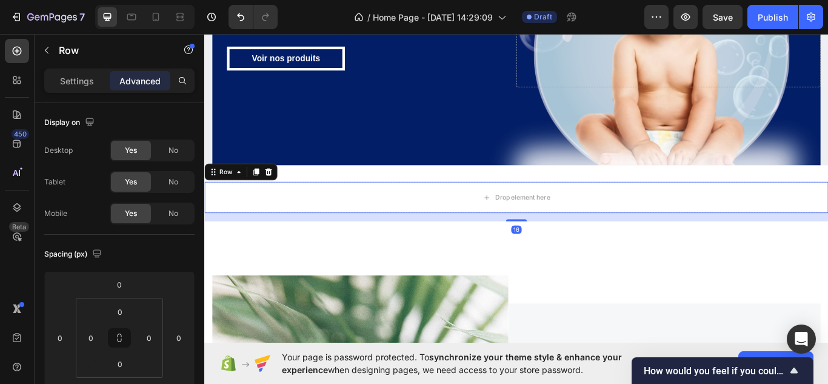
click at [681, 243] on div "16" at bounding box center [567, 248] width 727 height 10
click at [701, 249] on div "Drop element here Row 16 Section 2" at bounding box center [567, 229] width 727 height 85
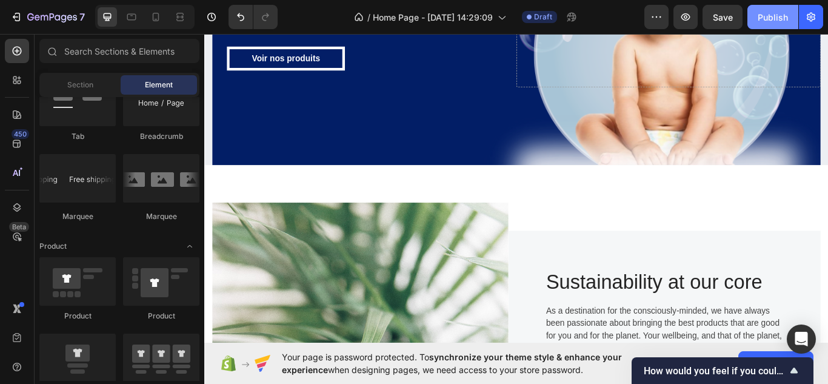
click at [766, 17] on div "Publish" at bounding box center [773, 17] width 30 height 13
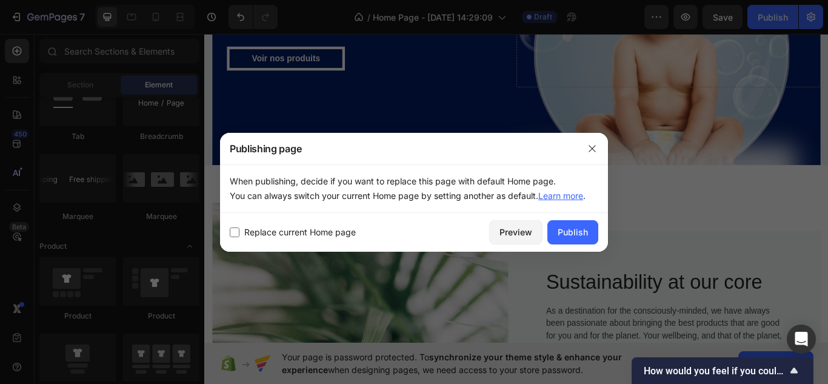
click at [239, 230] on label "Replace current Home page" at bounding box center [297, 232] width 116 height 15
checkbox input "true"
click at [558, 228] on div "Publish" at bounding box center [573, 231] width 30 height 13
